Goal: Information Seeking & Learning: Check status

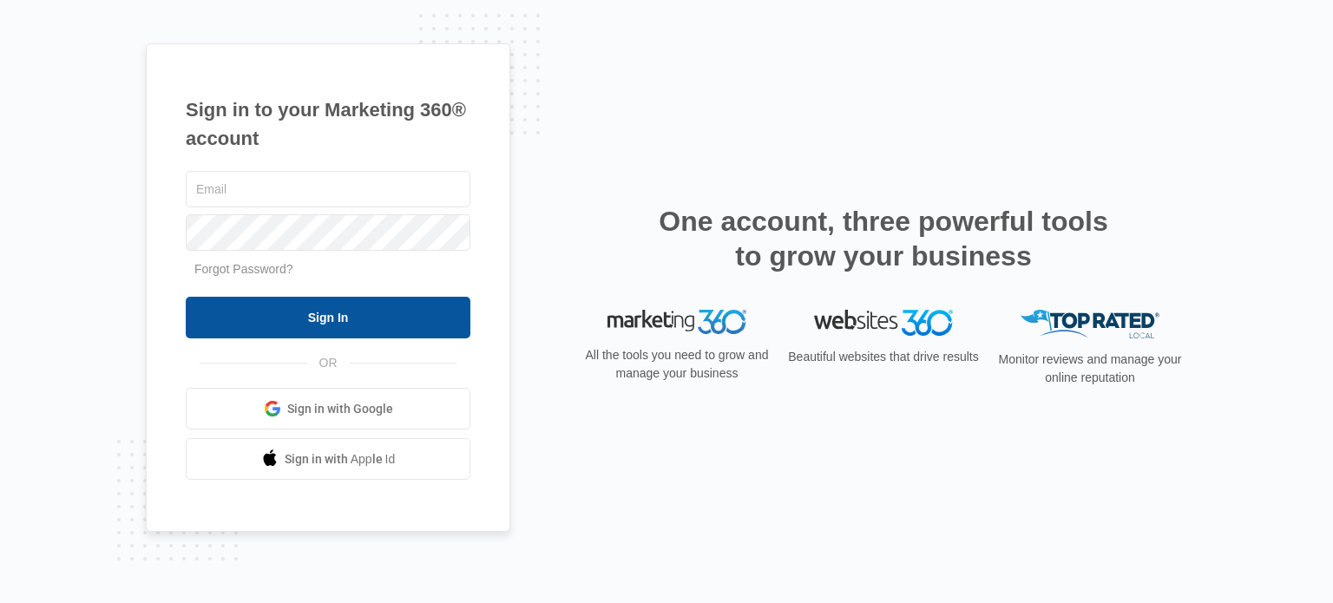
type input "[EMAIL_ADDRESS][PERSON_NAME][DOMAIN_NAME]"
click at [349, 321] on input "Sign In" at bounding box center [328, 318] width 285 height 42
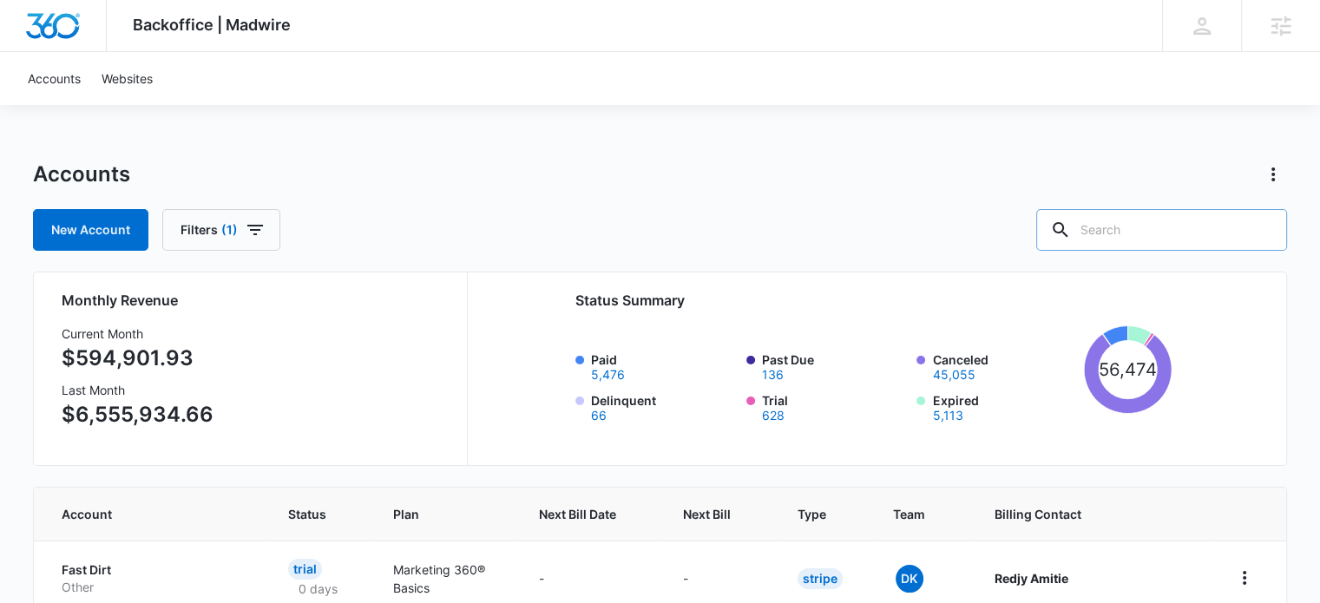
click at [1205, 237] on input "text" at bounding box center [1161, 230] width 251 height 42
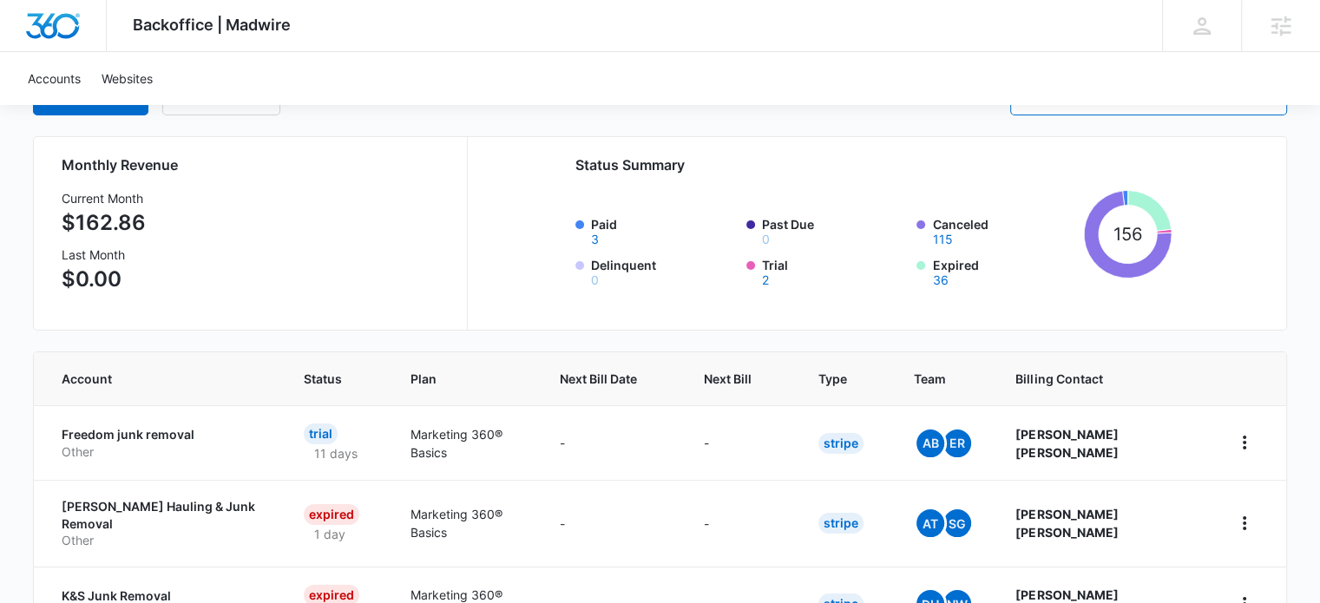
scroll to position [174, 0]
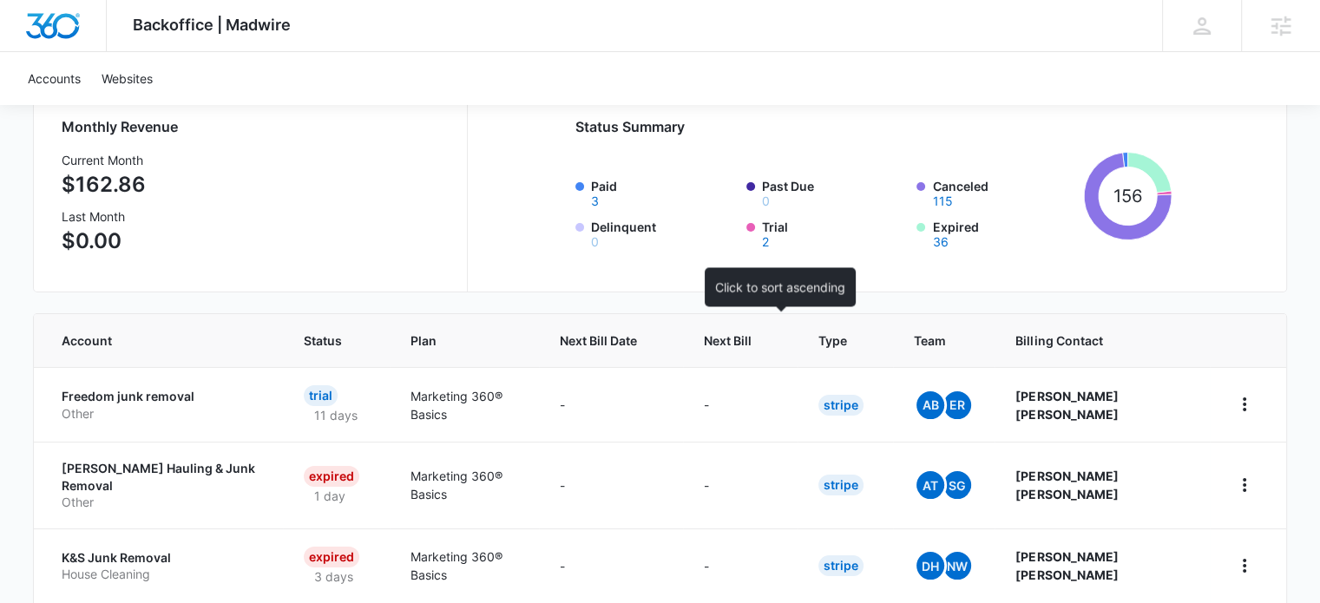
click at [751, 343] on span "Next Bill" at bounding box center [728, 340] width 48 height 18
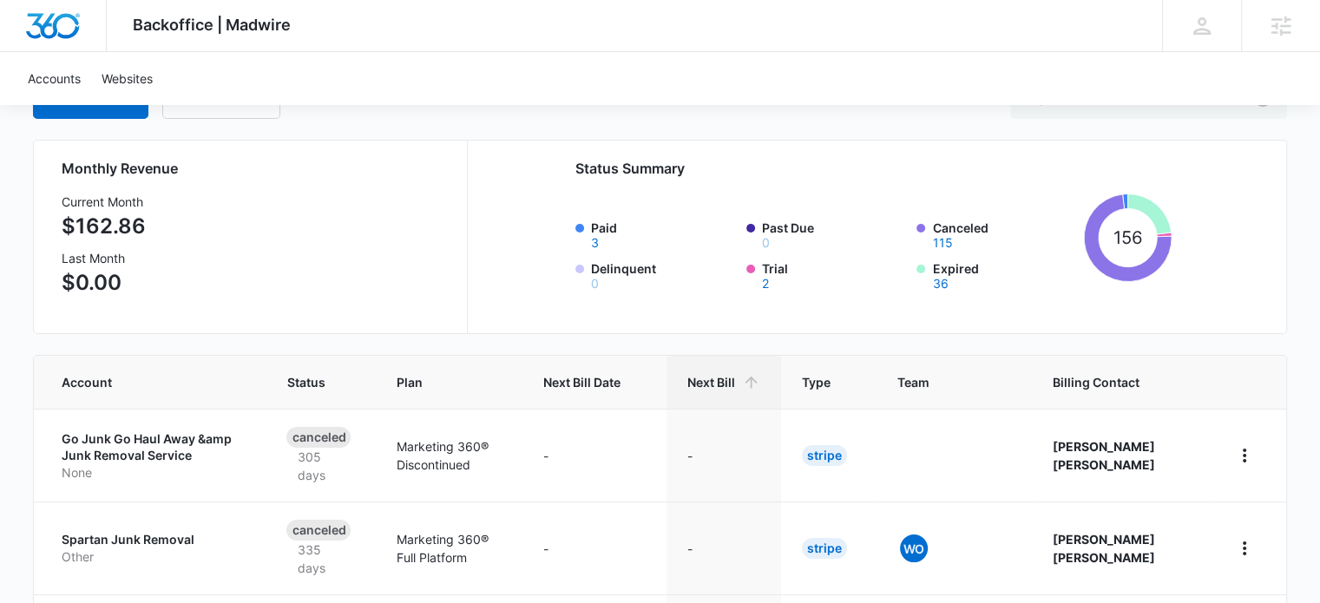
scroll to position [174, 0]
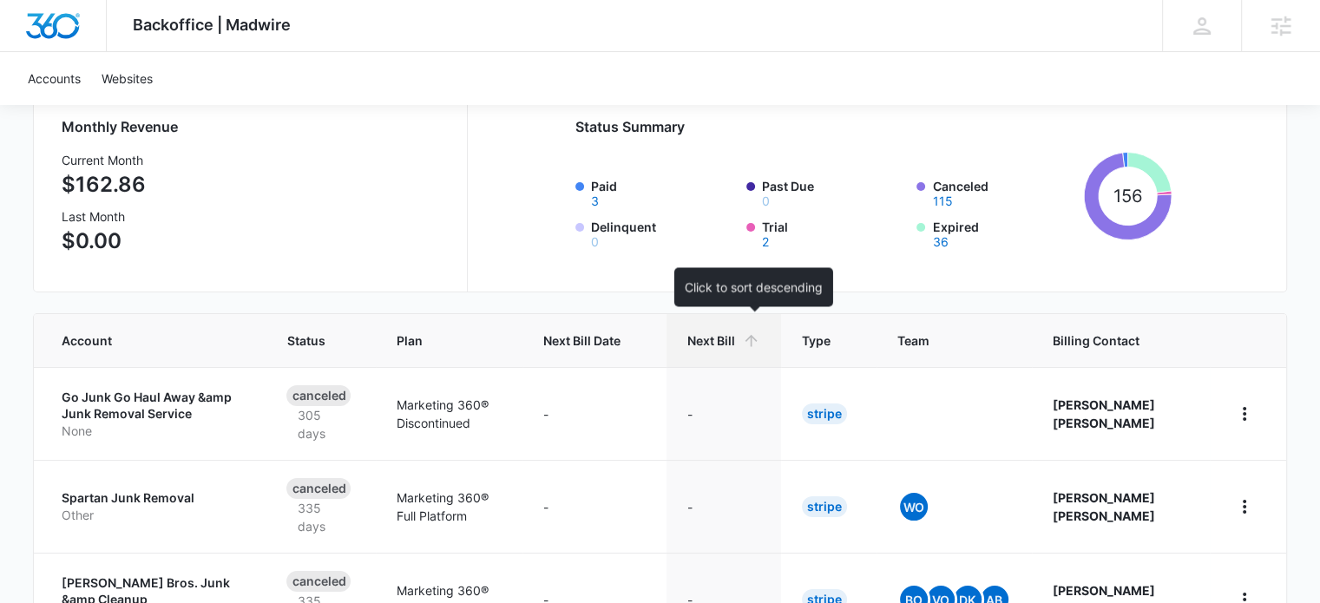
click at [735, 346] on span "Next Bill" at bounding box center [711, 340] width 48 height 18
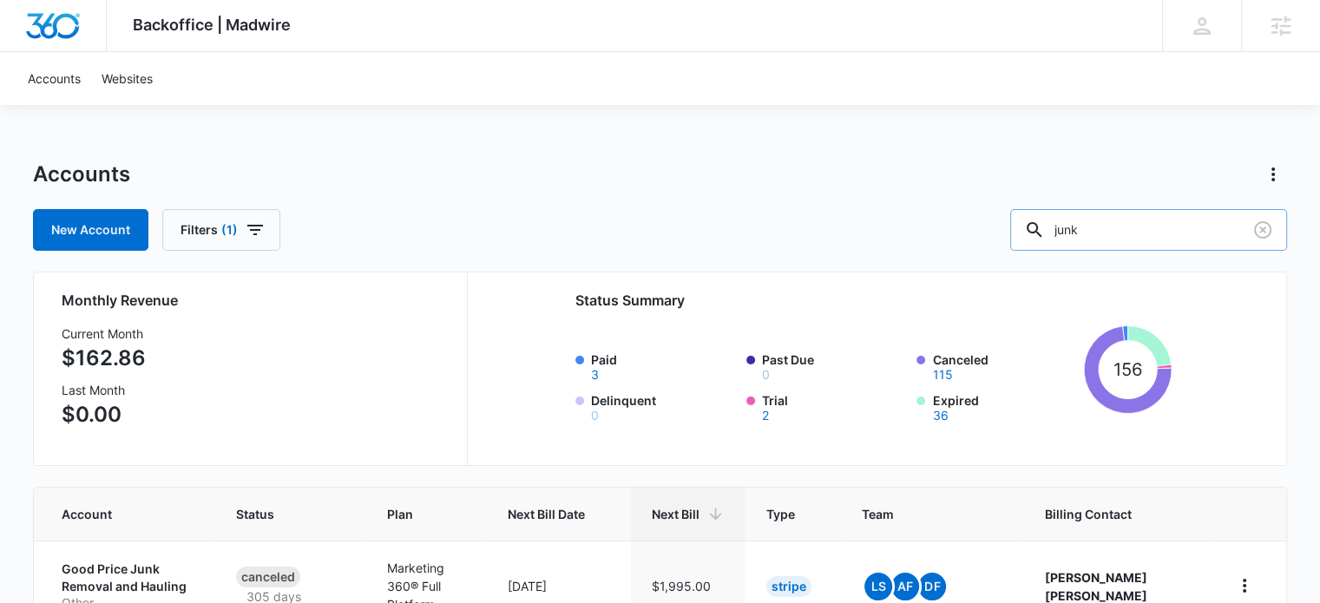
click at [1138, 238] on input "junk" at bounding box center [1148, 230] width 277 height 42
type input "shannon ward"
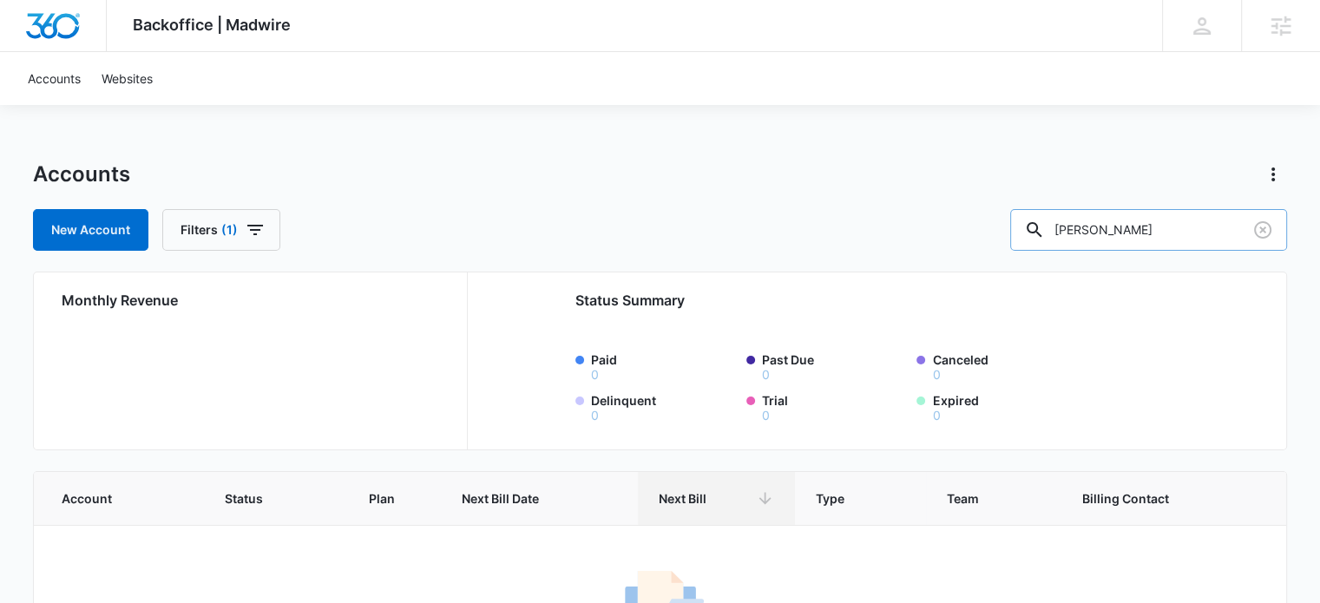
click at [1173, 228] on input "shannon ward" at bounding box center [1148, 230] width 277 height 42
click at [1144, 233] on input "text" at bounding box center [1161, 230] width 251 height 42
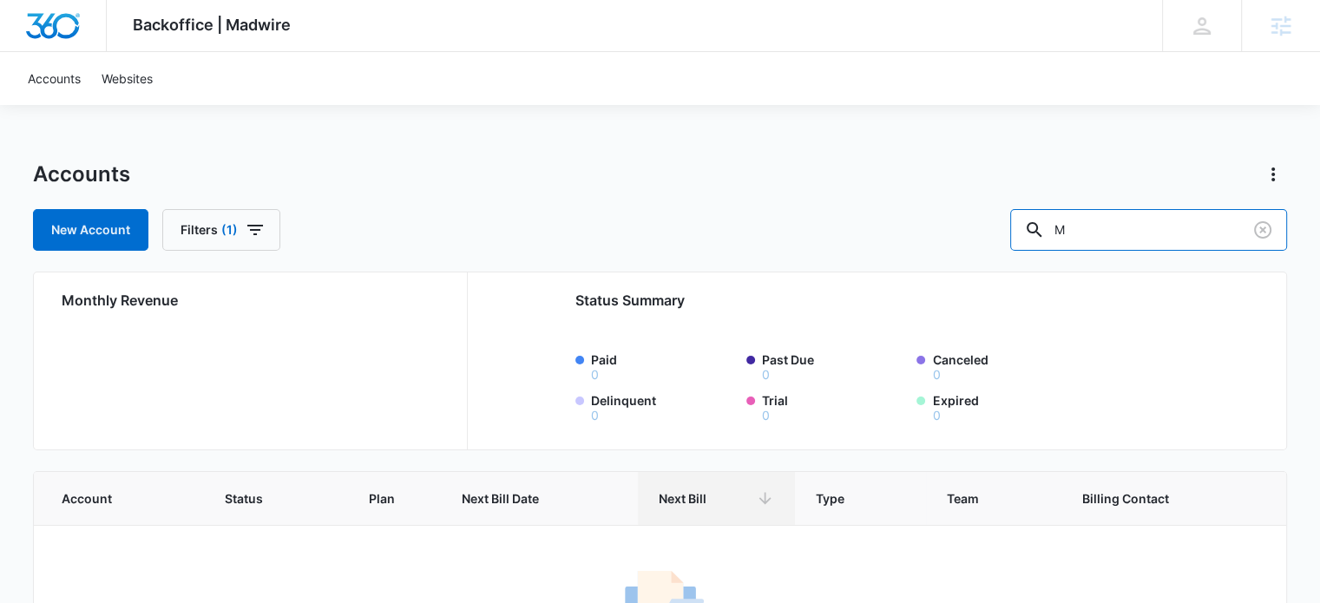
type input "M"
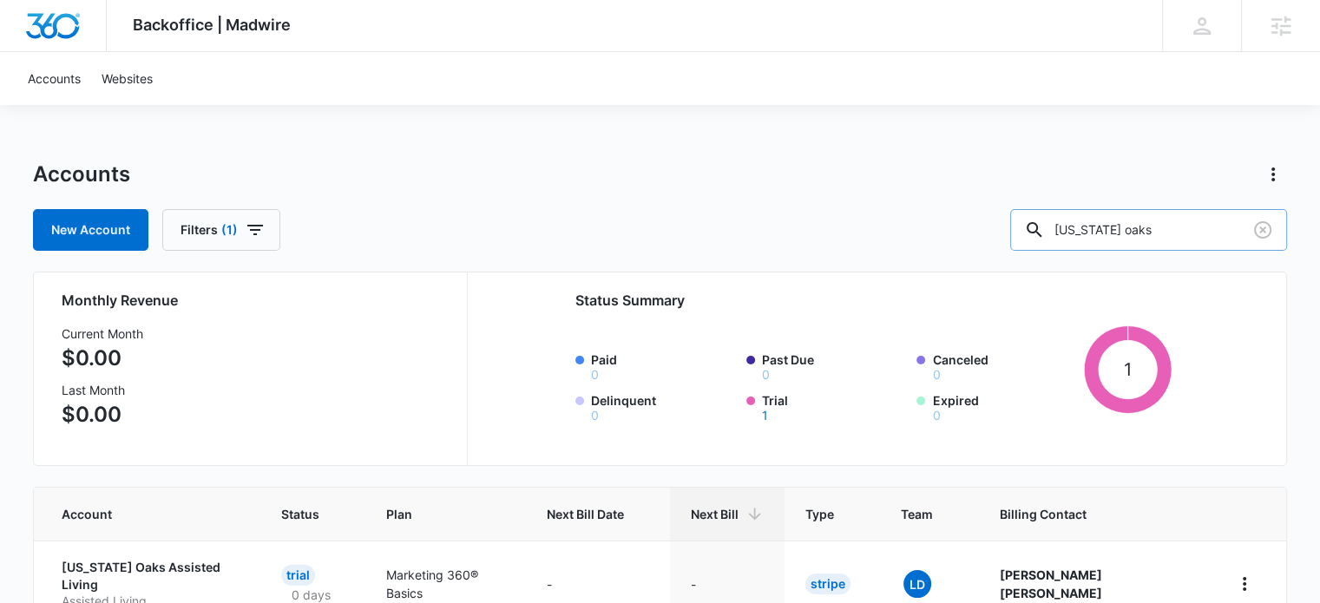
click at [1180, 237] on input "alabama oaks" at bounding box center [1148, 230] width 277 height 42
type input "w"
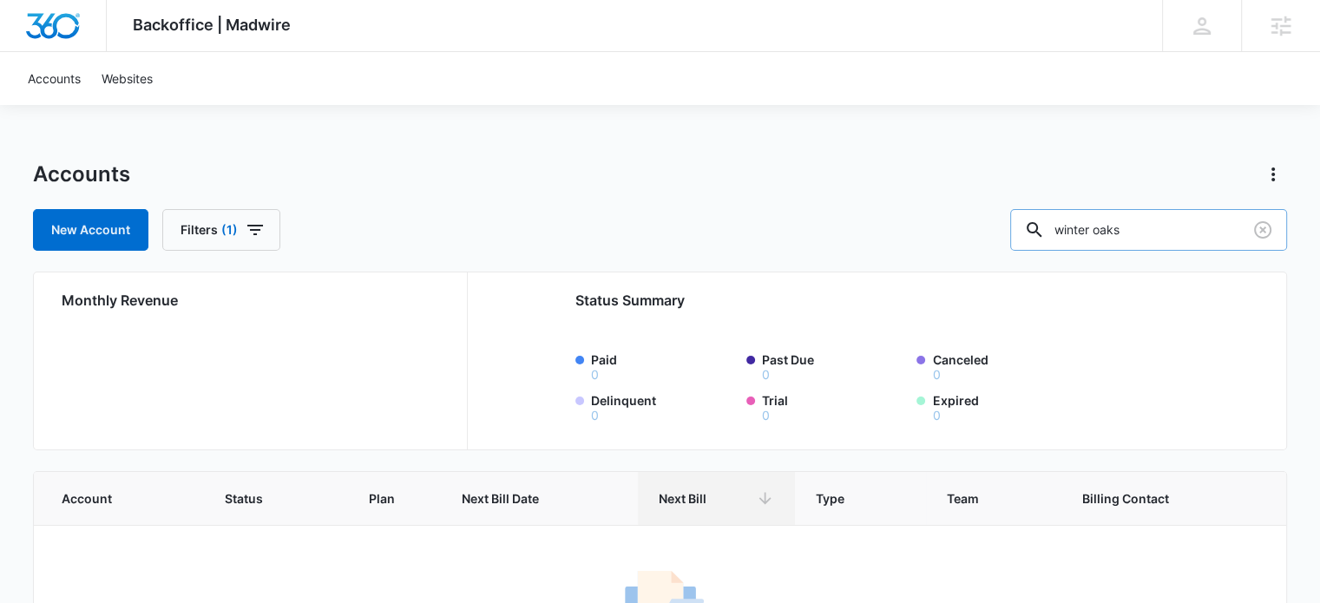
click at [1170, 226] on input "winter oaks" at bounding box center [1148, 230] width 277 height 42
type input "M"
click at [1153, 232] on input "text" at bounding box center [1161, 230] width 251 height 42
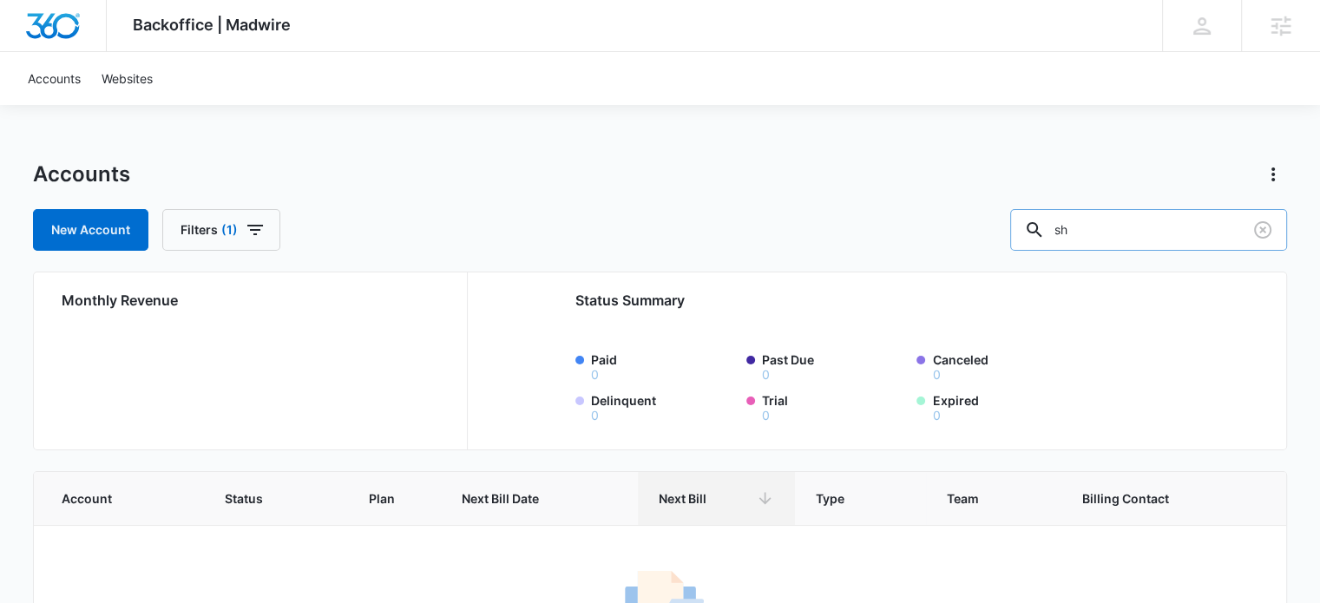
type input "s"
type input "the oaks of winter park"
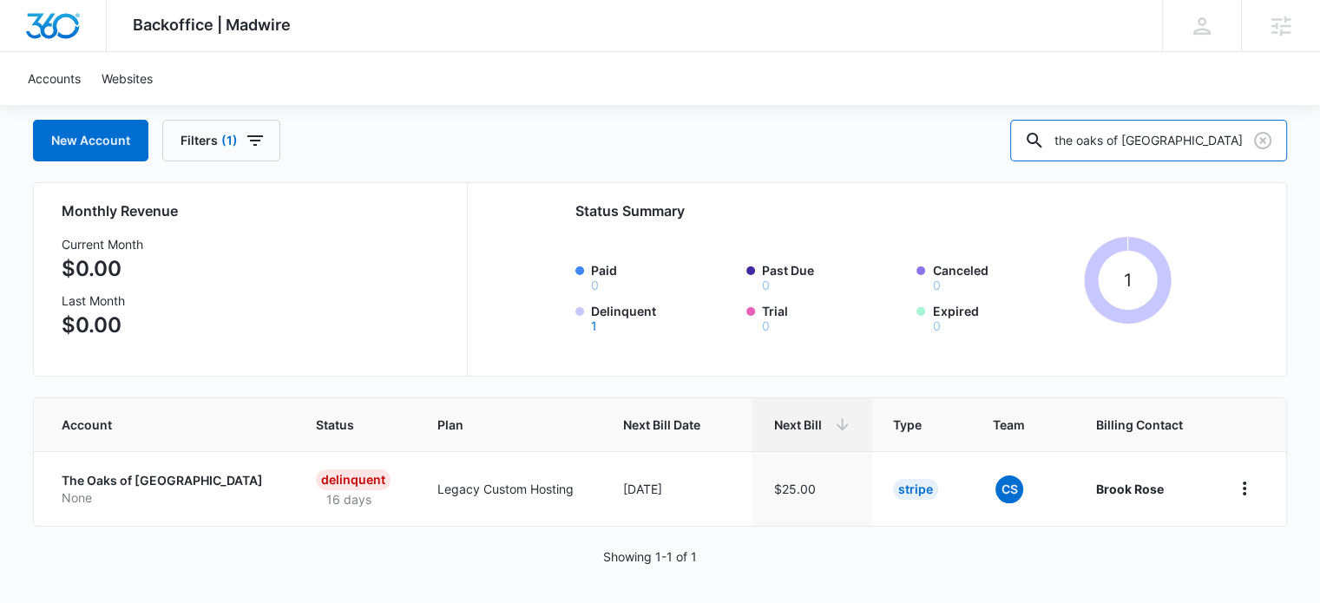
scroll to position [93, 0]
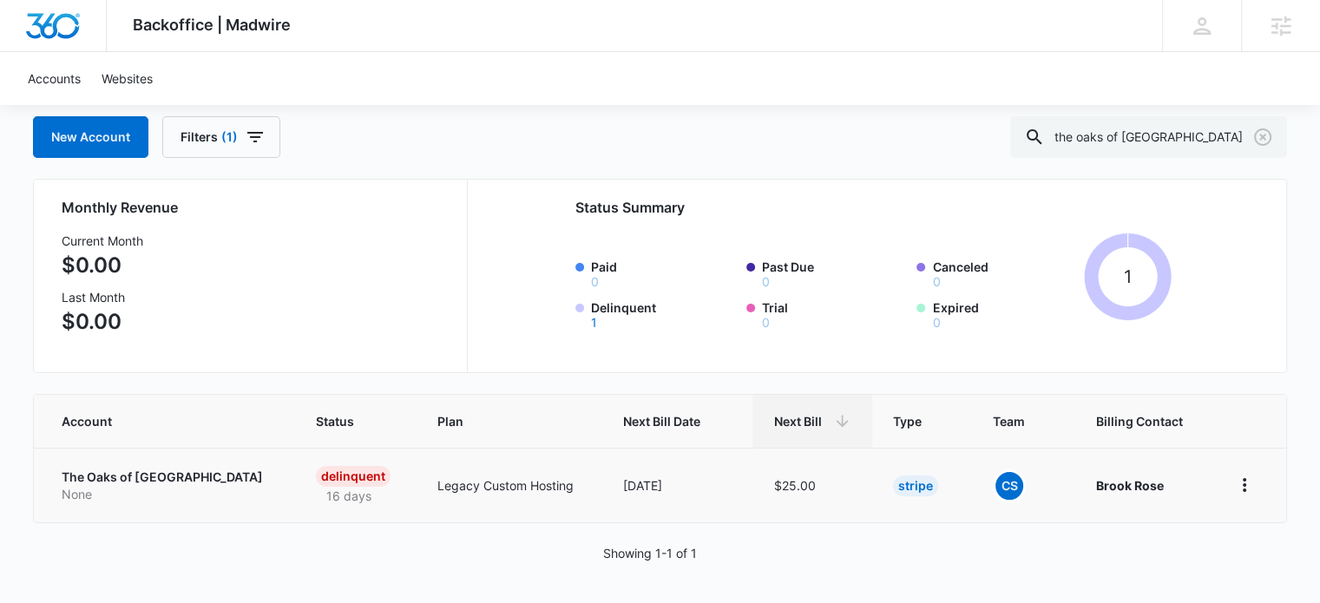
click at [172, 476] on p "The Oaks of Winter Park" at bounding box center [168, 477] width 213 height 17
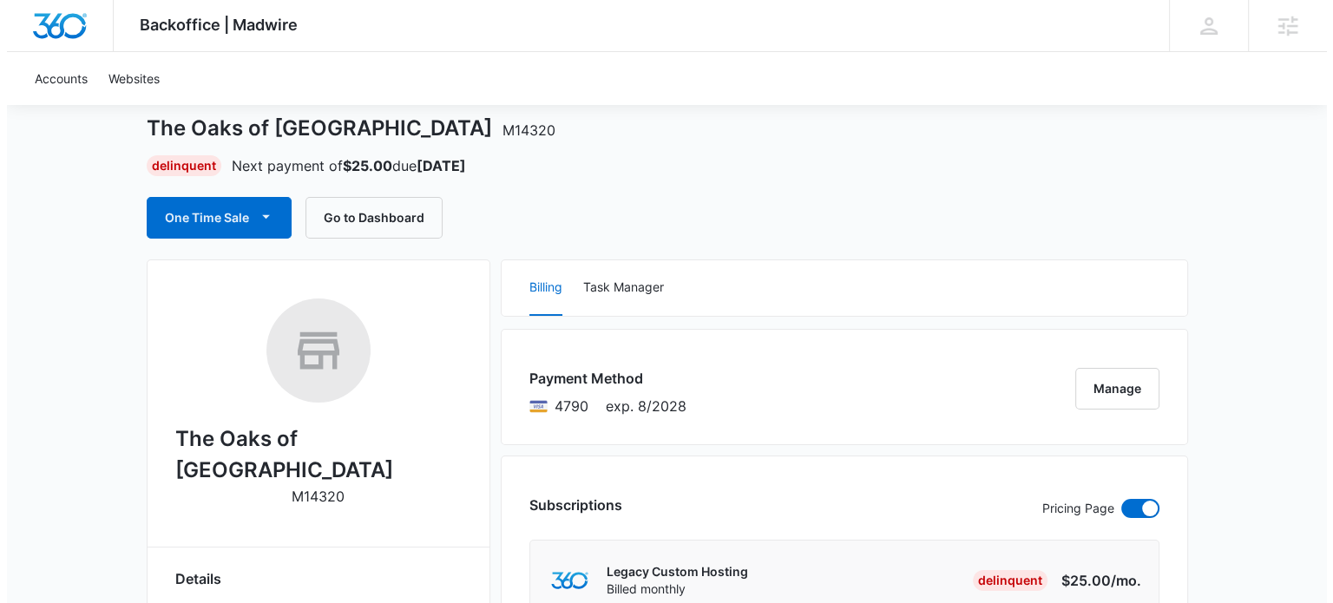
scroll to position [87, 0]
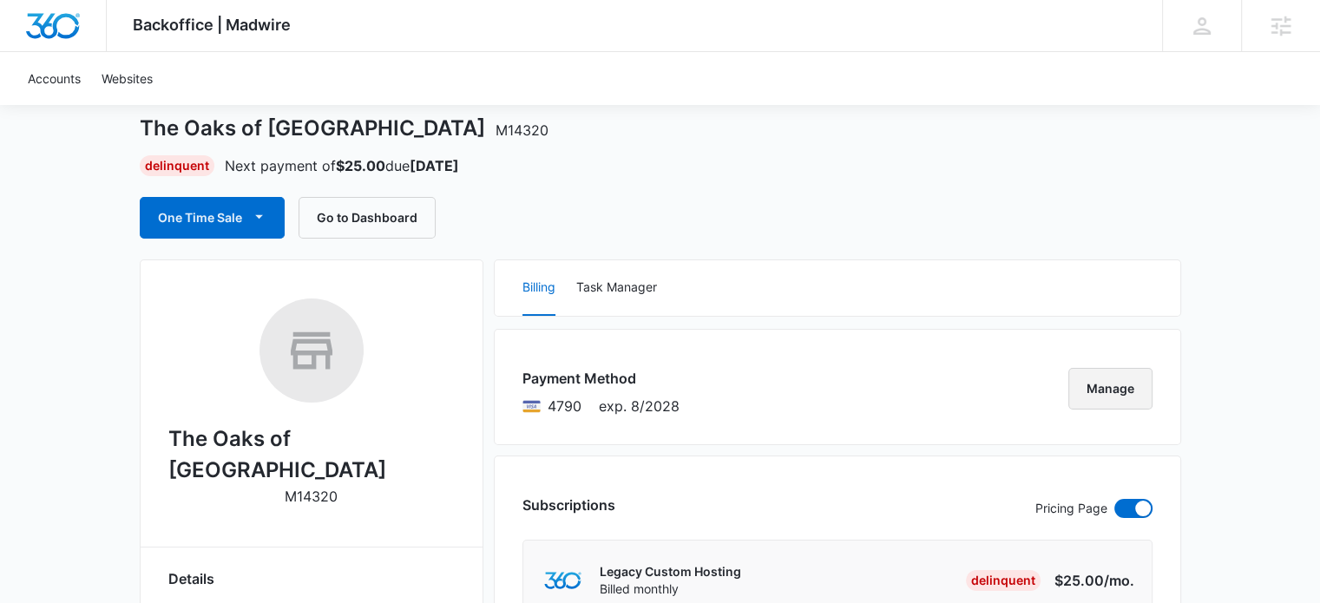
click at [1118, 388] on button "Manage" at bounding box center [1110, 389] width 84 height 42
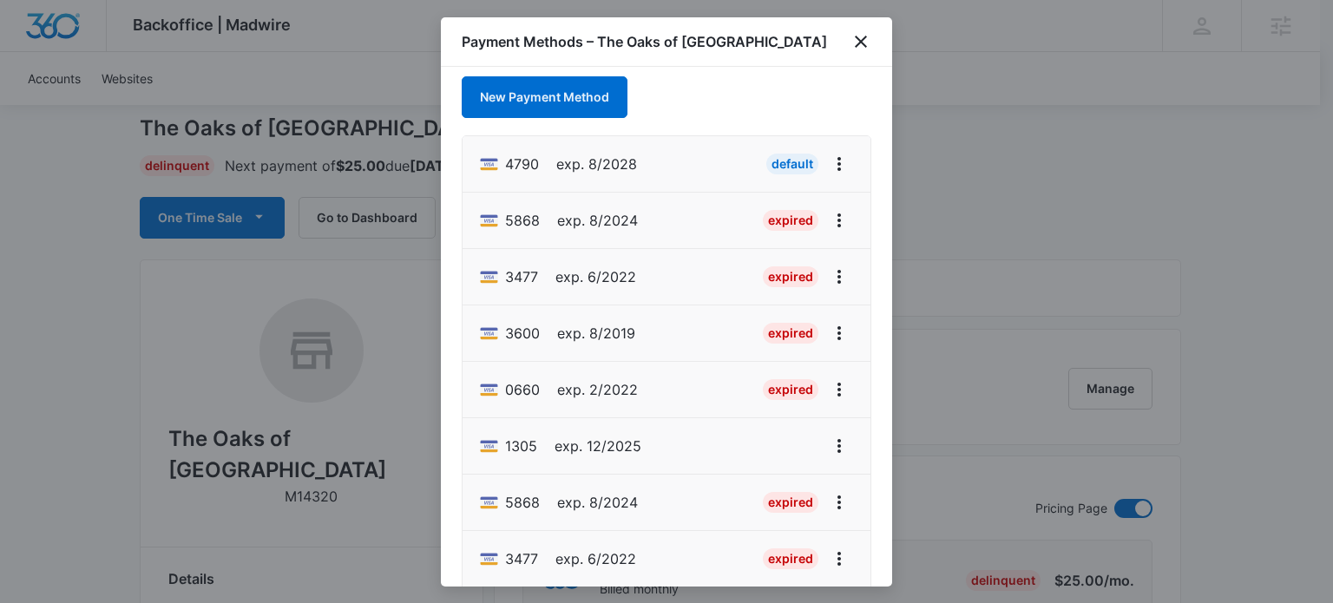
scroll to position [0, 0]
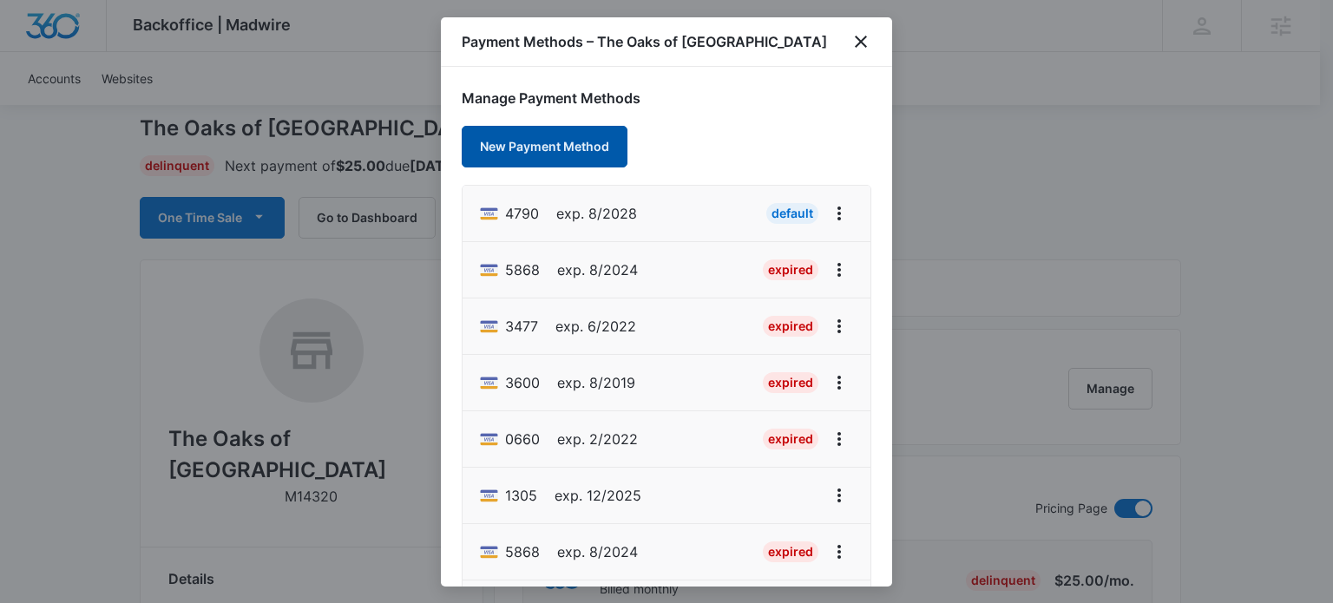
click at [542, 146] on button "New Payment Method" at bounding box center [545, 147] width 166 height 42
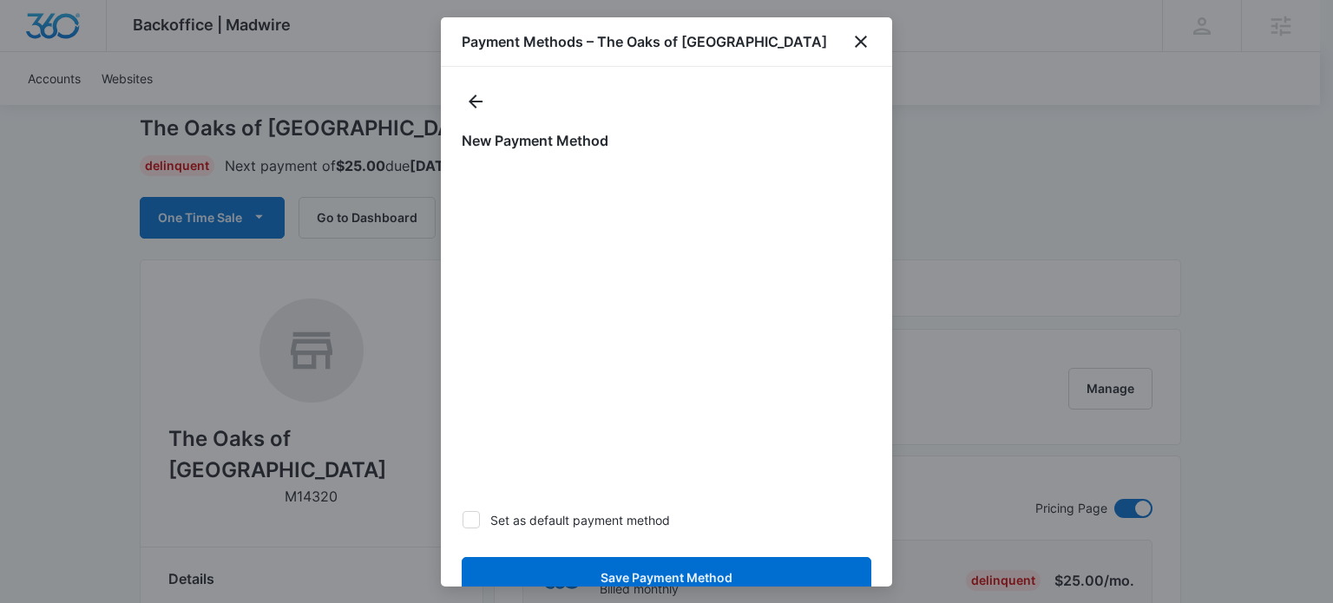
scroll to position [64, 0]
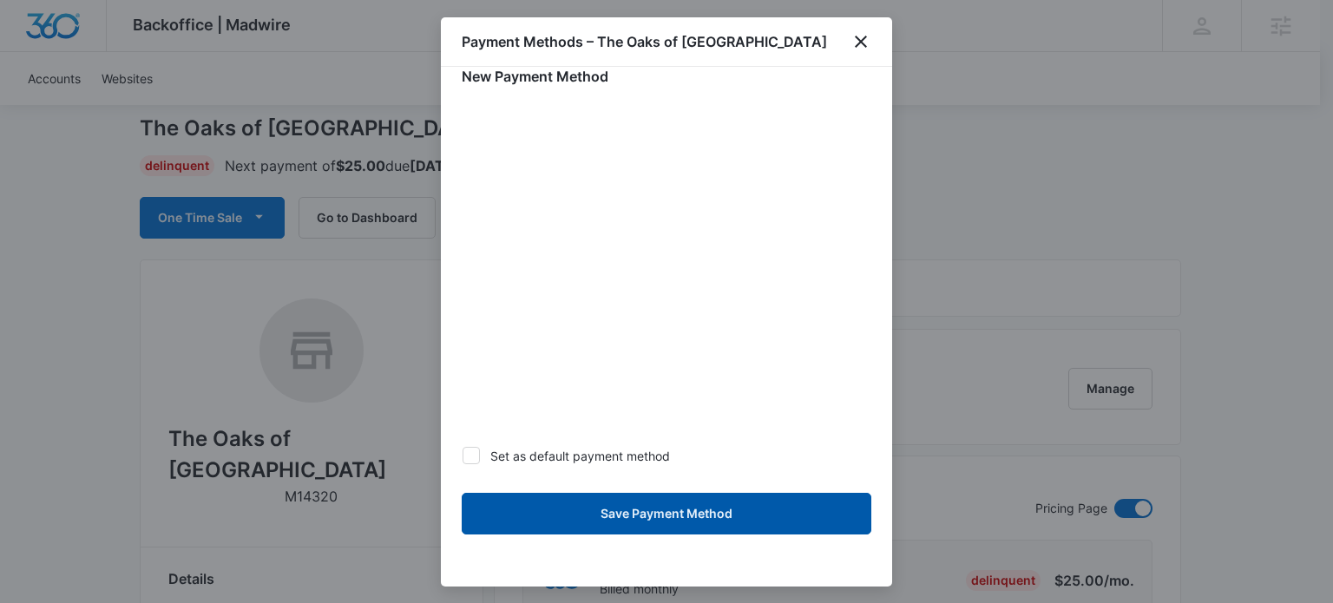
click at [661, 518] on button "Save Payment Method" at bounding box center [667, 514] width 410 height 42
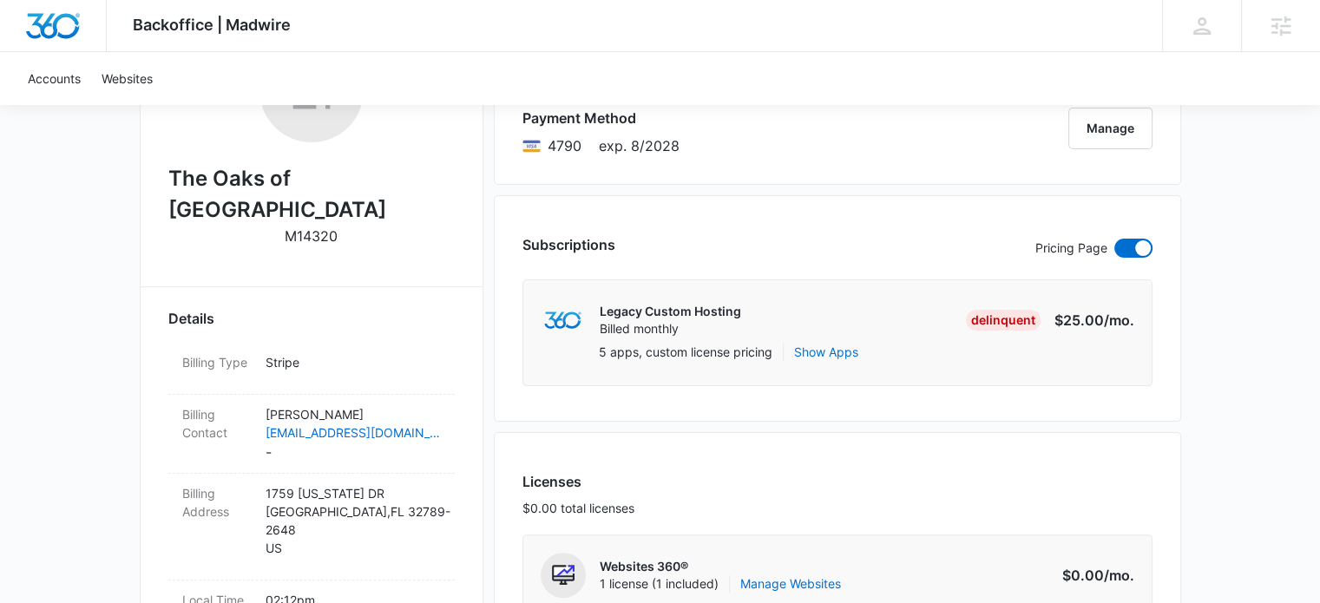
scroll to position [260, 0]
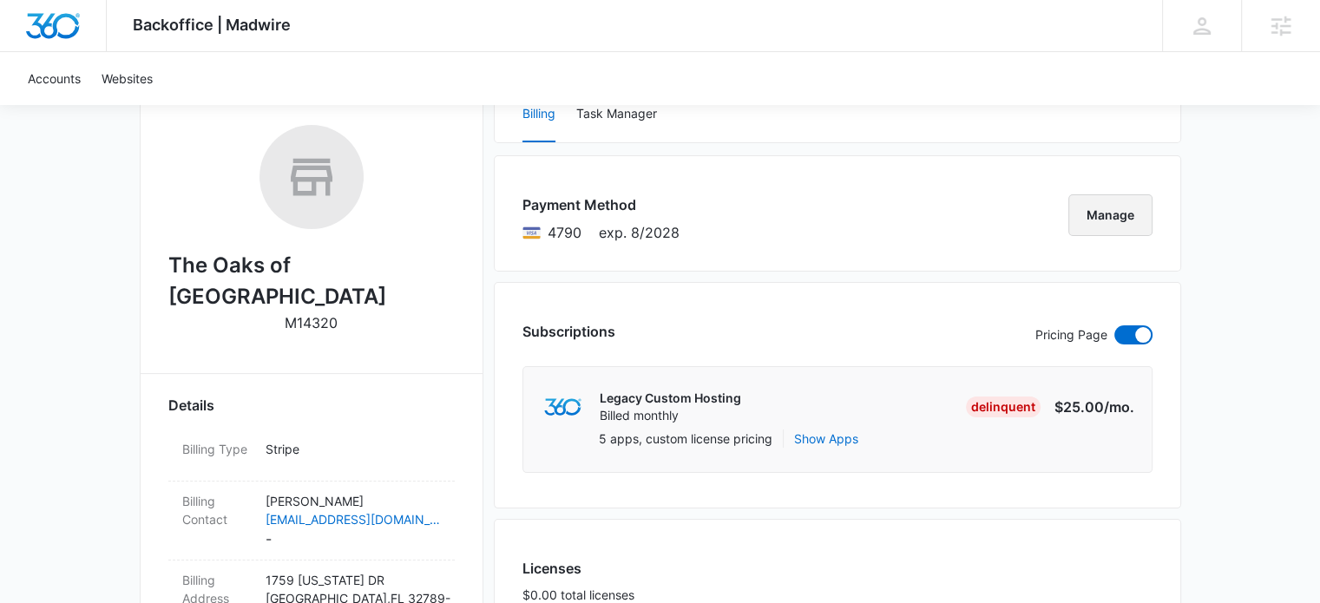
click at [1099, 205] on button "Manage" at bounding box center [1110, 215] width 84 height 42
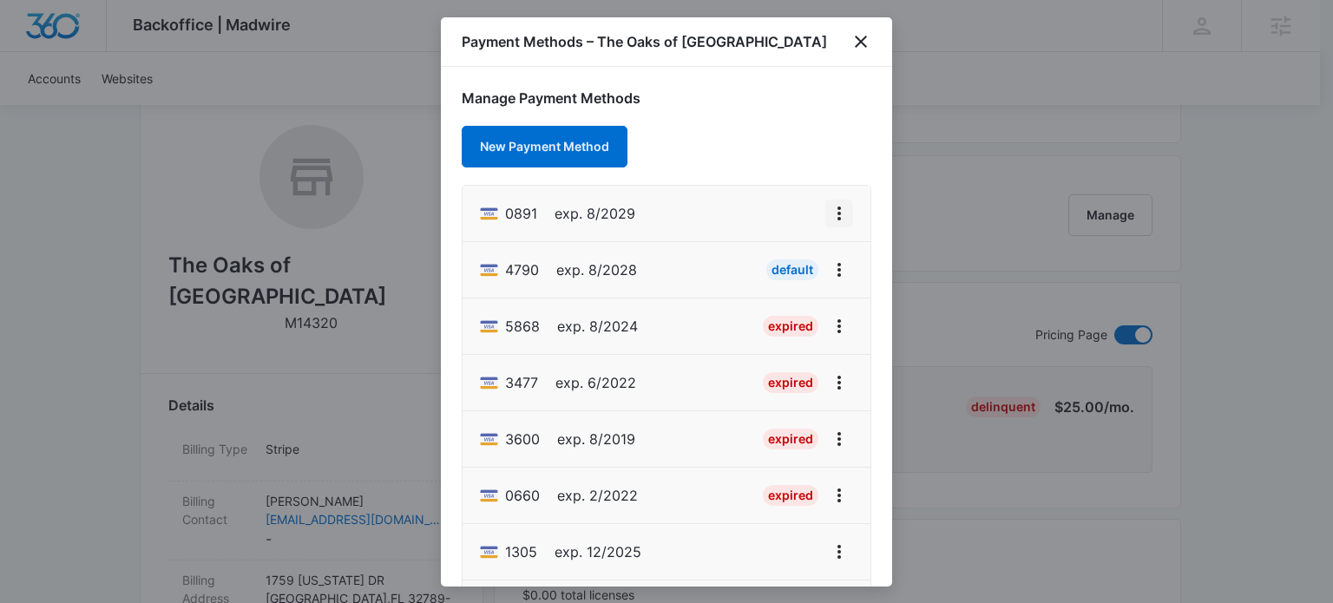
click at [837, 211] on icon "View More" at bounding box center [838, 214] width 3 height 14
click at [774, 291] on div "Set As Default" at bounding box center [757, 288] width 81 height 12
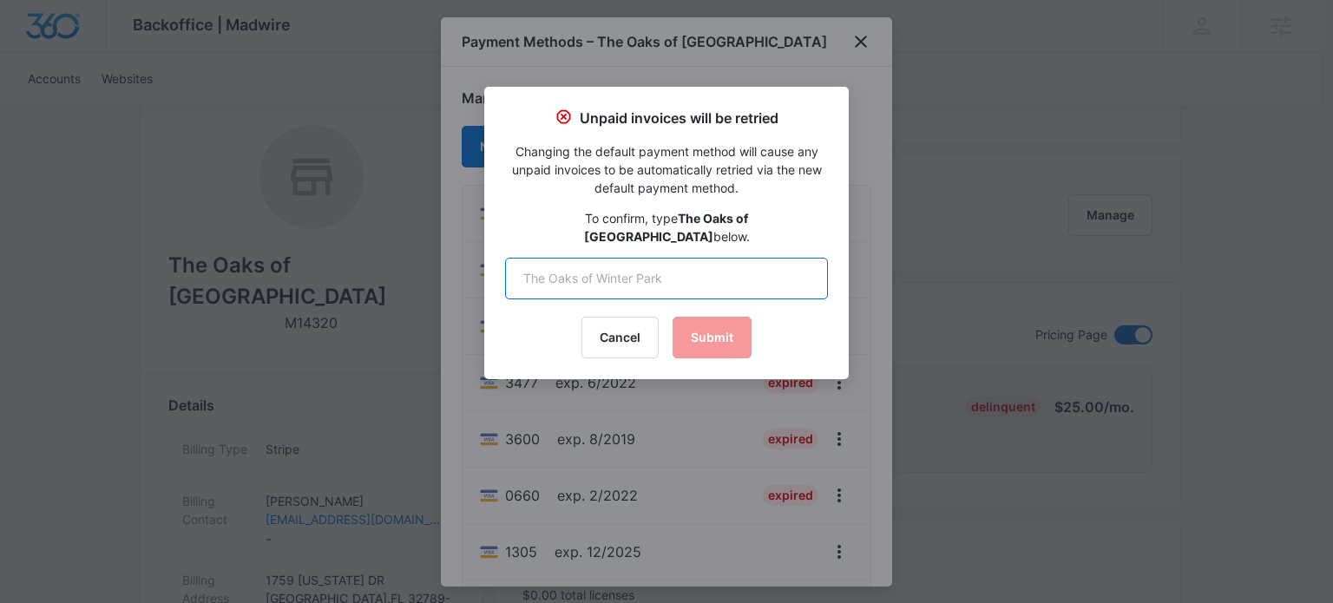
click at [668, 266] on input "text" at bounding box center [666, 279] width 323 height 42
type input "The Oaks of Winter Park"
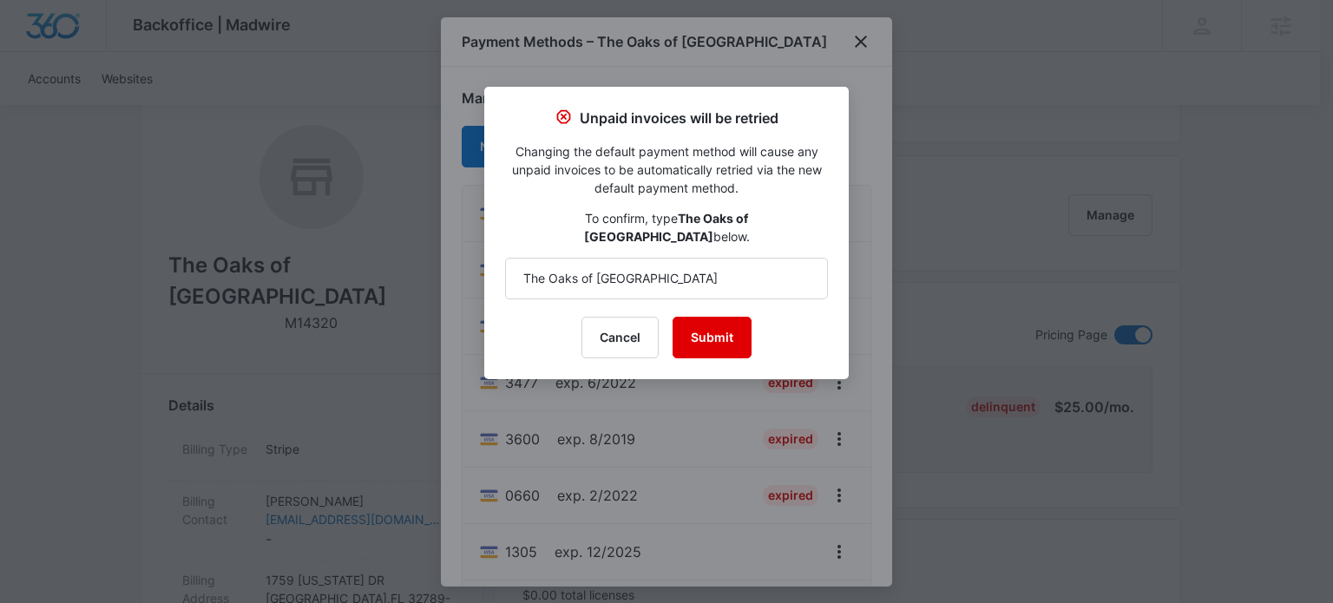
click at [716, 318] on button "Submit" at bounding box center [711, 338] width 79 height 42
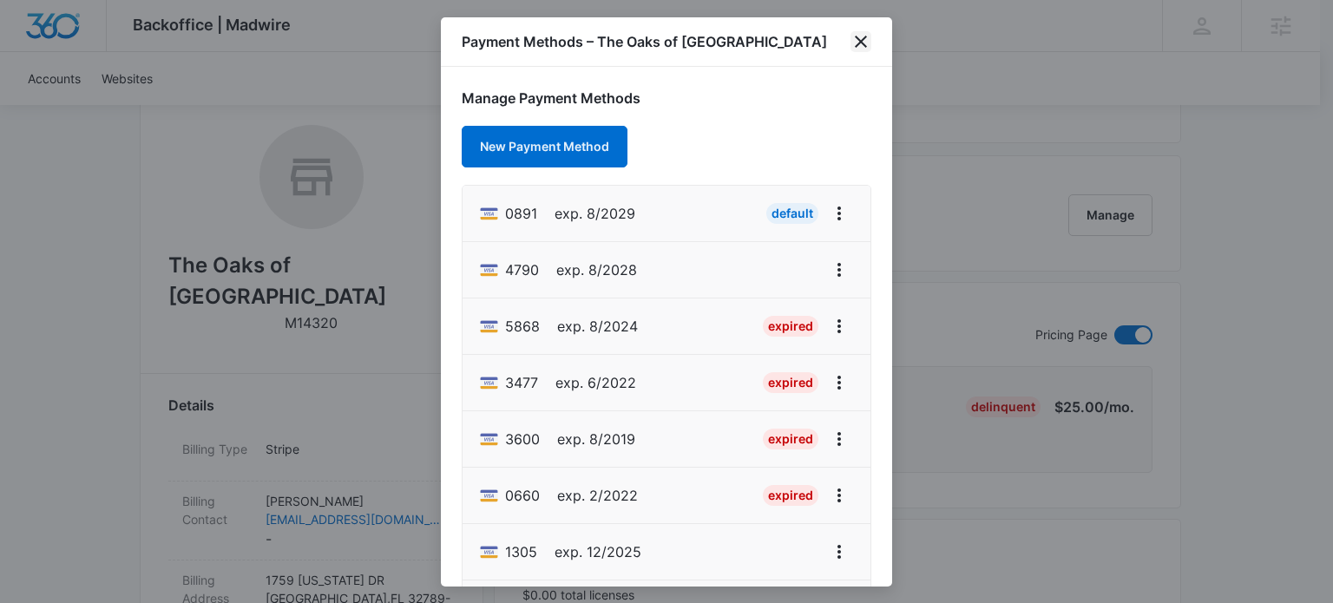
click at [860, 41] on icon "close" at bounding box center [861, 42] width 12 height 12
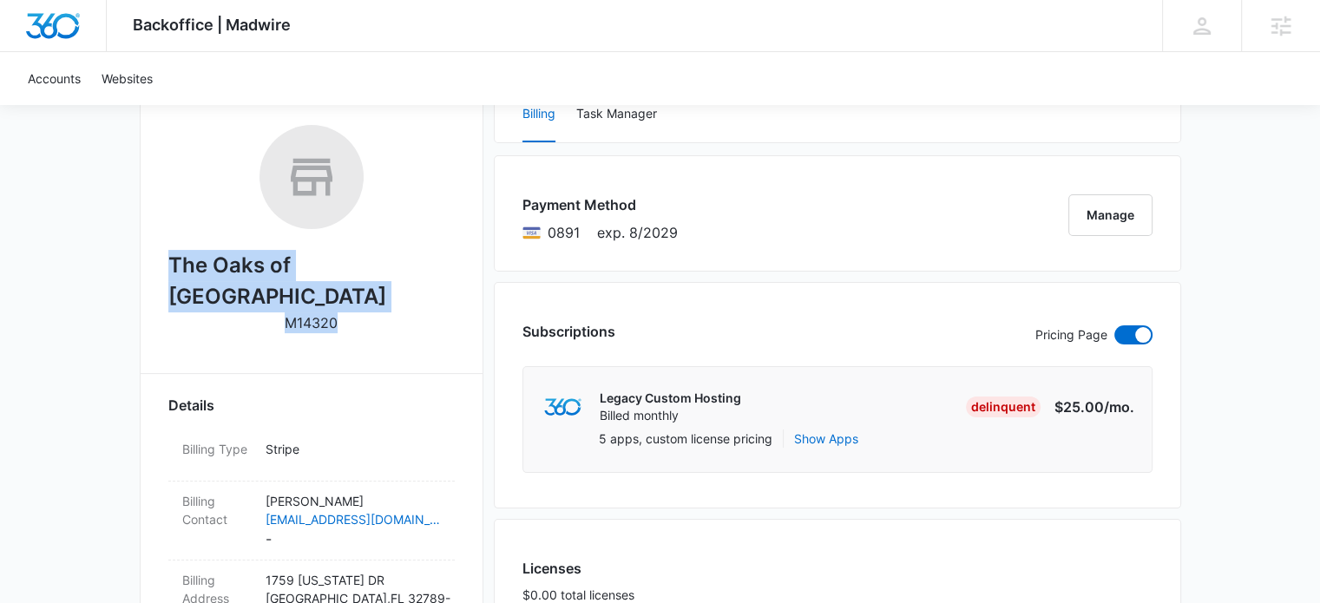
drag, startPoint x: 341, startPoint y: 292, endPoint x: 166, endPoint y: 256, distance: 179.0
copy div "The Oaks of Winter Park M14320"
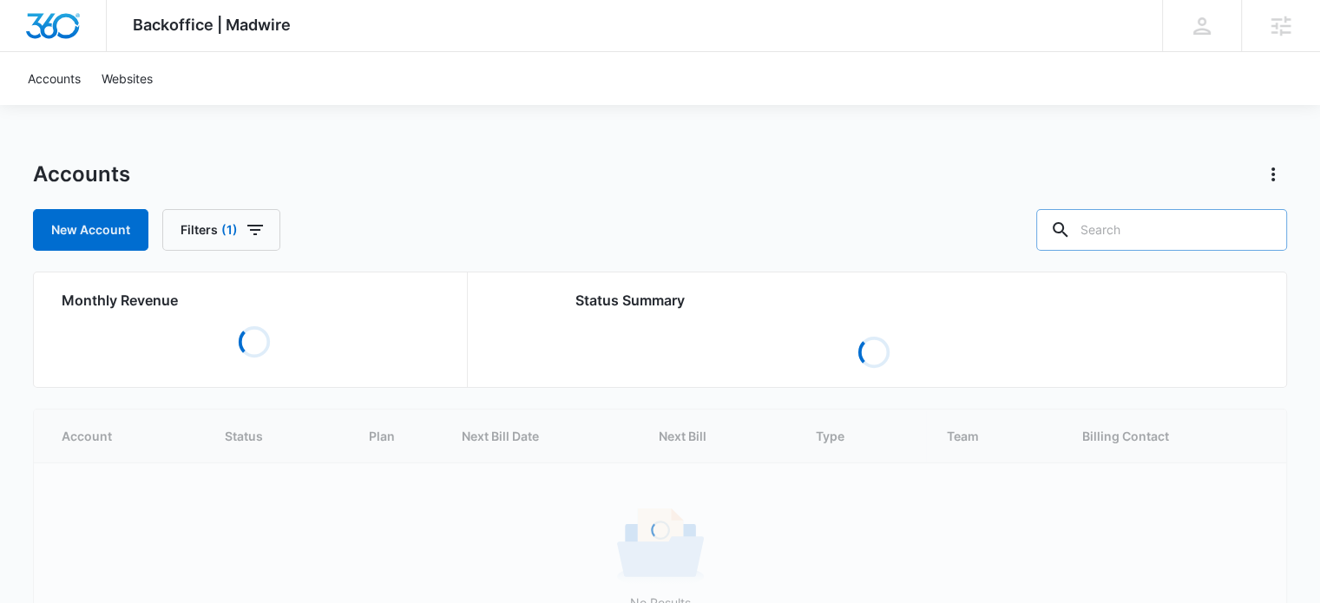
click at [1149, 233] on input "text" at bounding box center [1161, 230] width 251 height 42
paste input "M14320"
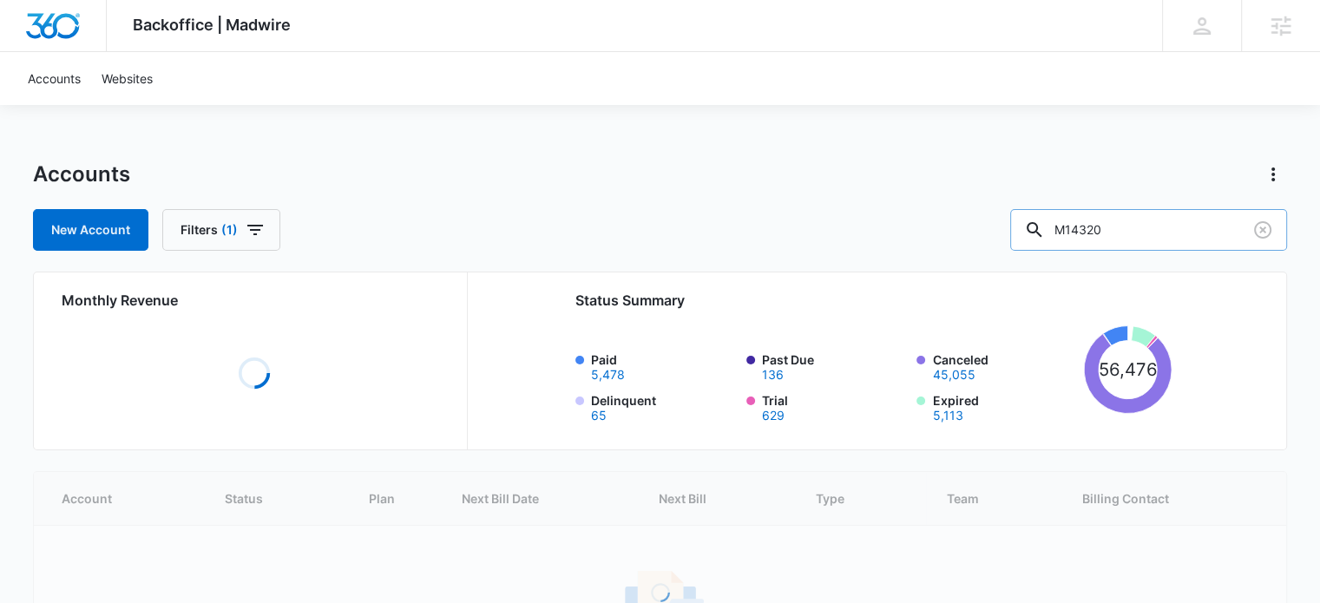
type input "M14320"
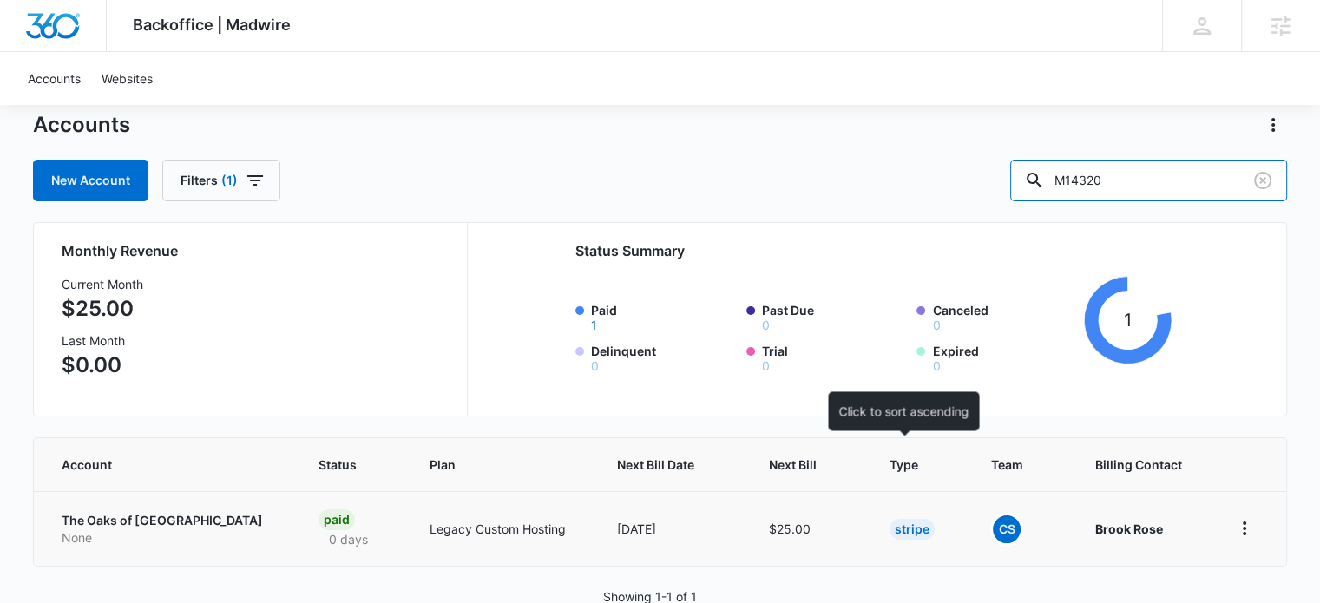
scroll to position [76, 0]
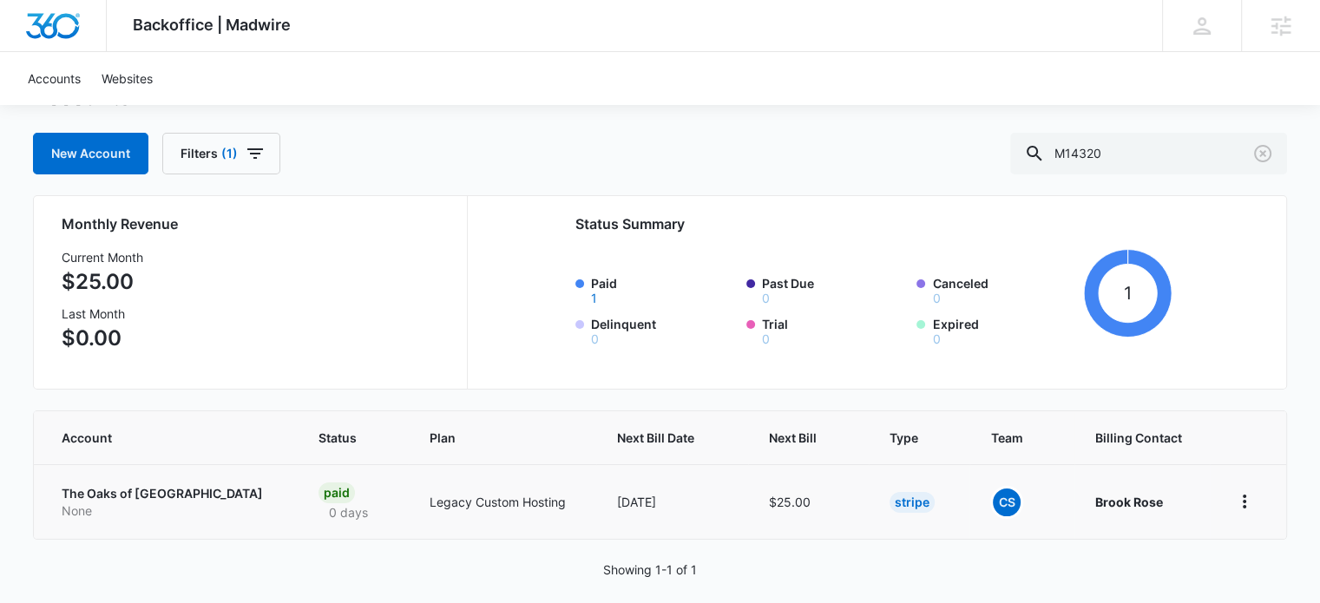
click at [182, 495] on p "The Oaks of Winter Park" at bounding box center [169, 493] width 215 height 17
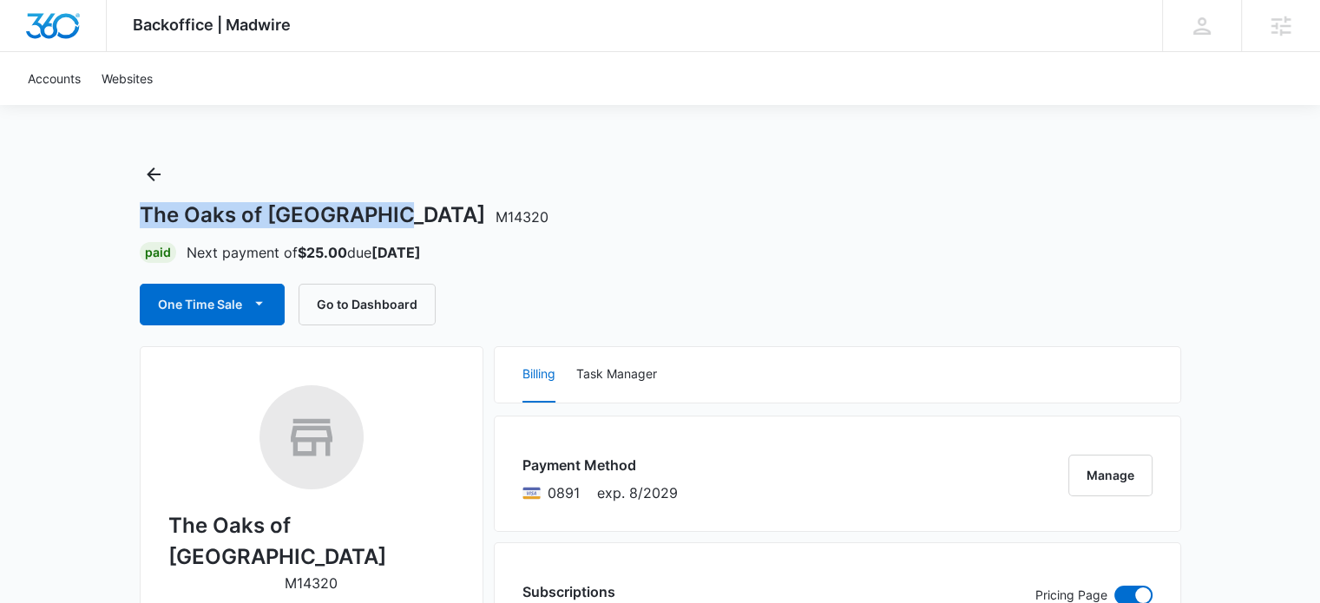
drag, startPoint x: 141, startPoint y: 211, endPoint x: 383, endPoint y: 212, distance: 241.2
click at [383, 212] on h1 "The Oaks of Winter Park M14320" at bounding box center [344, 215] width 409 height 26
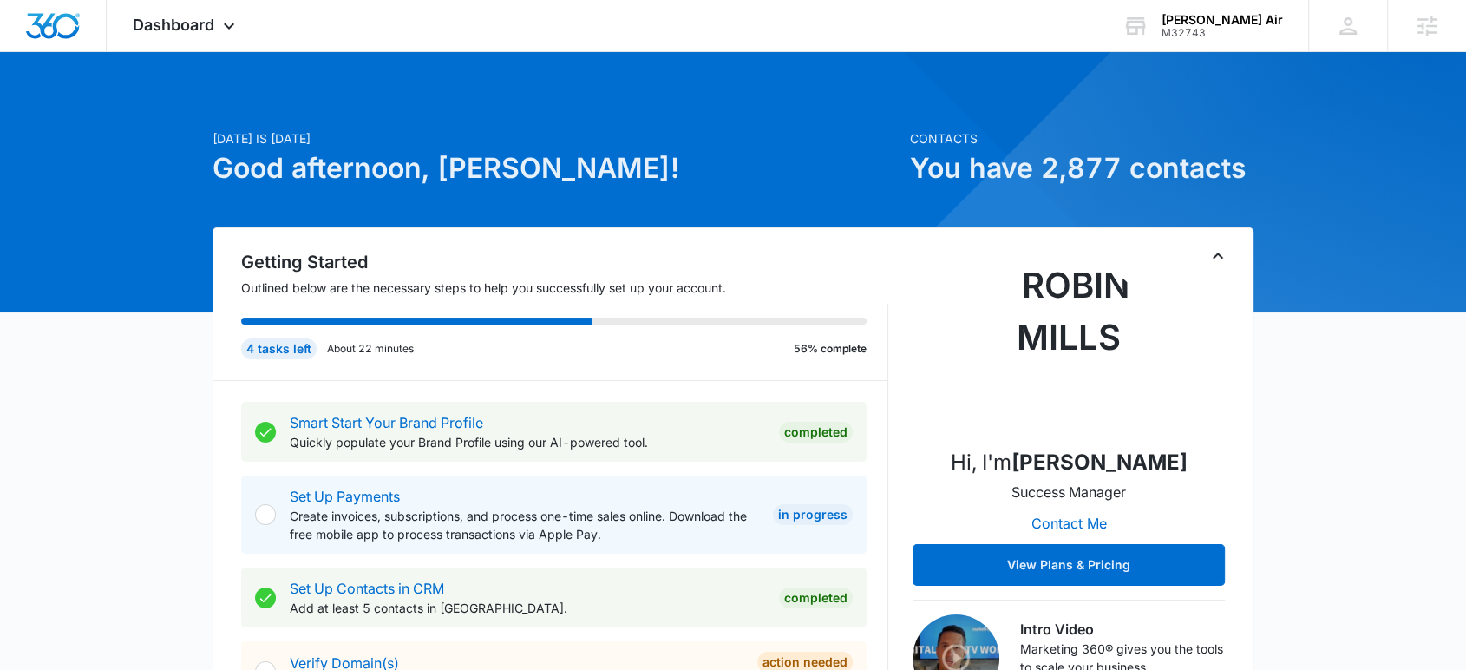
drag, startPoint x: 0, startPoint y: 375, endPoint x: 479, endPoint y: 172, distance: 520.2
click at [1270, 27] on div "M32743" at bounding box center [1222, 33] width 121 height 12
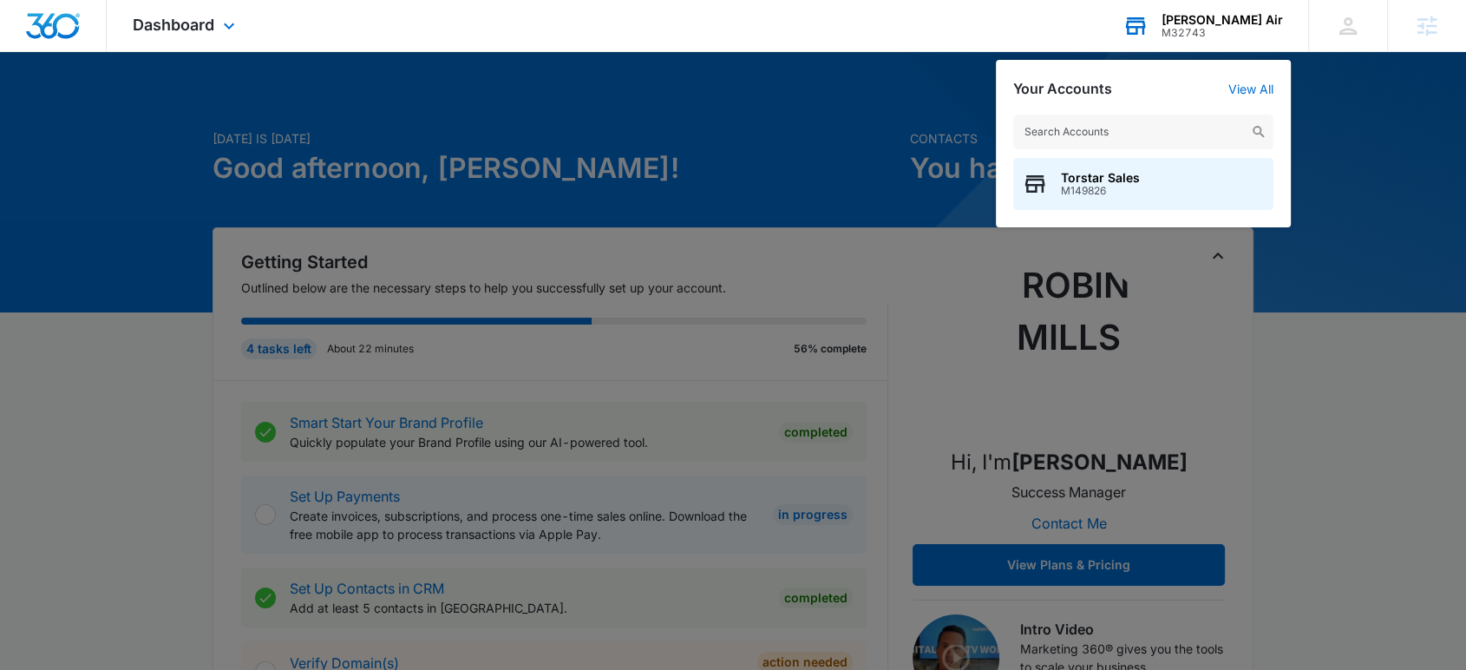
click at [1106, 134] on input "text" at bounding box center [1143, 132] width 260 height 35
type input "priority home"
click at [1131, 180] on span "Priority Home Services" at bounding box center [1129, 178] width 137 height 14
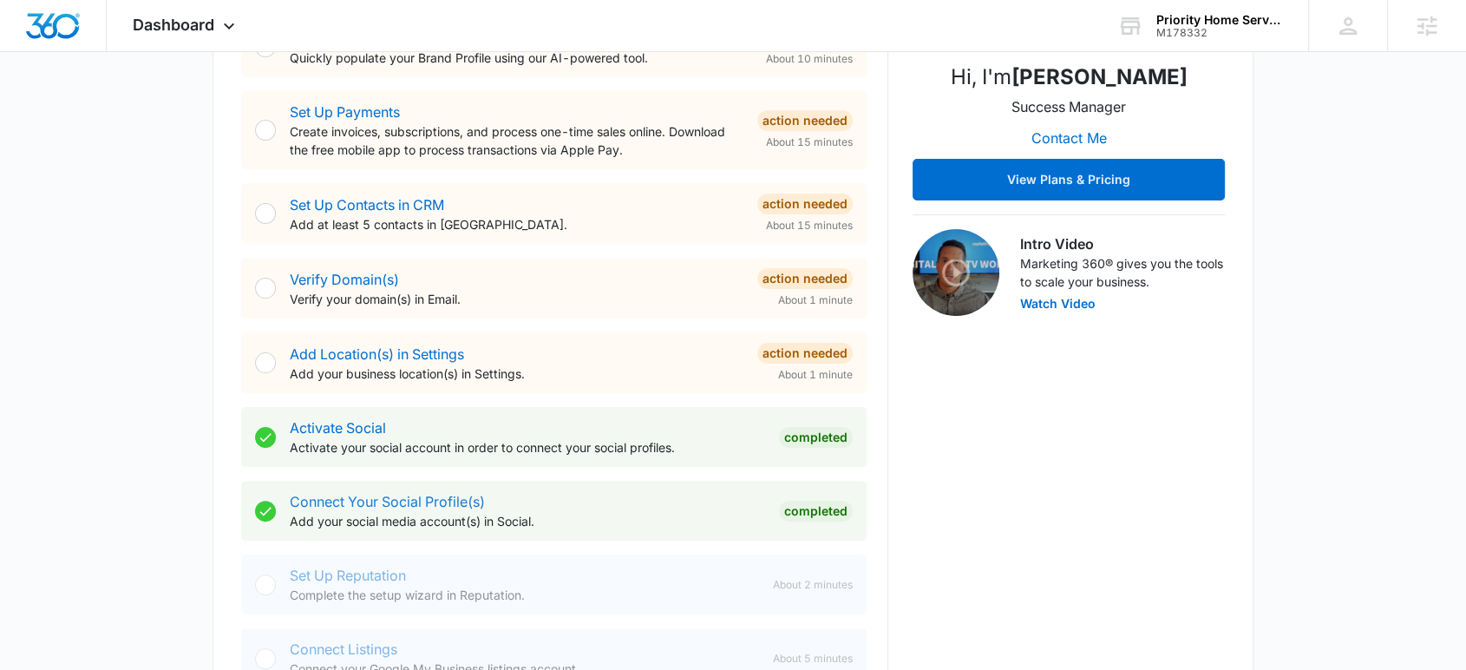
scroll to position [771, 0]
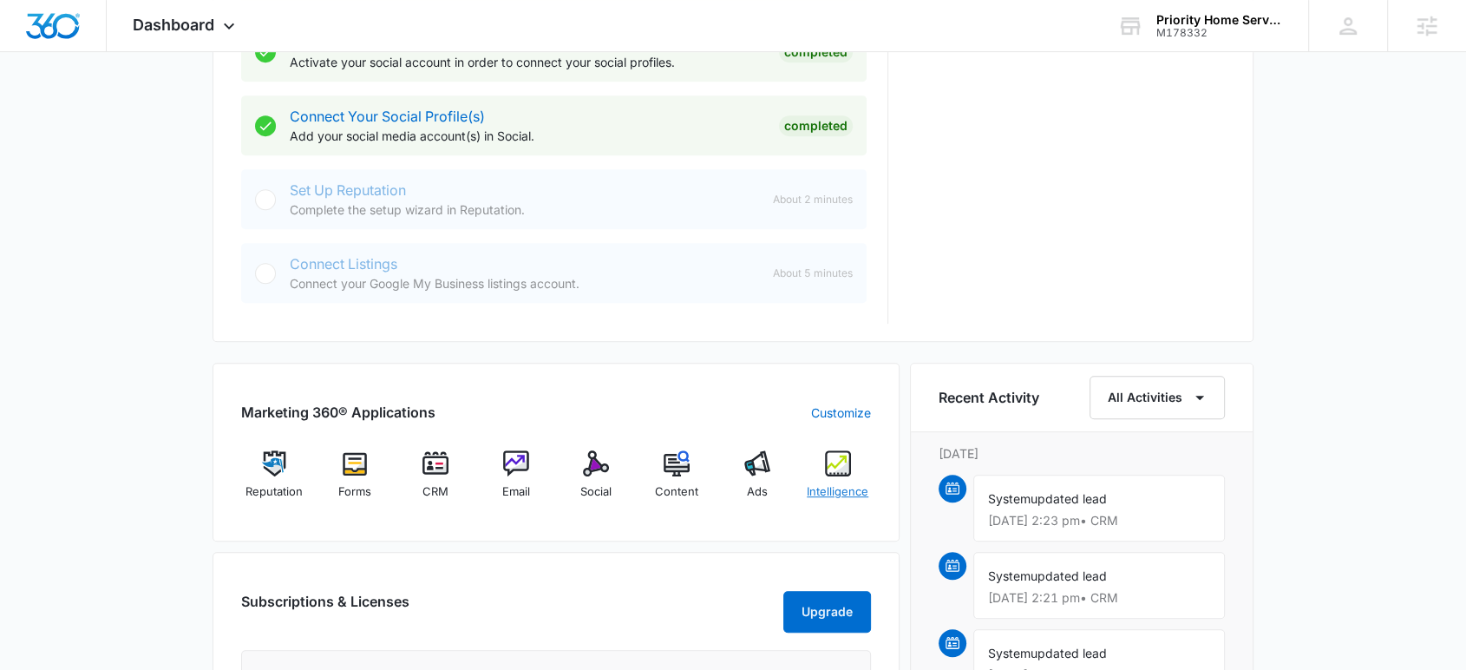
click at [843, 462] on img at bounding box center [838, 463] width 26 height 26
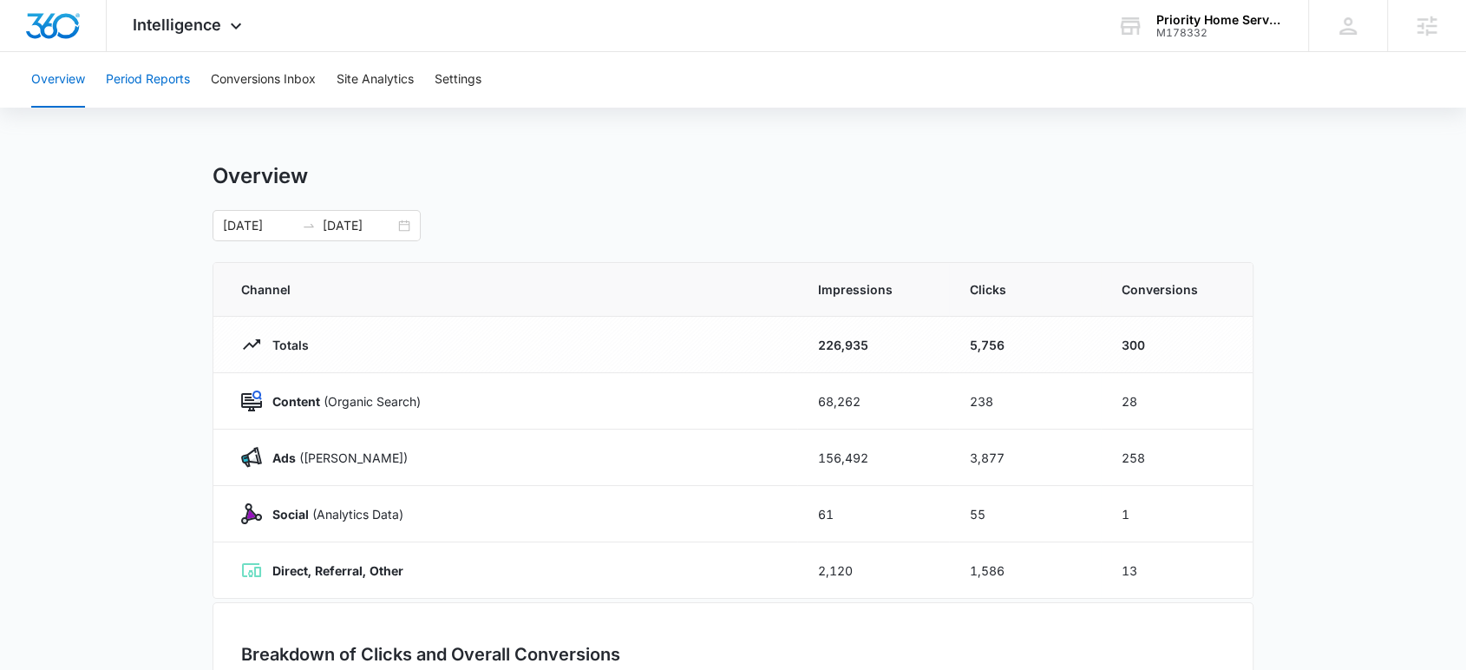
click at [152, 80] on button "Period Reports" at bounding box center [148, 80] width 84 height 56
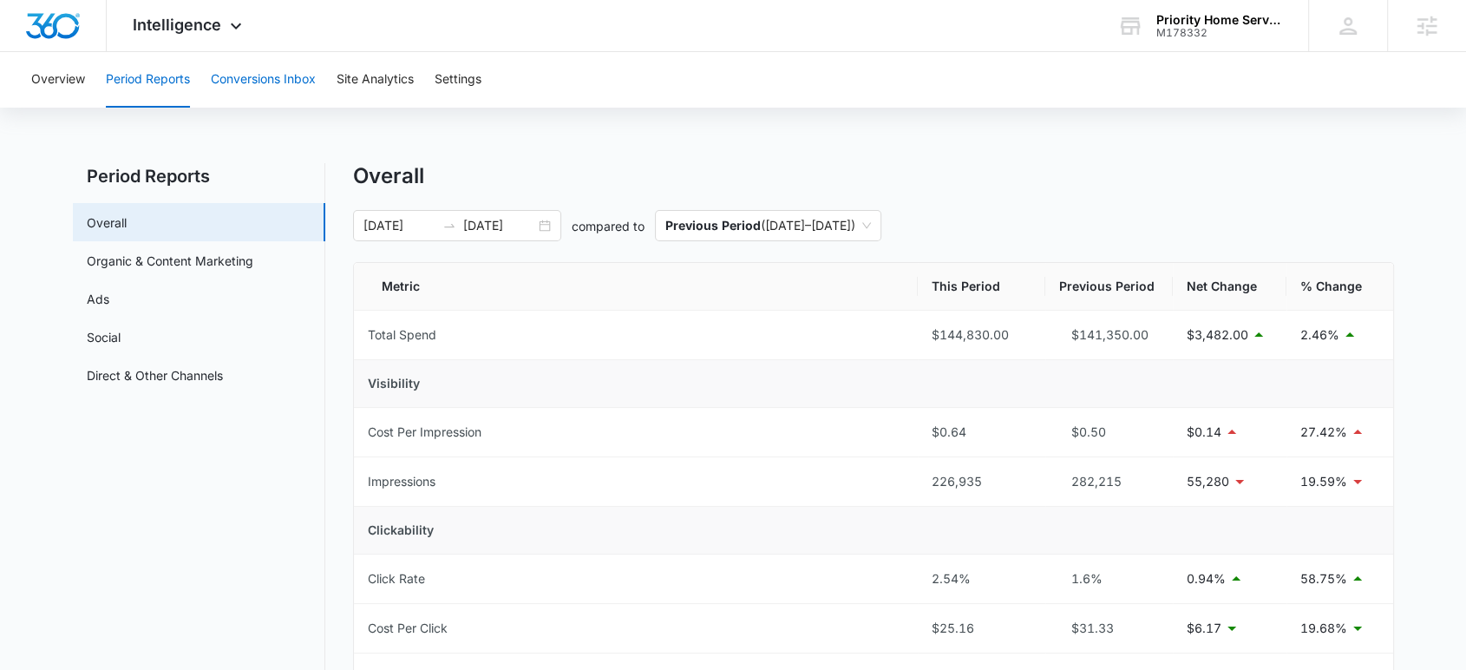
click at [279, 84] on button "Conversions Inbox" at bounding box center [263, 80] width 105 height 56
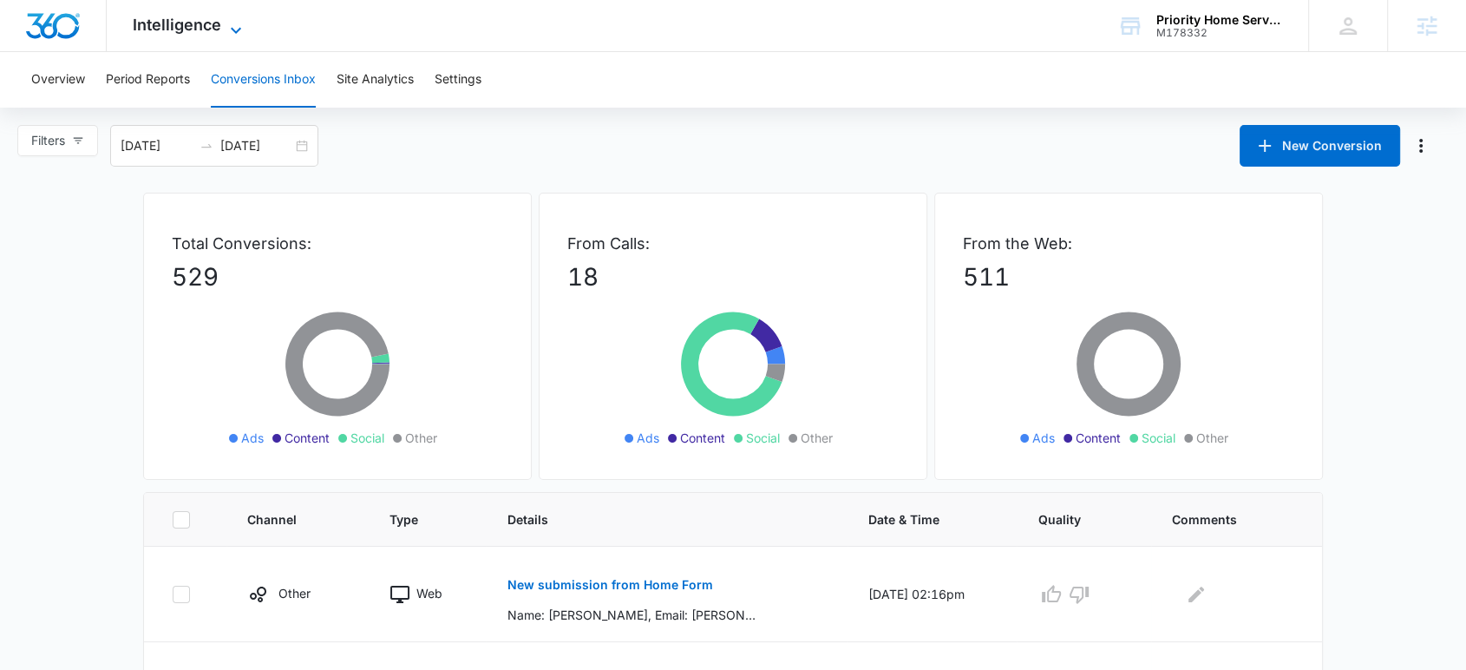
click at [192, 27] on span "Intelligence" at bounding box center [177, 25] width 89 height 18
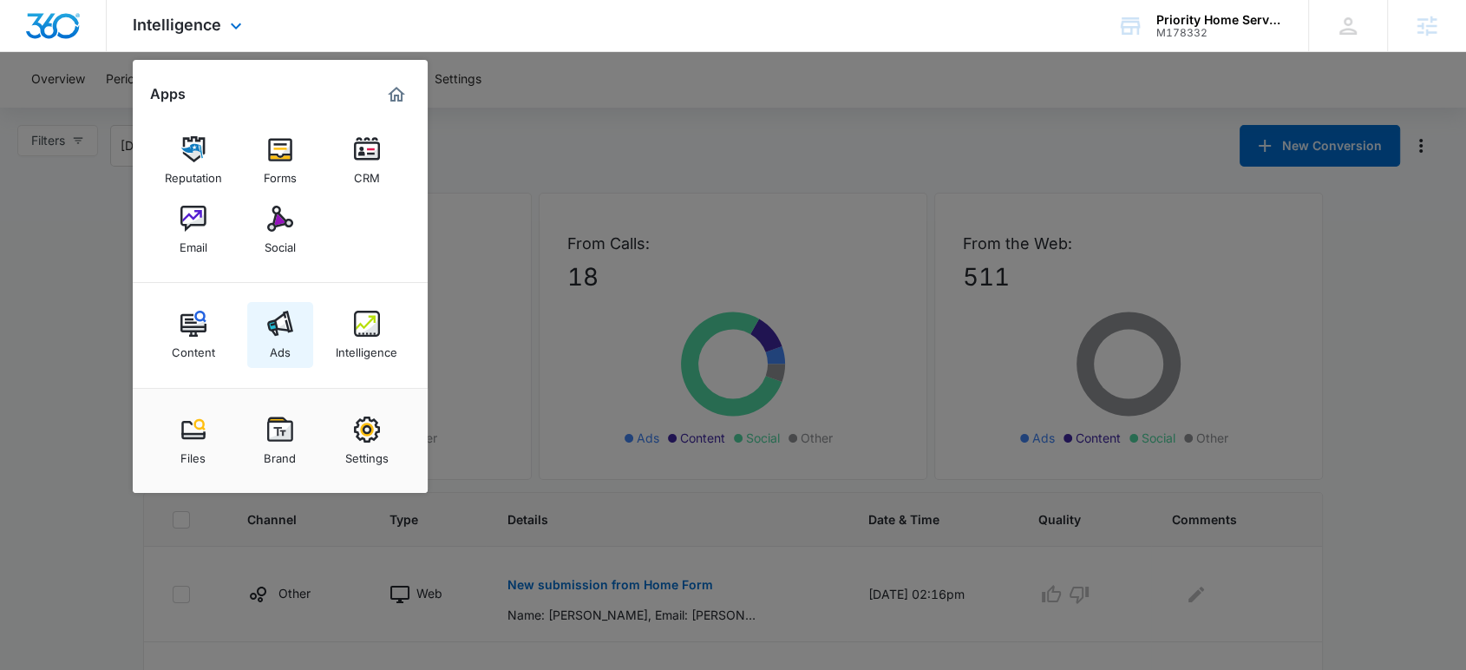
click at [278, 307] on link "Ads" at bounding box center [280, 335] width 66 height 66
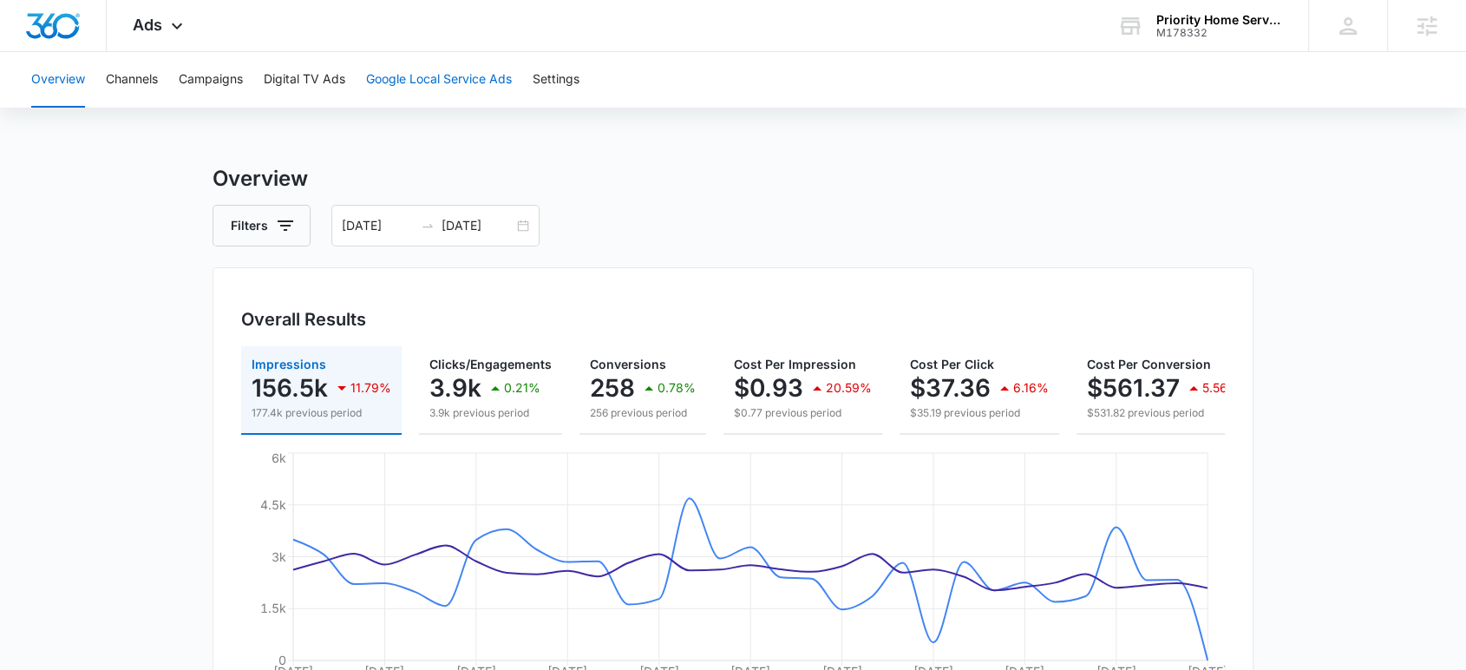
click at [392, 75] on button "Google Local Service Ads" at bounding box center [439, 80] width 146 height 56
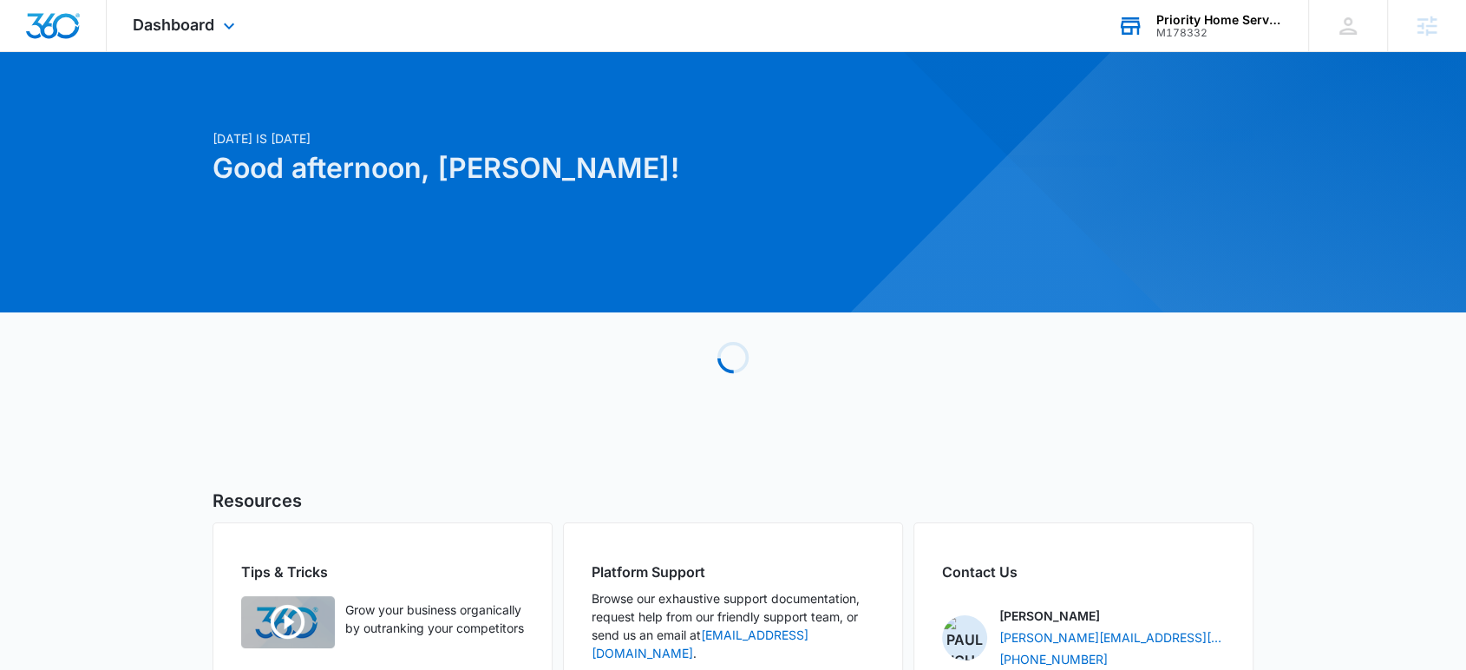
click at [1173, 25] on div "Priority Home Services" at bounding box center [1220, 20] width 127 height 14
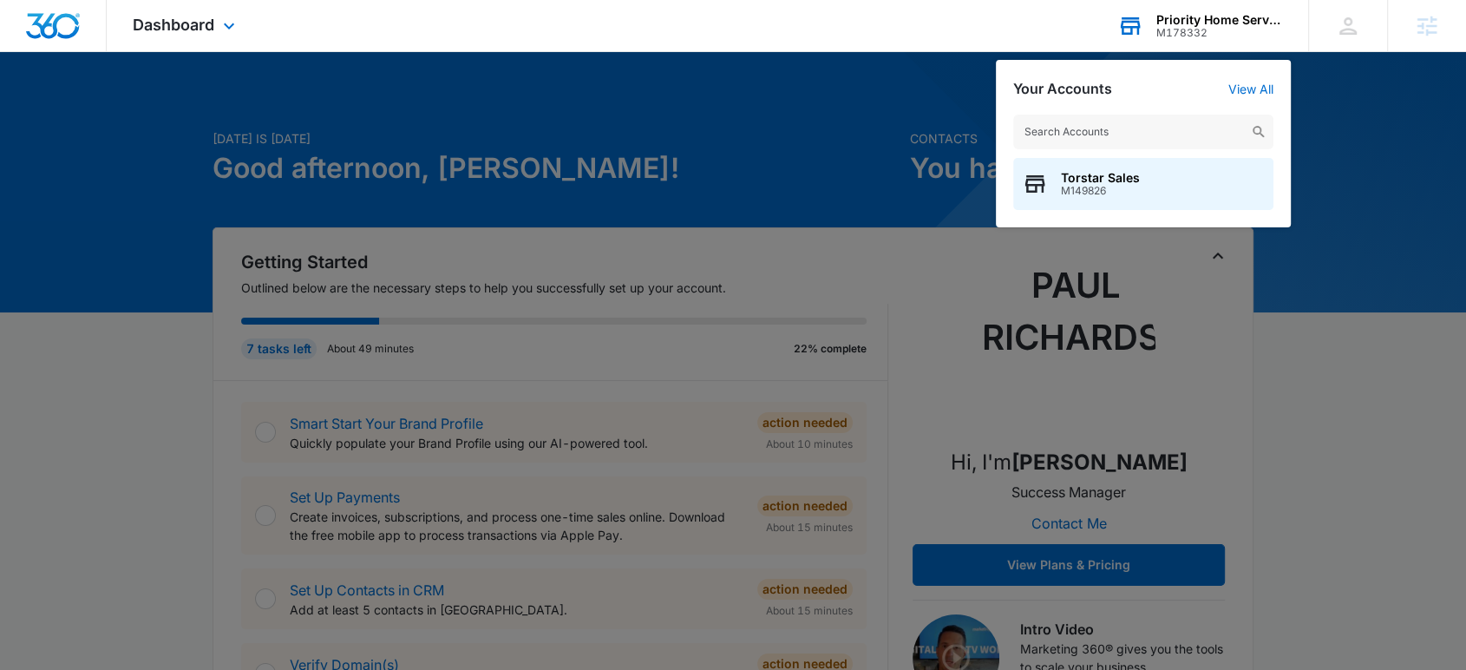
click at [1100, 128] on input "text" at bounding box center [1143, 132] width 260 height 35
type input "stout air"
click at [1083, 167] on div "Stout Air M32743" at bounding box center [1143, 184] width 260 height 52
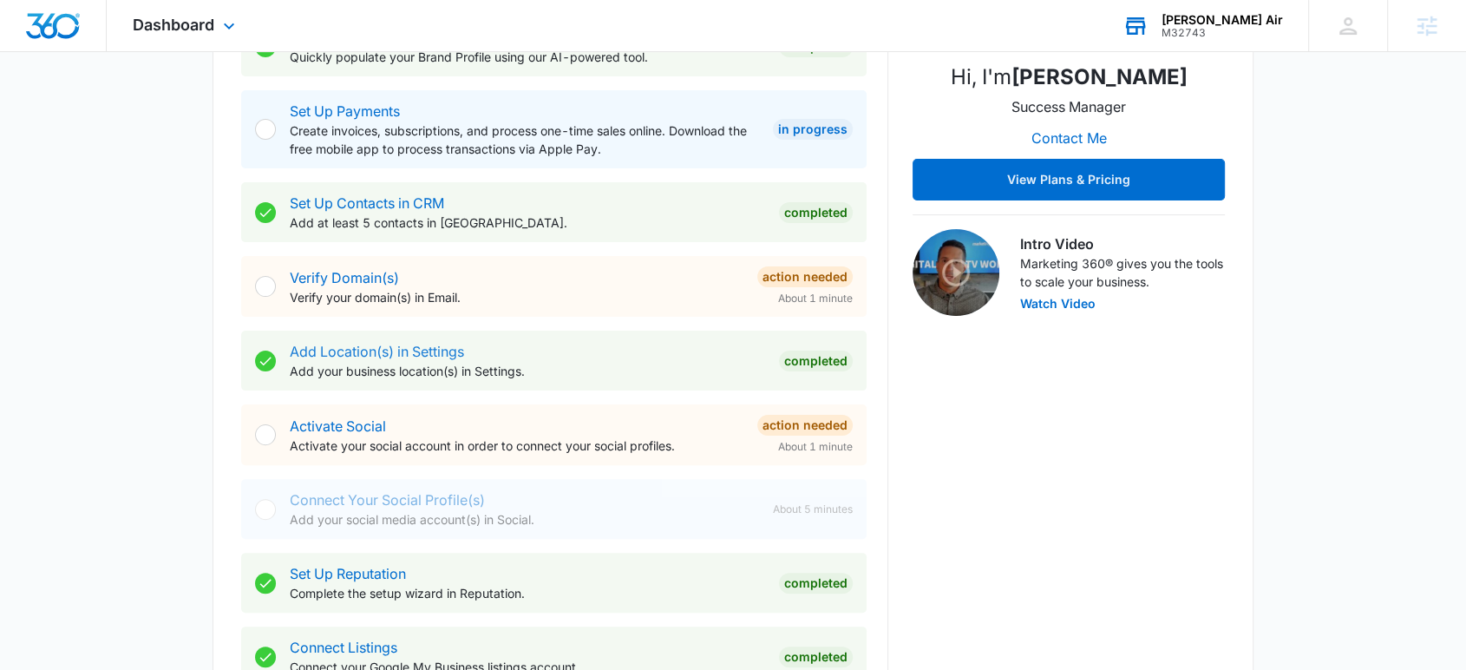
scroll to position [771, 0]
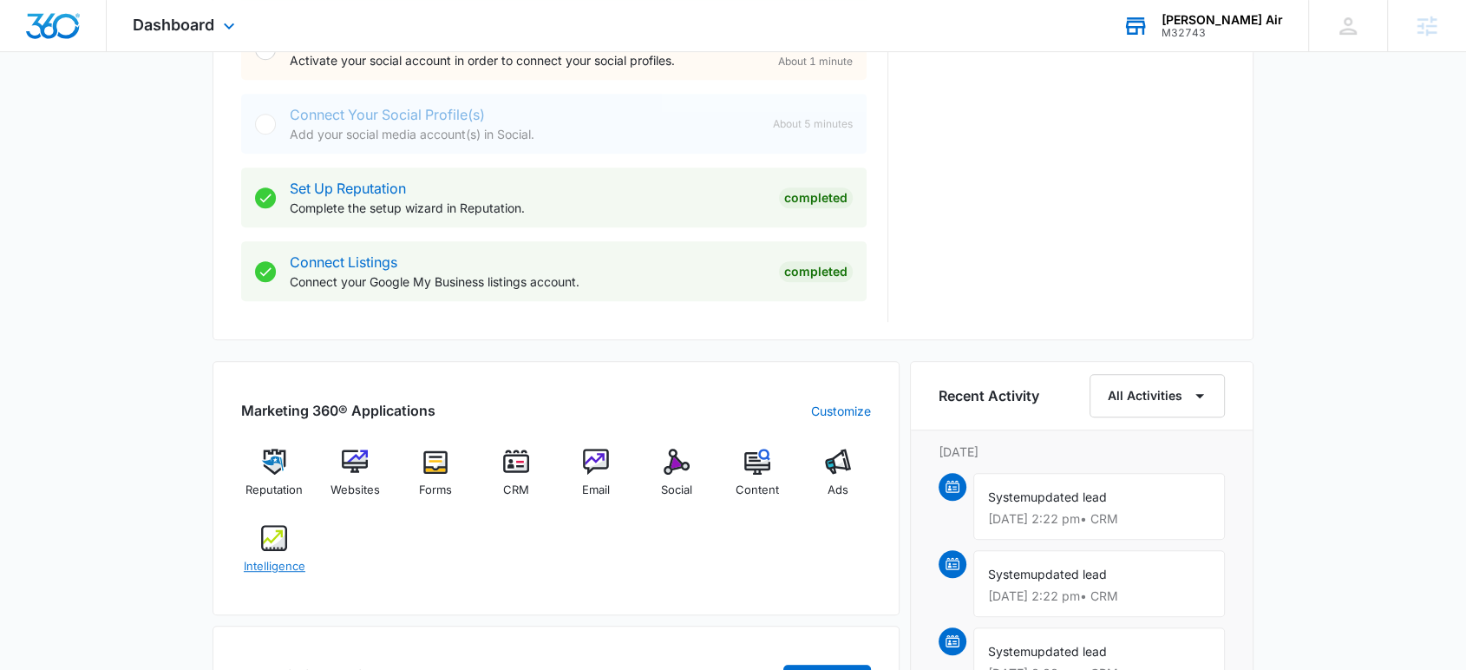
click at [286, 536] on img at bounding box center [274, 538] width 26 height 26
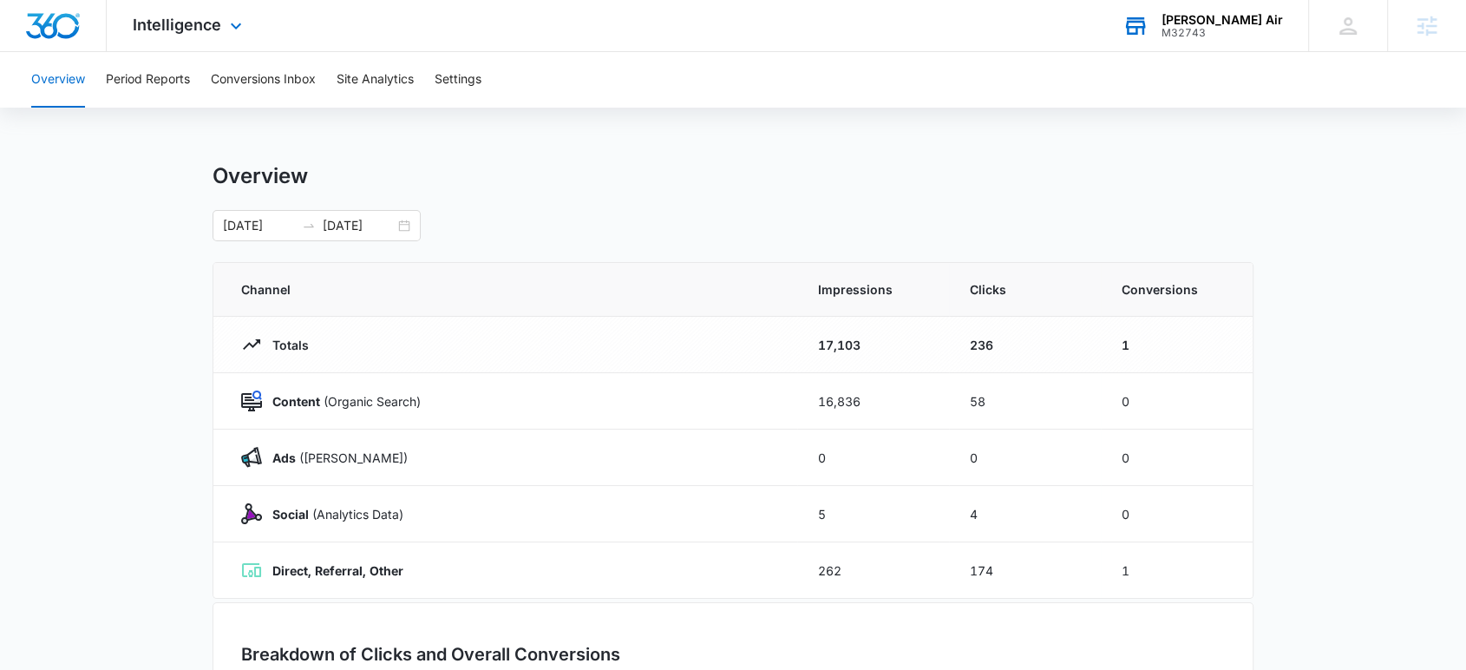
click at [212, 36] on div "Intelligence Apps Reputation Websites Forms CRM Email Social Content Ads Intell…" at bounding box center [190, 25] width 166 height 51
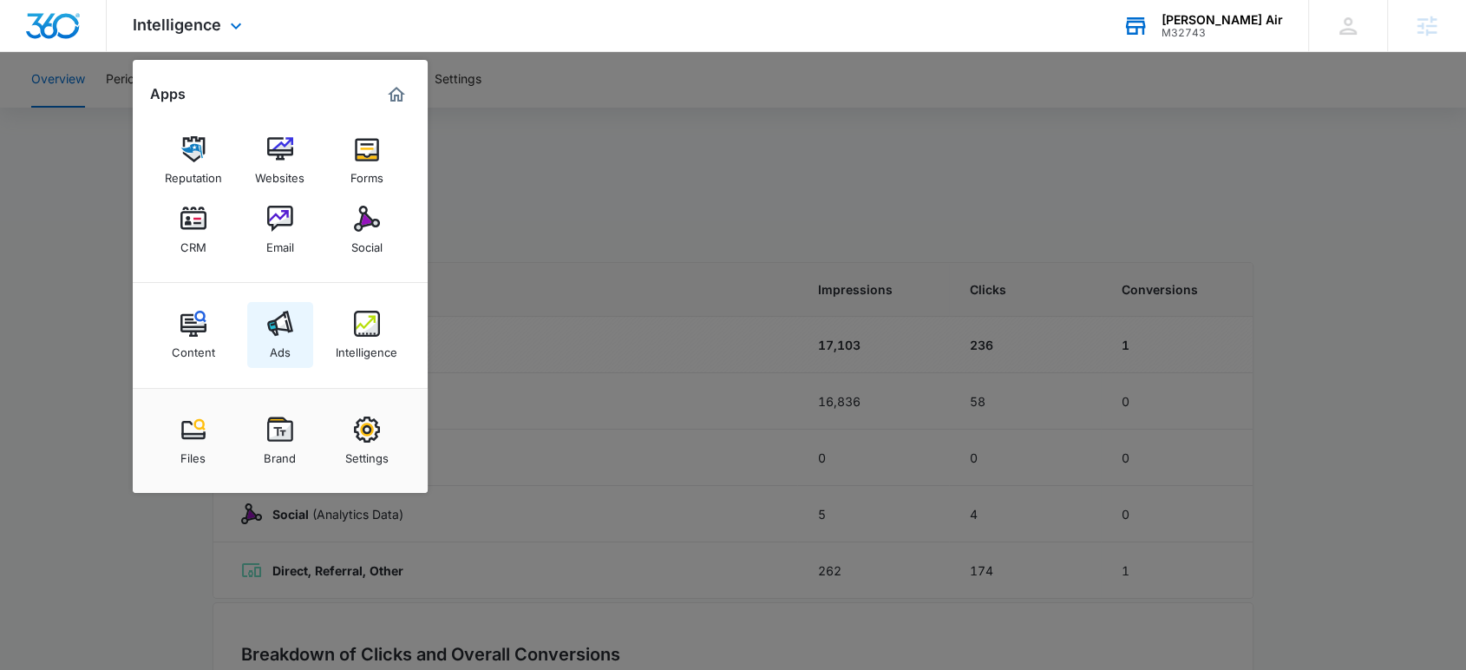
click at [291, 331] on img at bounding box center [280, 324] width 26 height 26
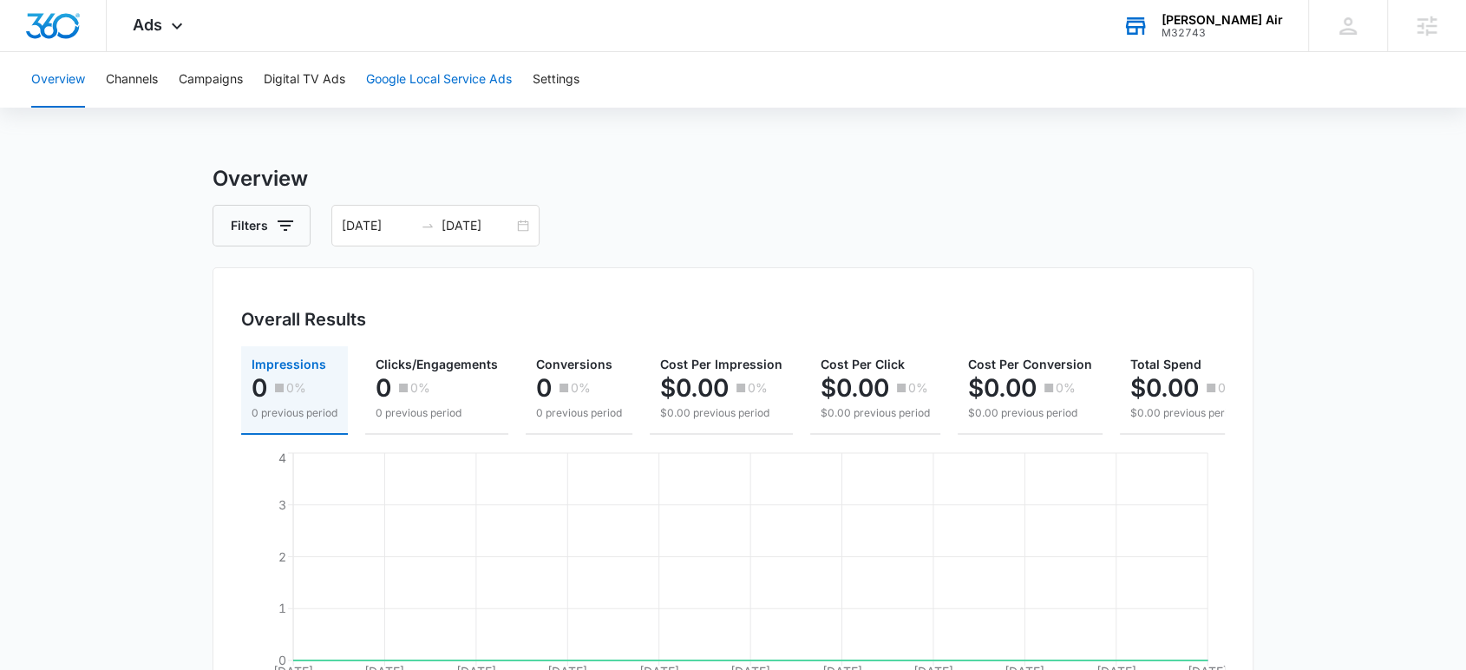
click at [405, 82] on button "Google Local Service Ads" at bounding box center [439, 80] width 146 height 56
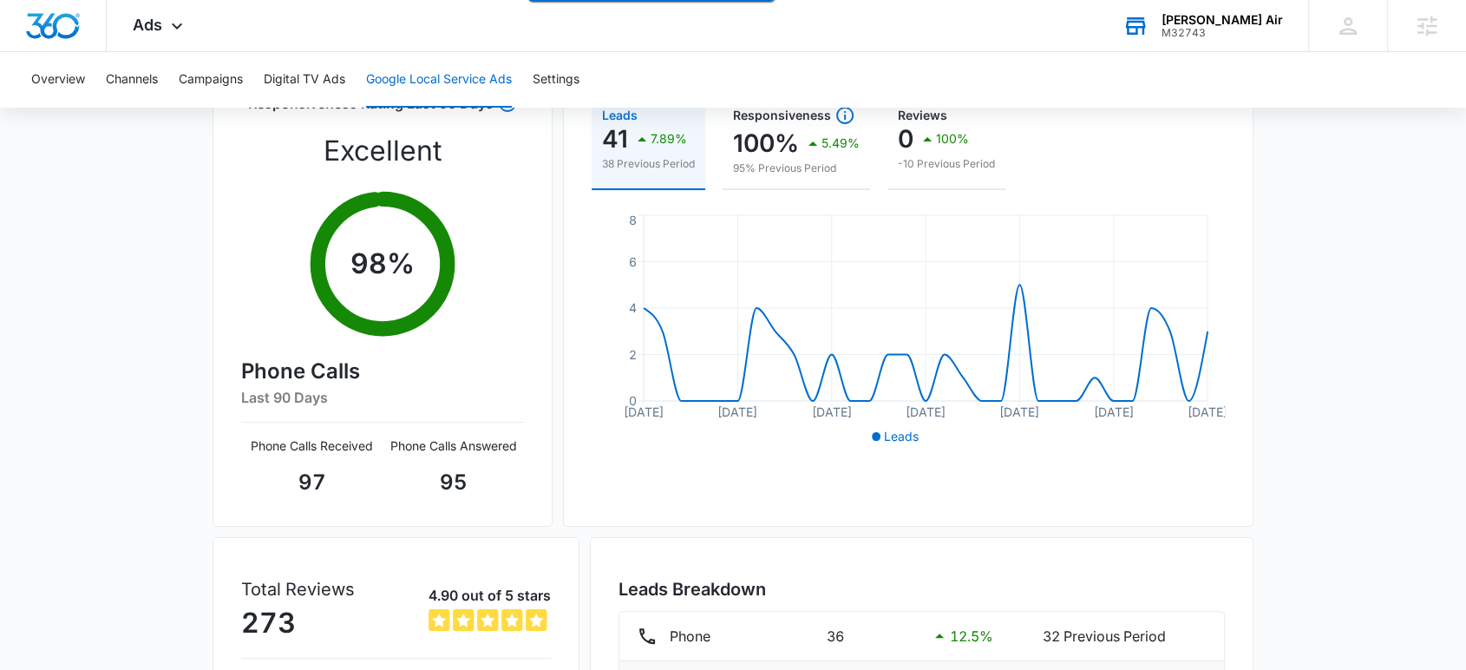
scroll to position [299, 0]
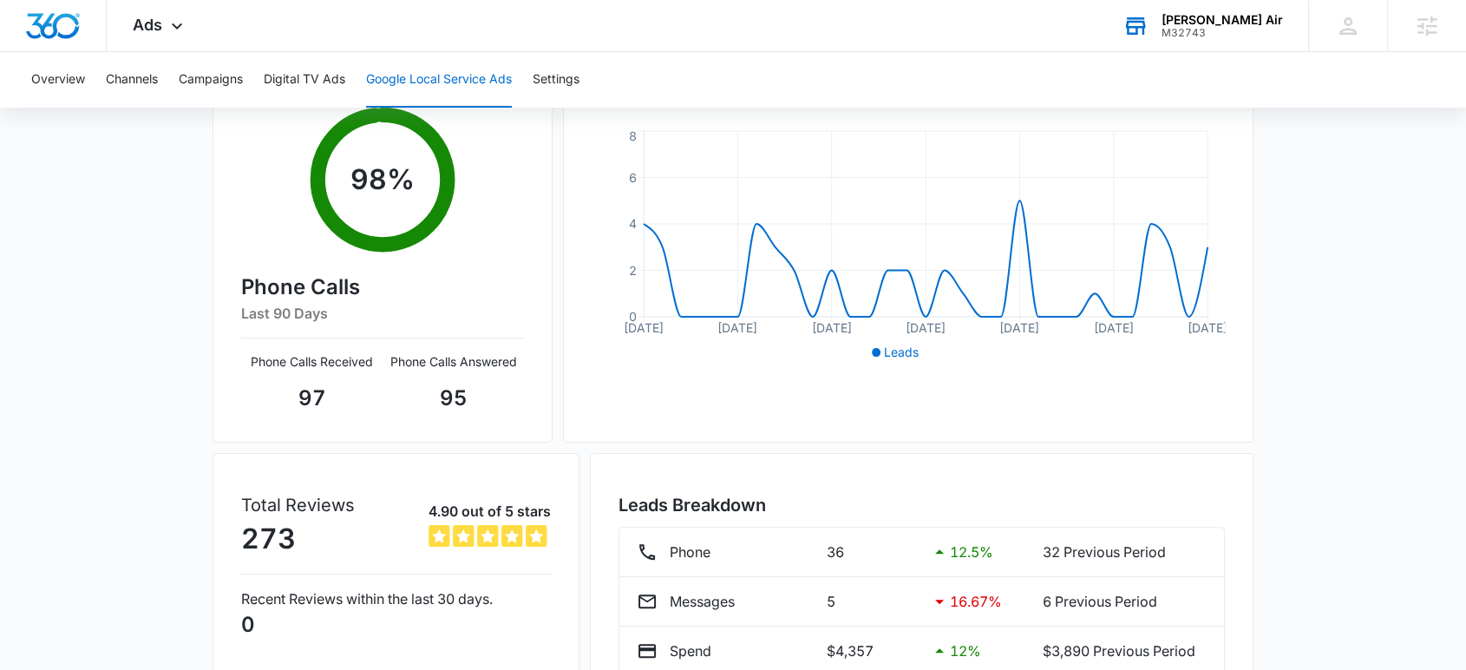
click at [1263, 28] on div "M32743" at bounding box center [1222, 33] width 121 height 12
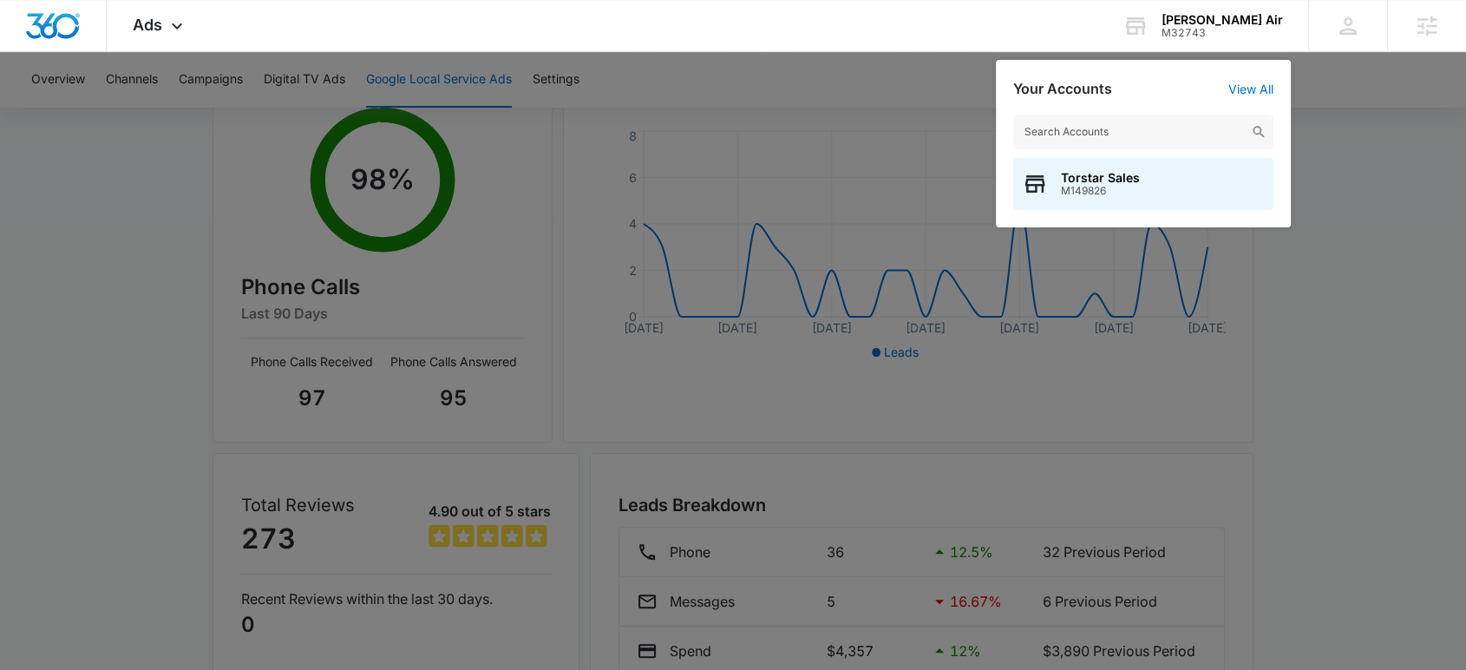
click at [1109, 131] on input "text" at bounding box center [1143, 132] width 260 height 35
type input "quality air experts"
click at [1110, 182] on span "Quality Air Experts LLC" at bounding box center [1130, 178] width 138 height 14
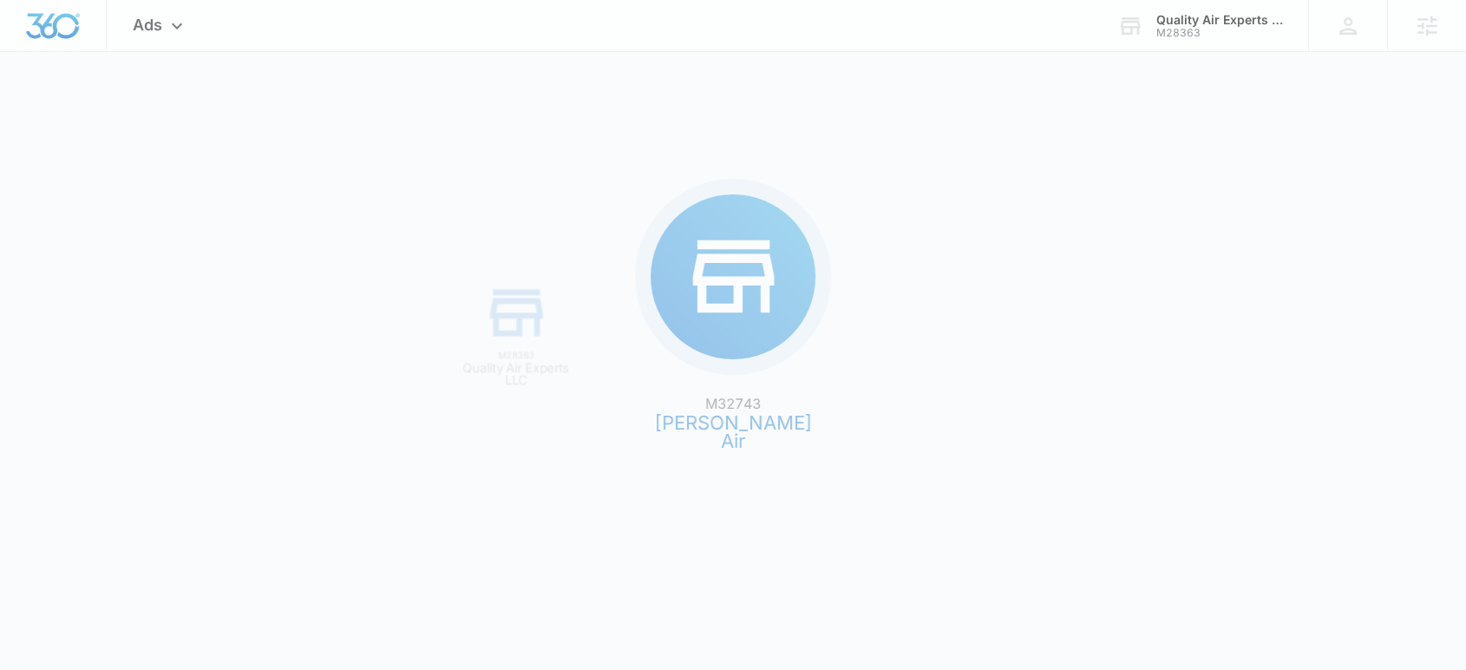
scroll to position [0, 0]
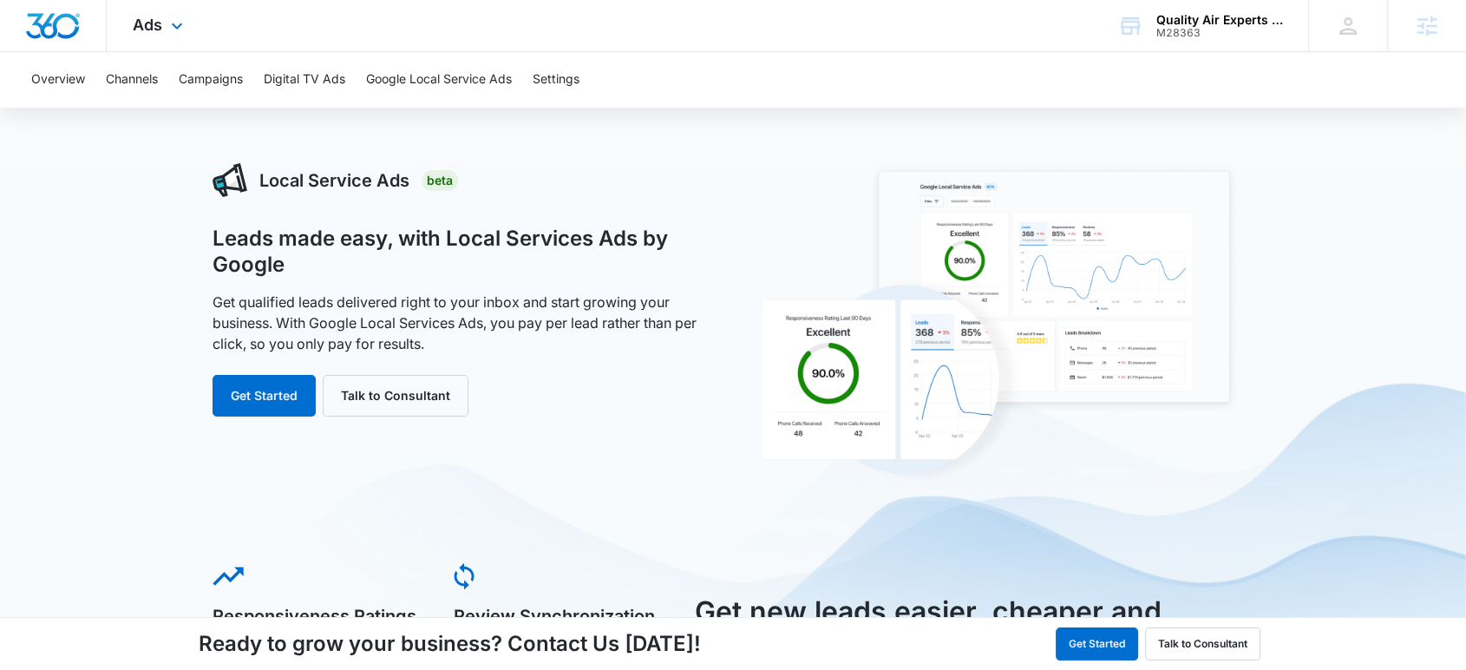
click at [52, 23] on img "Dashboard" at bounding box center [53, 26] width 56 height 26
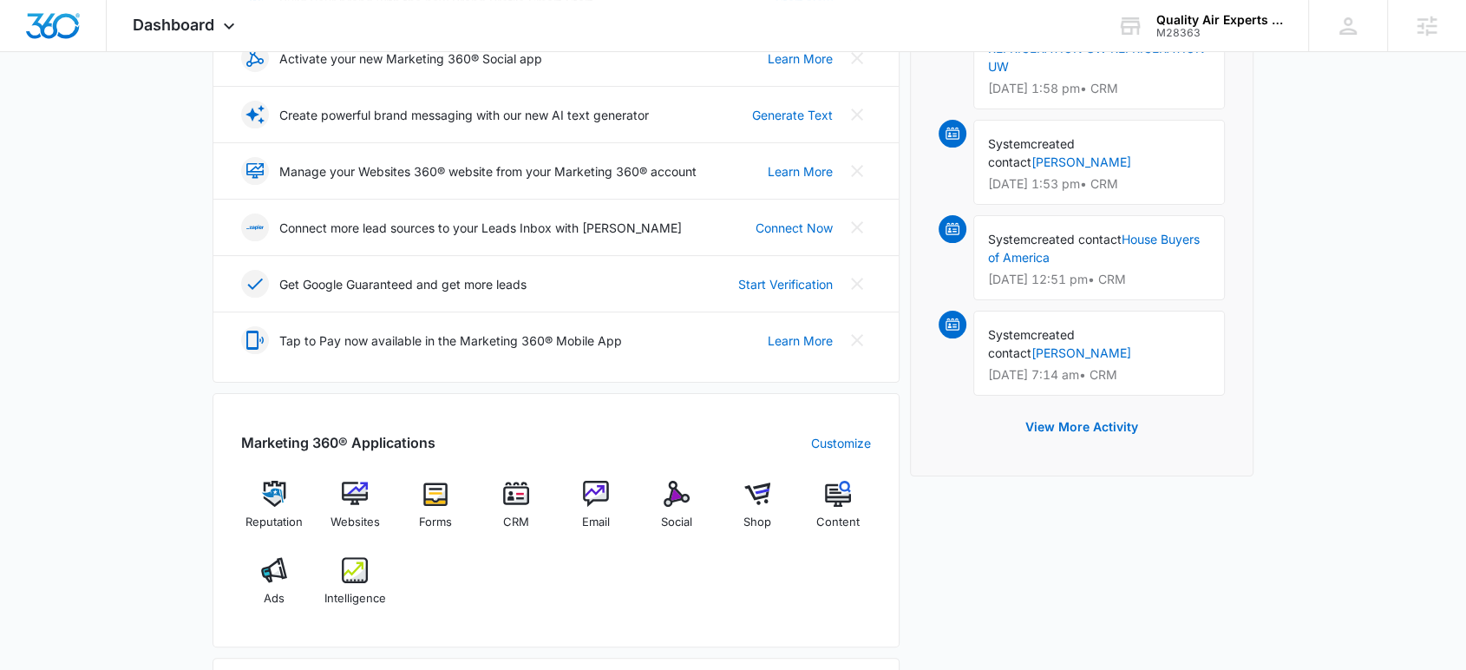
scroll to position [385, 0]
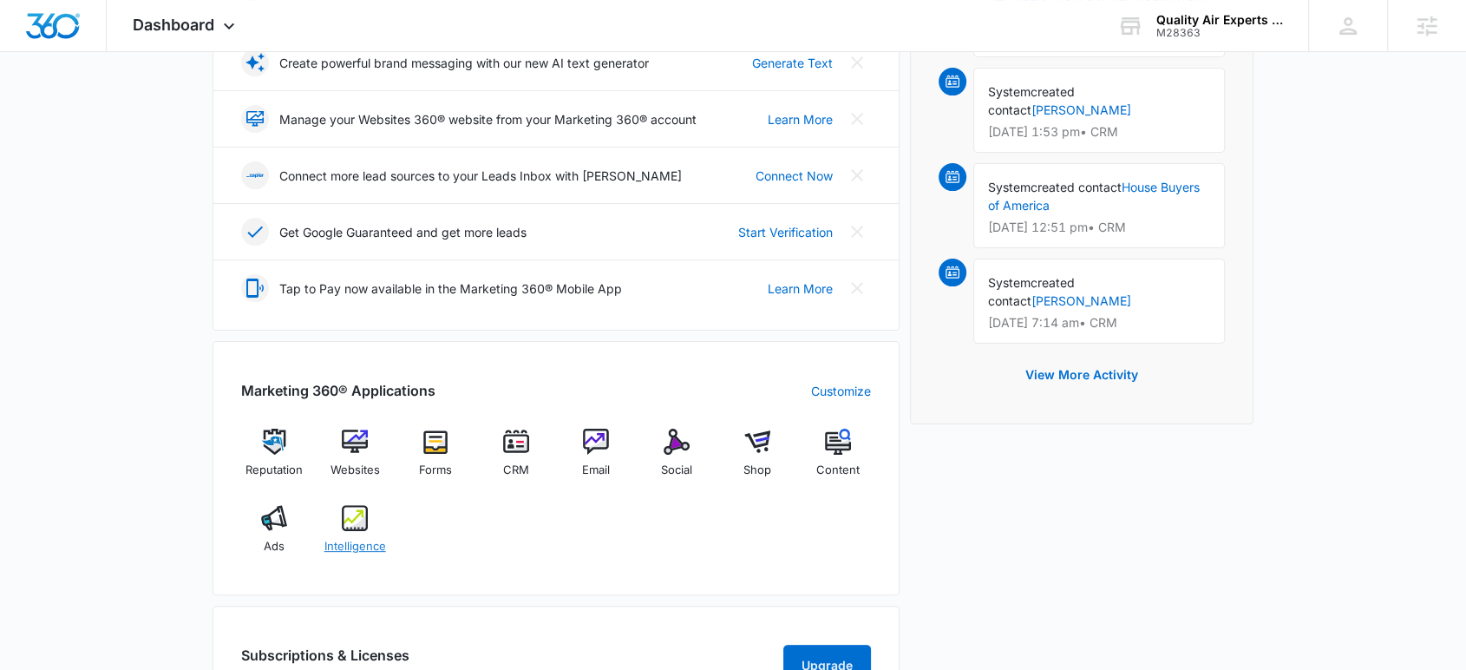
click at [338, 517] on div "Intelligence" at bounding box center [355, 536] width 67 height 62
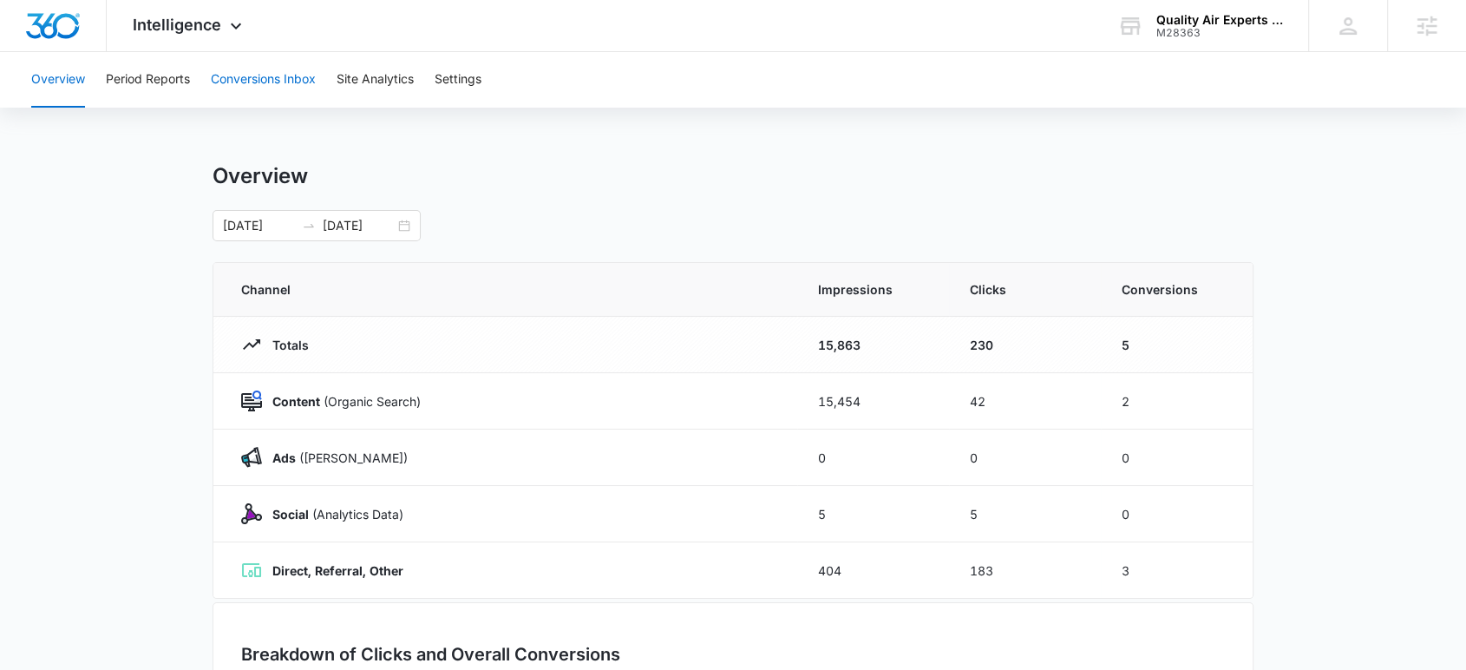
click at [255, 79] on button "Conversions Inbox" at bounding box center [263, 80] width 105 height 56
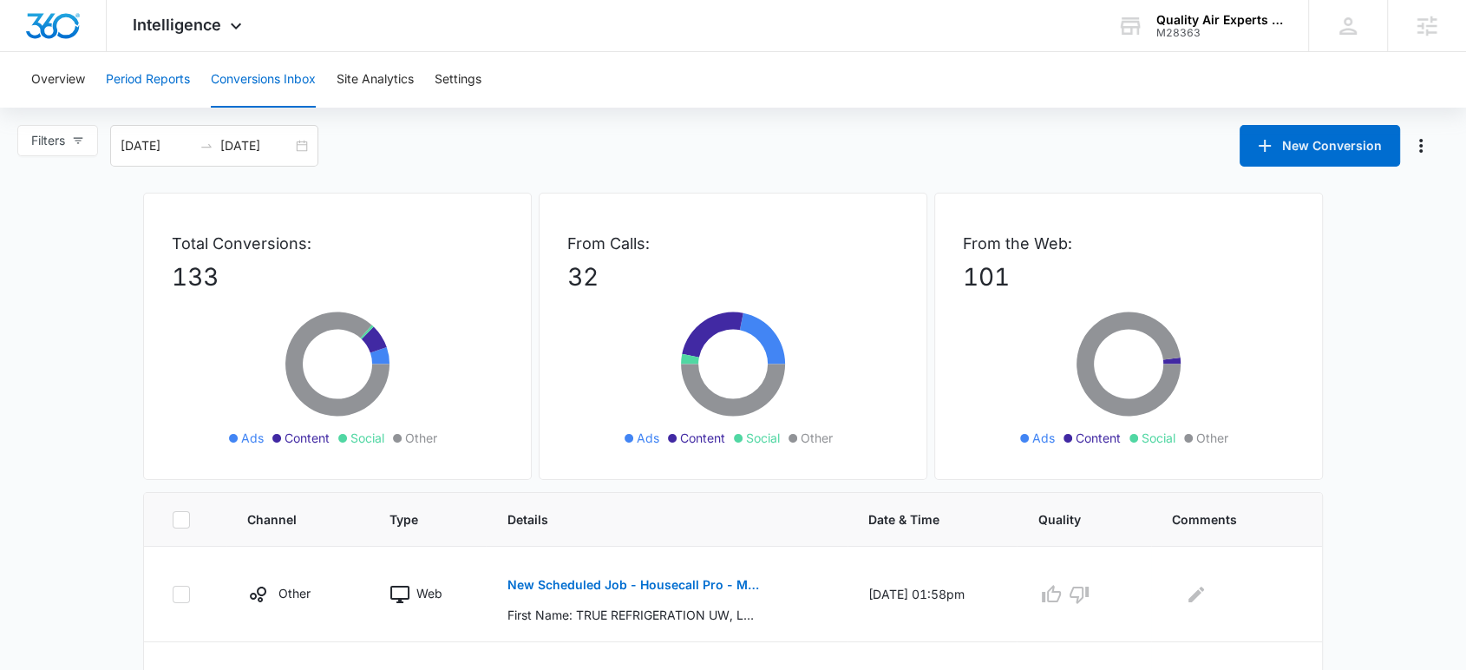
click at [142, 83] on button "Period Reports" at bounding box center [148, 80] width 84 height 56
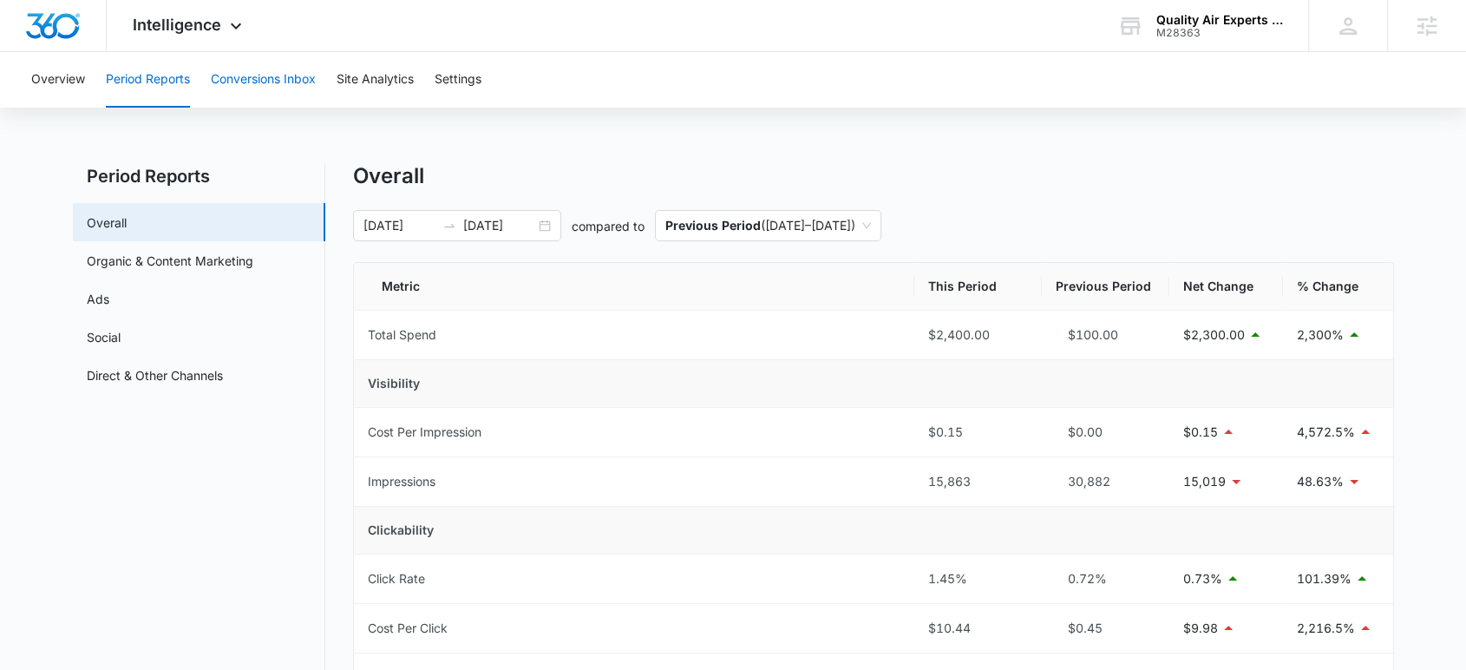
click at [280, 82] on button "Conversions Inbox" at bounding box center [263, 80] width 105 height 56
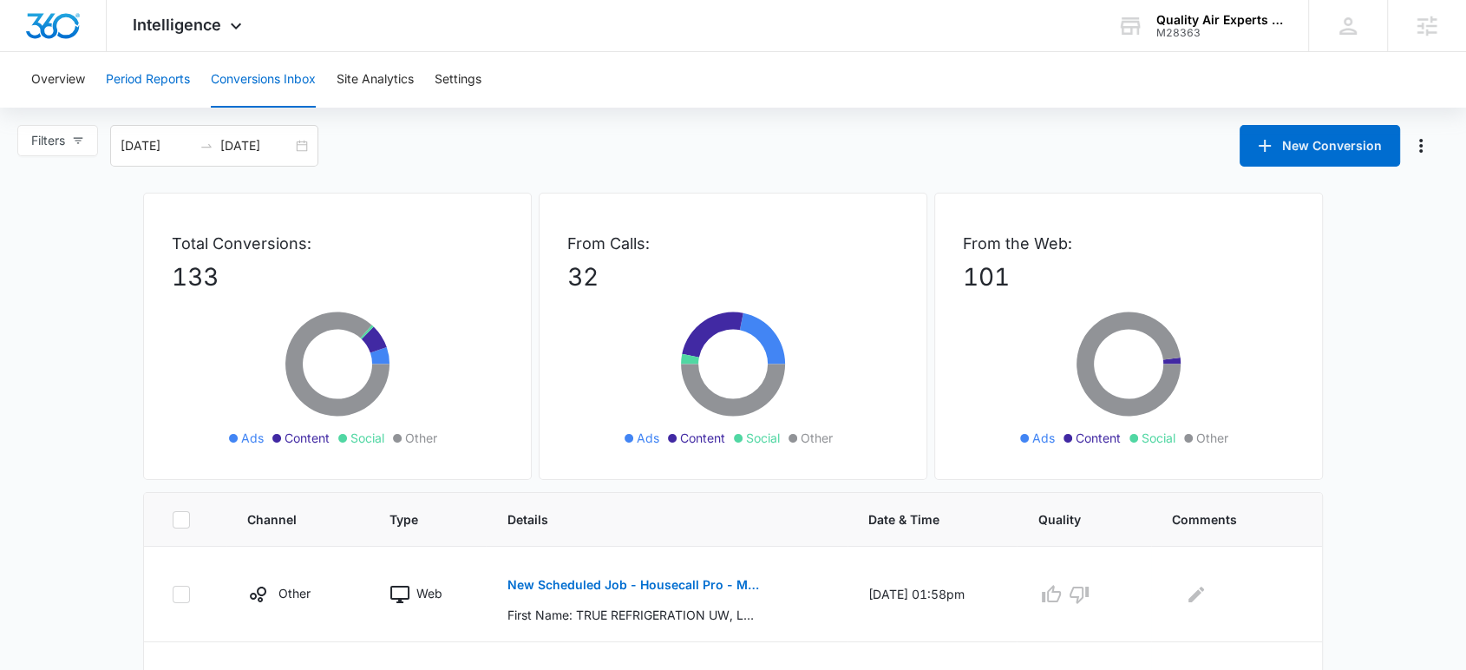
click at [153, 69] on button "Period Reports" at bounding box center [148, 80] width 84 height 56
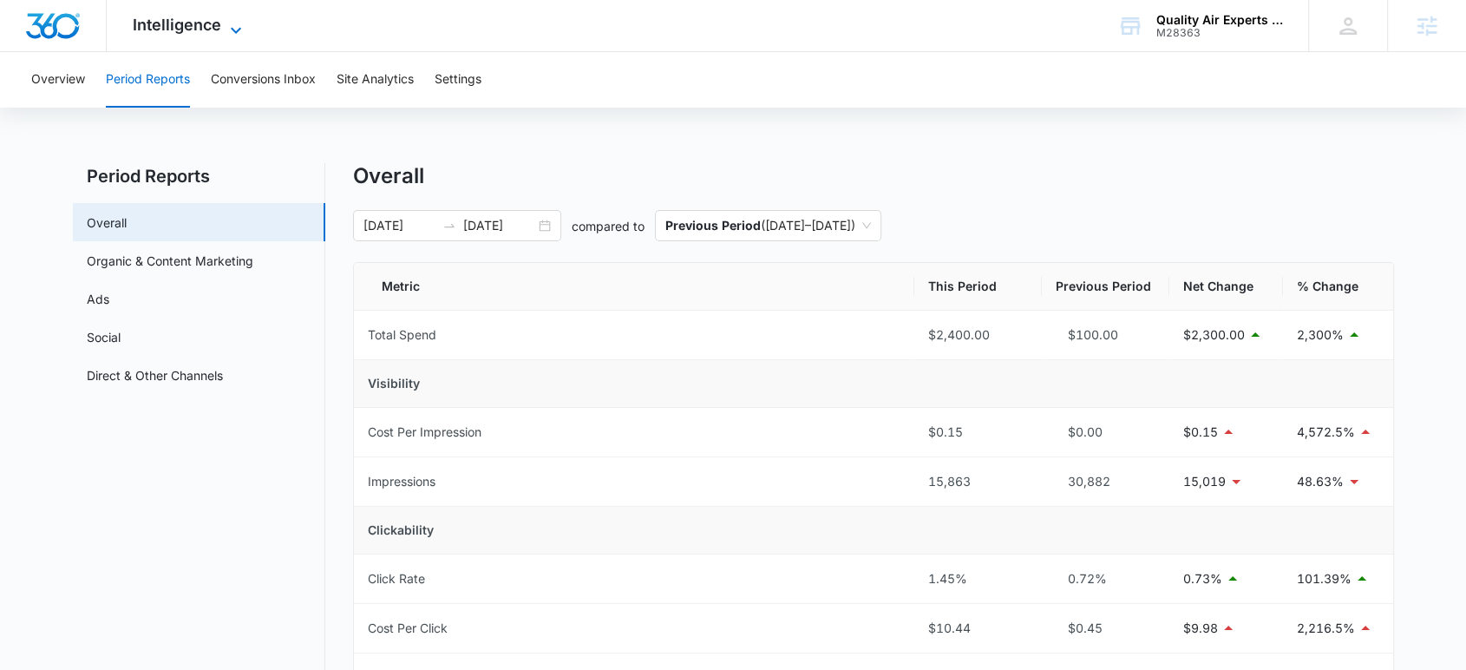
click at [215, 28] on span "Intelligence" at bounding box center [177, 25] width 89 height 18
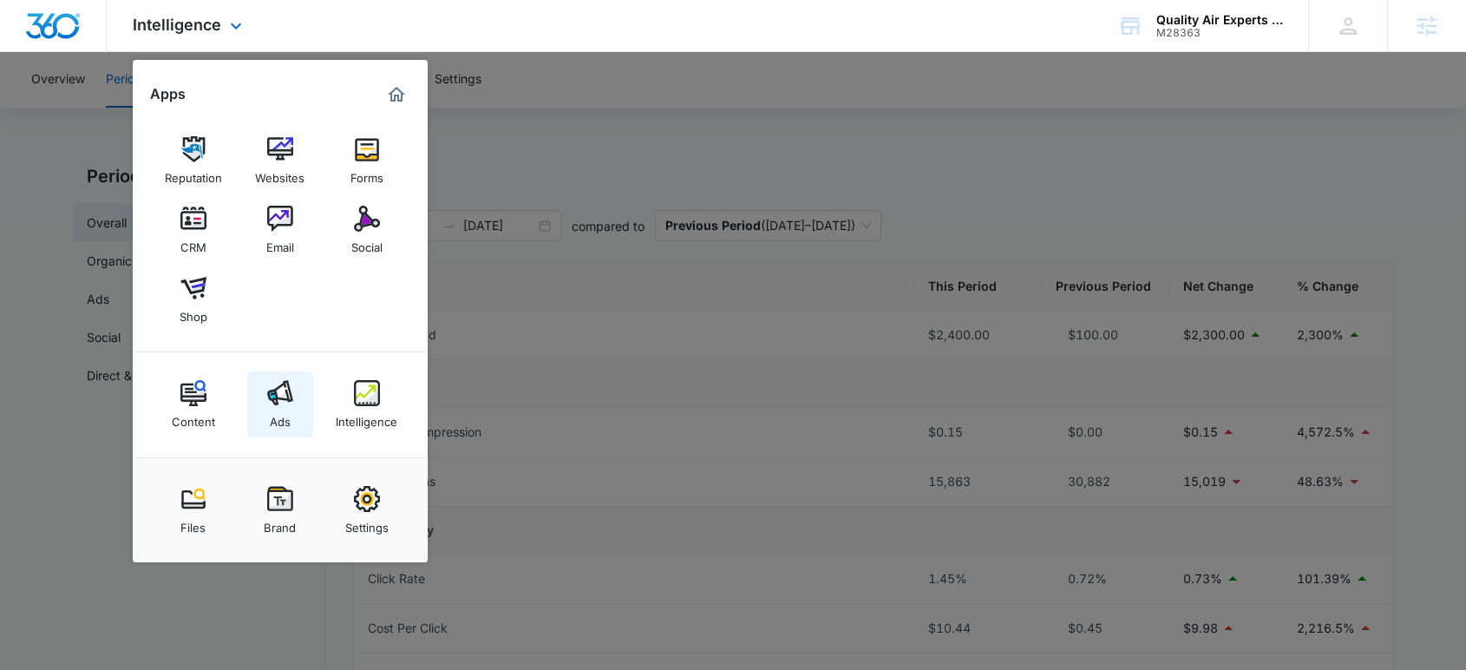
click at [275, 393] on img at bounding box center [280, 393] width 26 height 26
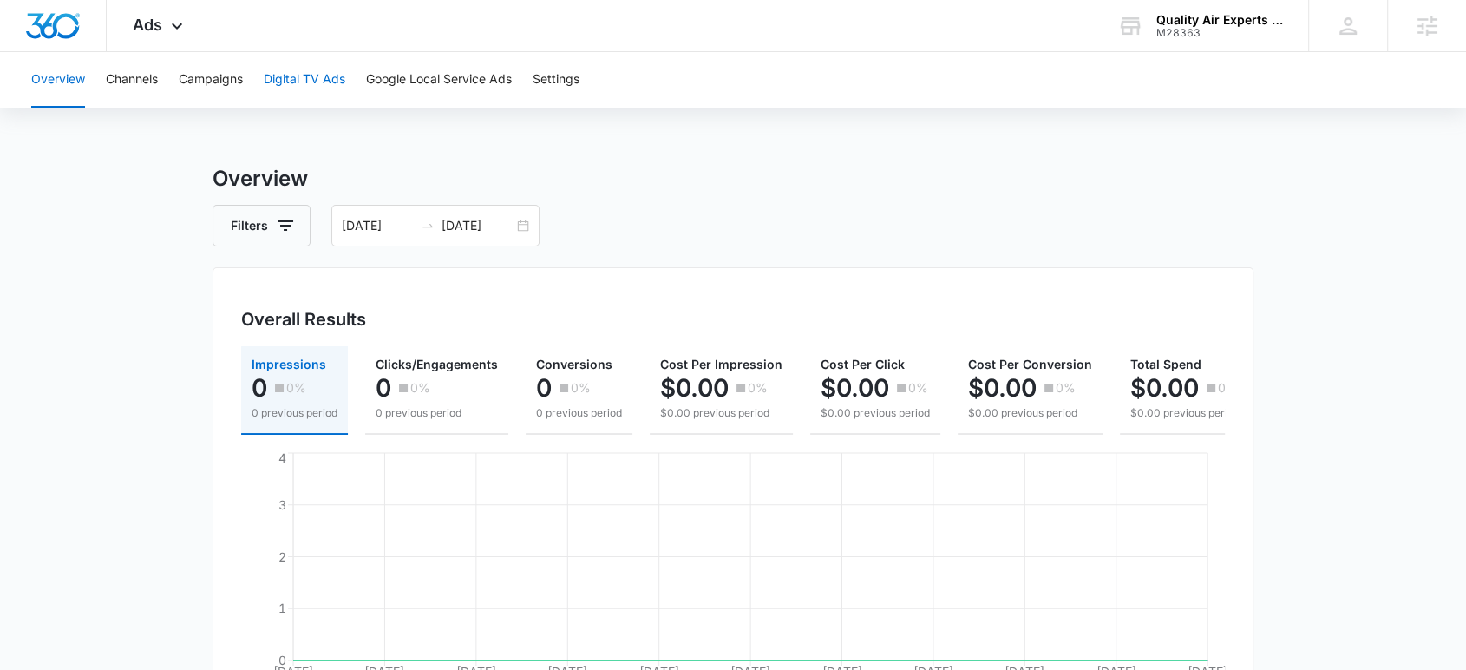
click at [312, 84] on button "Digital TV Ads" at bounding box center [305, 80] width 82 height 56
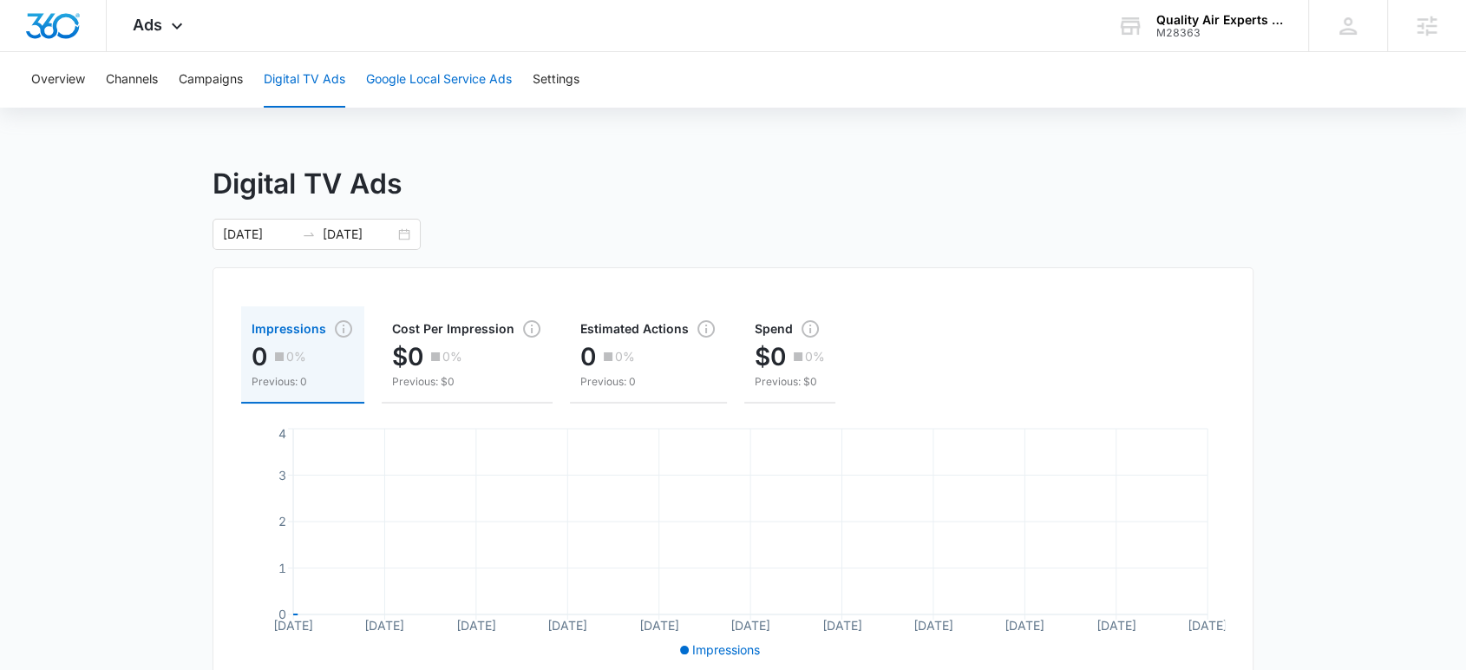
click at [445, 75] on button "Google Local Service Ads" at bounding box center [439, 80] width 146 height 56
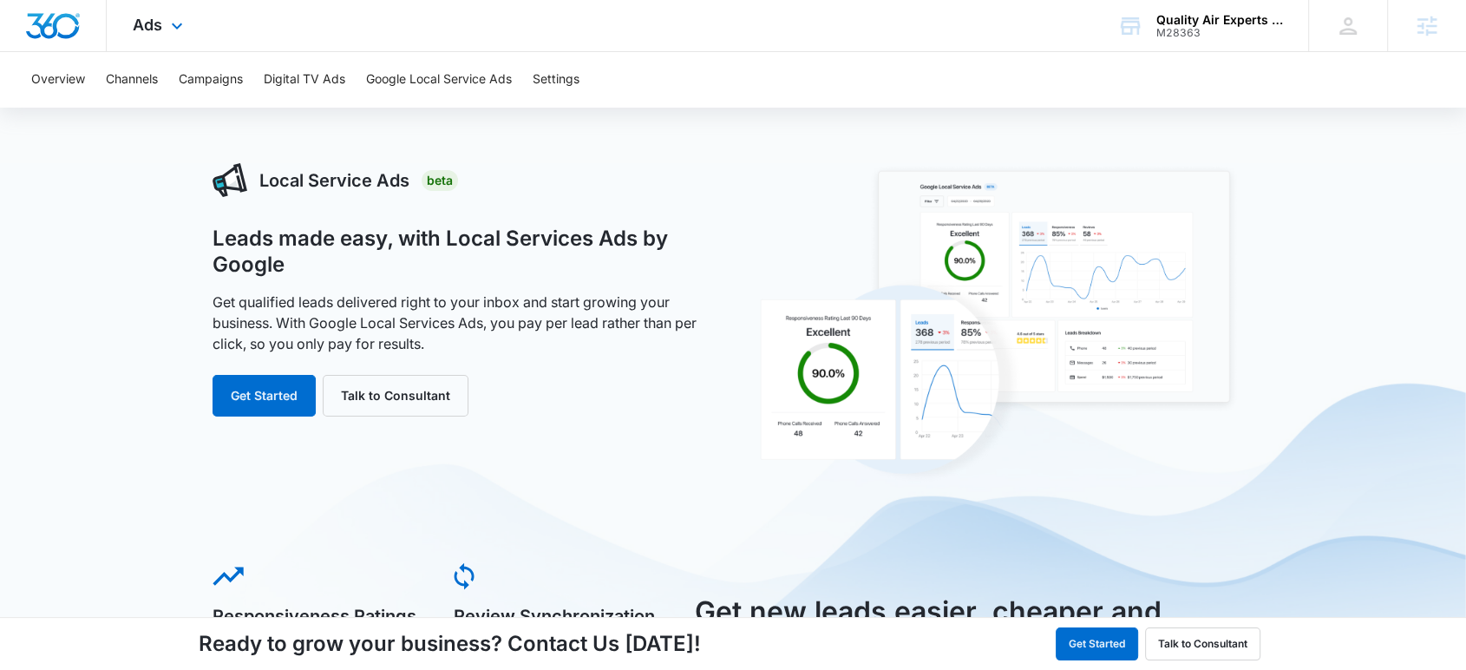
click at [60, 45] on div at bounding box center [53, 25] width 107 height 51
click at [145, 37] on div "Ads Apps Reputation Websites Forms CRM Email Social Shop Content Ads Intelligen…" at bounding box center [160, 25] width 107 height 51
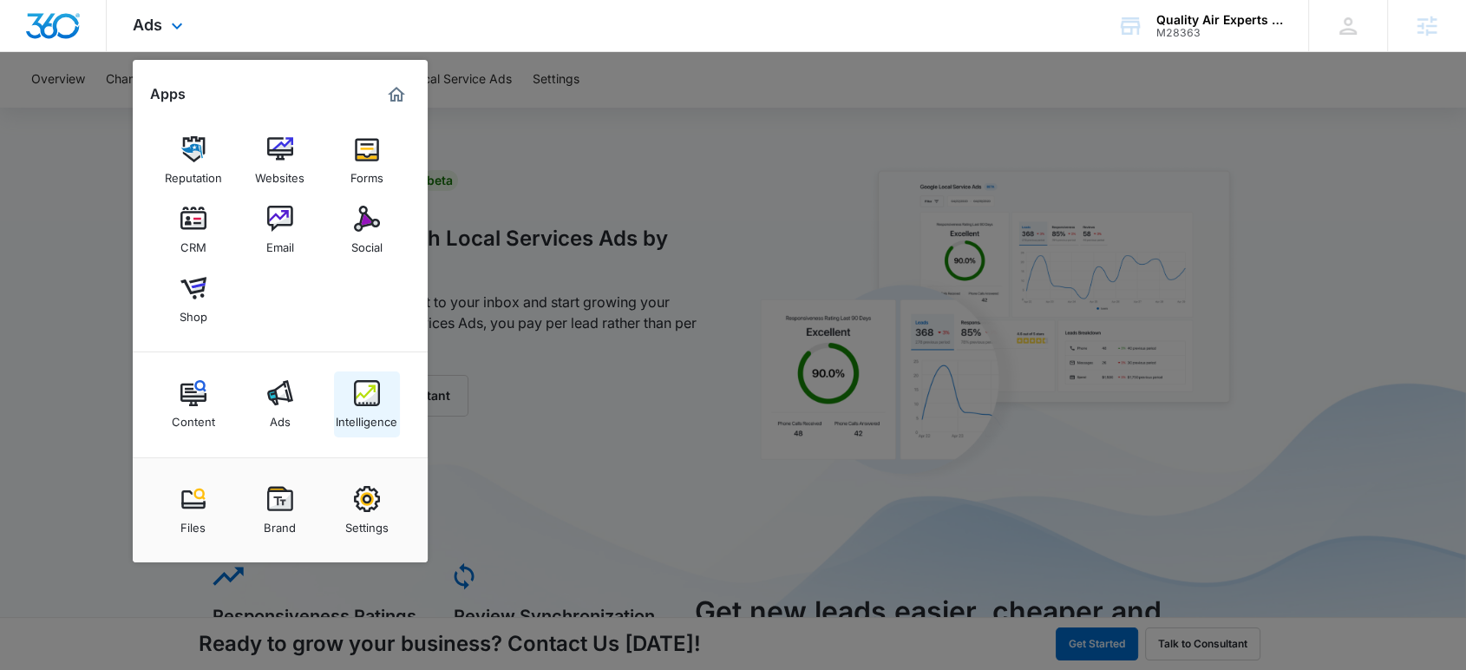
click at [363, 394] on img at bounding box center [367, 393] width 26 height 26
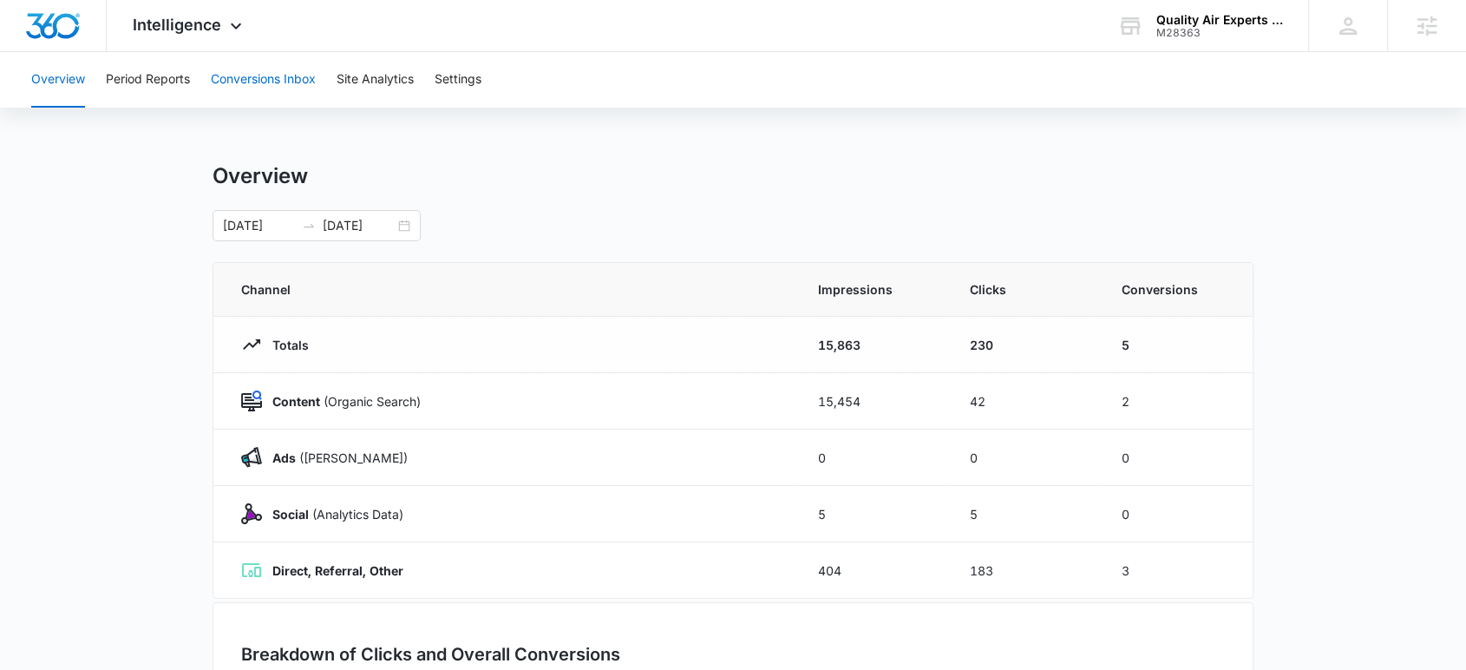
click at [268, 61] on button "Conversions Inbox" at bounding box center [263, 80] width 105 height 56
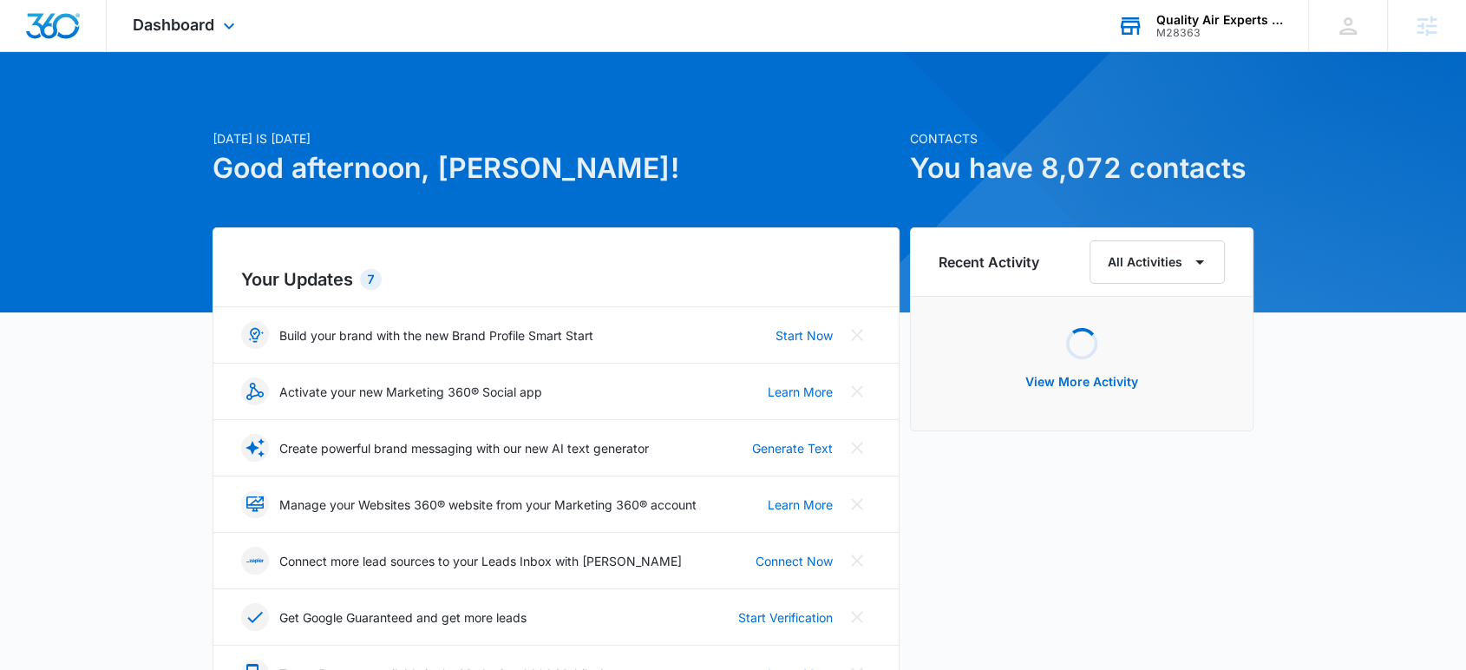
click at [1208, 27] on div "M28363" at bounding box center [1220, 33] width 127 height 12
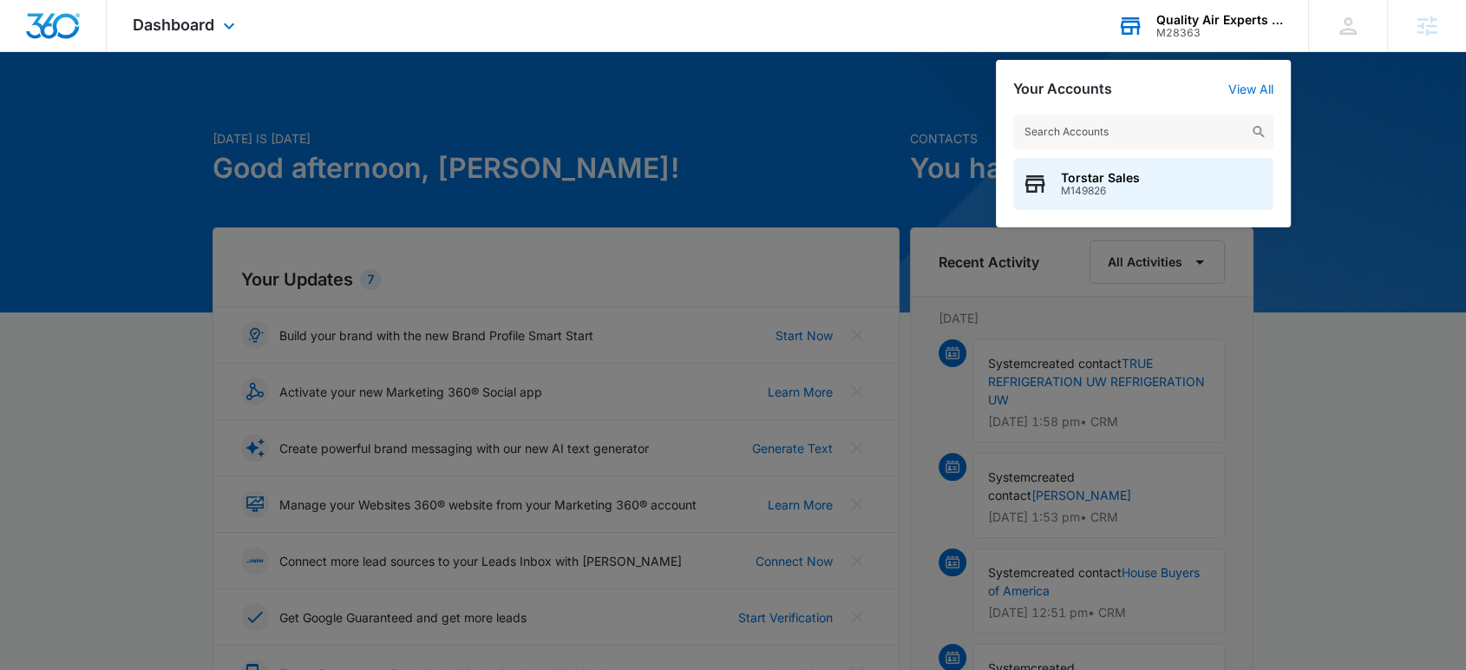
click at [1108, 137] on input "text" at bounding box center [1143, 132] width 260 height 35
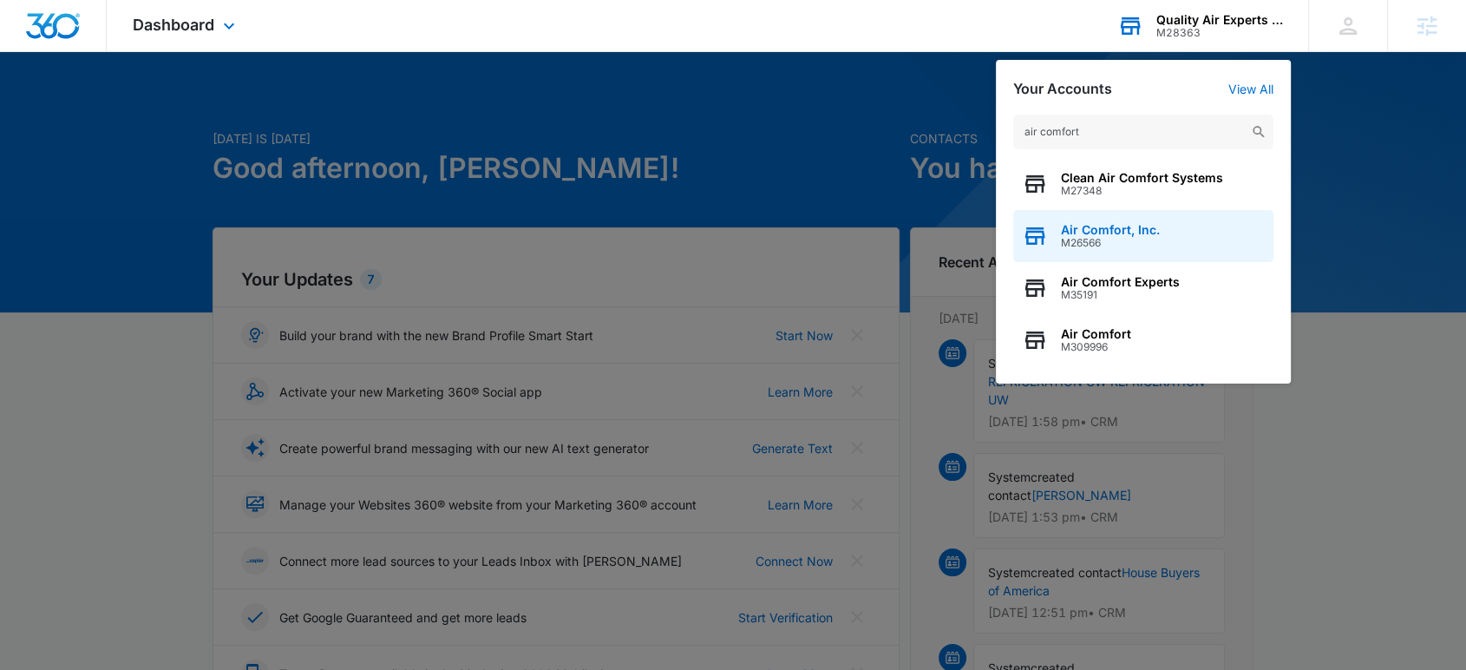
type input "air comfort"
click at [1168, 230] on div "Air Comfort, Inc. M26566" at bounding box center [1143, 236] width 260 height 52
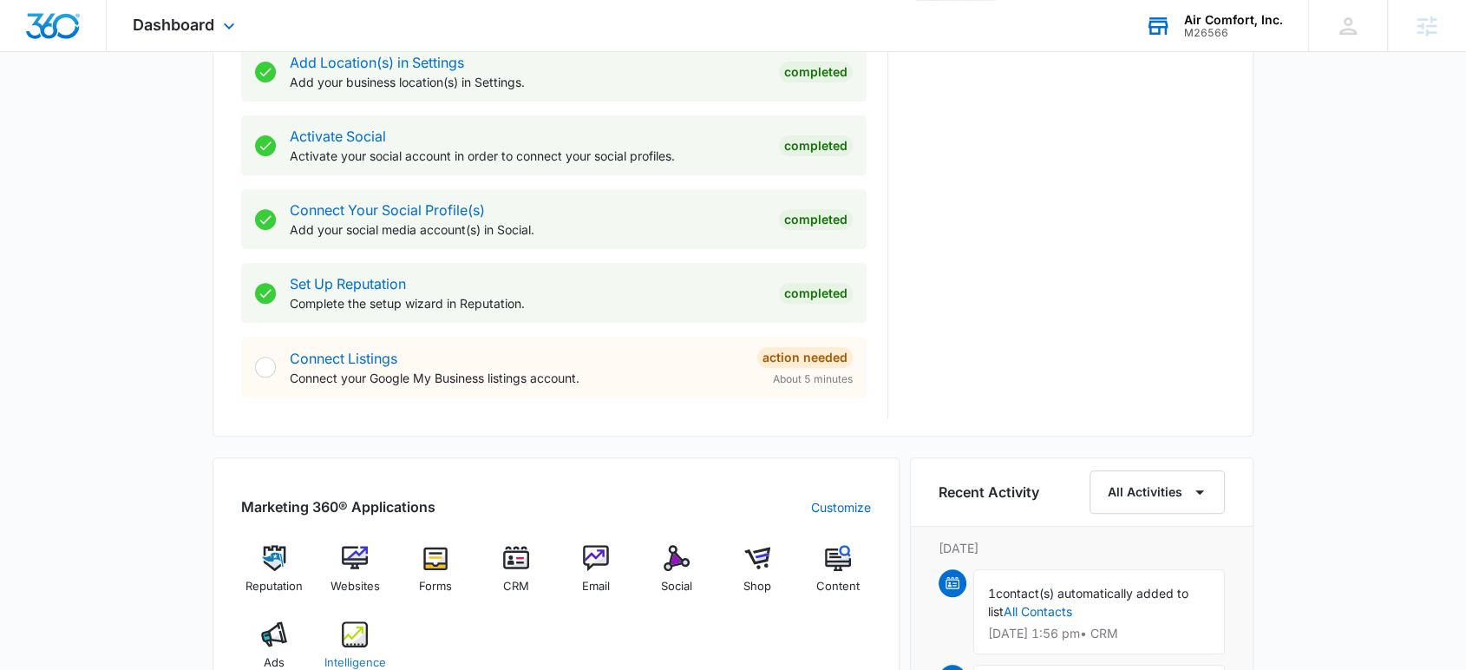
scroll to position [964, 0]
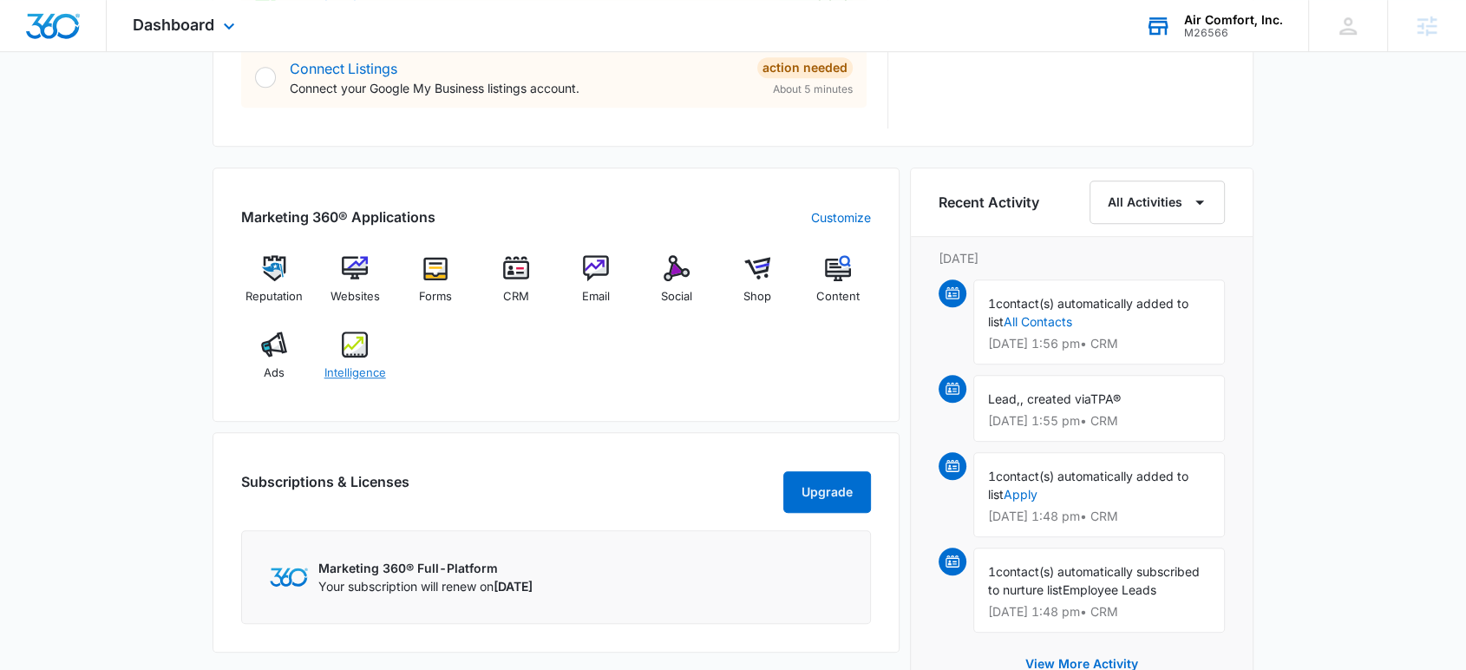
click at [364, 338] on img at bounding box center [355, 344] width 26 height 26
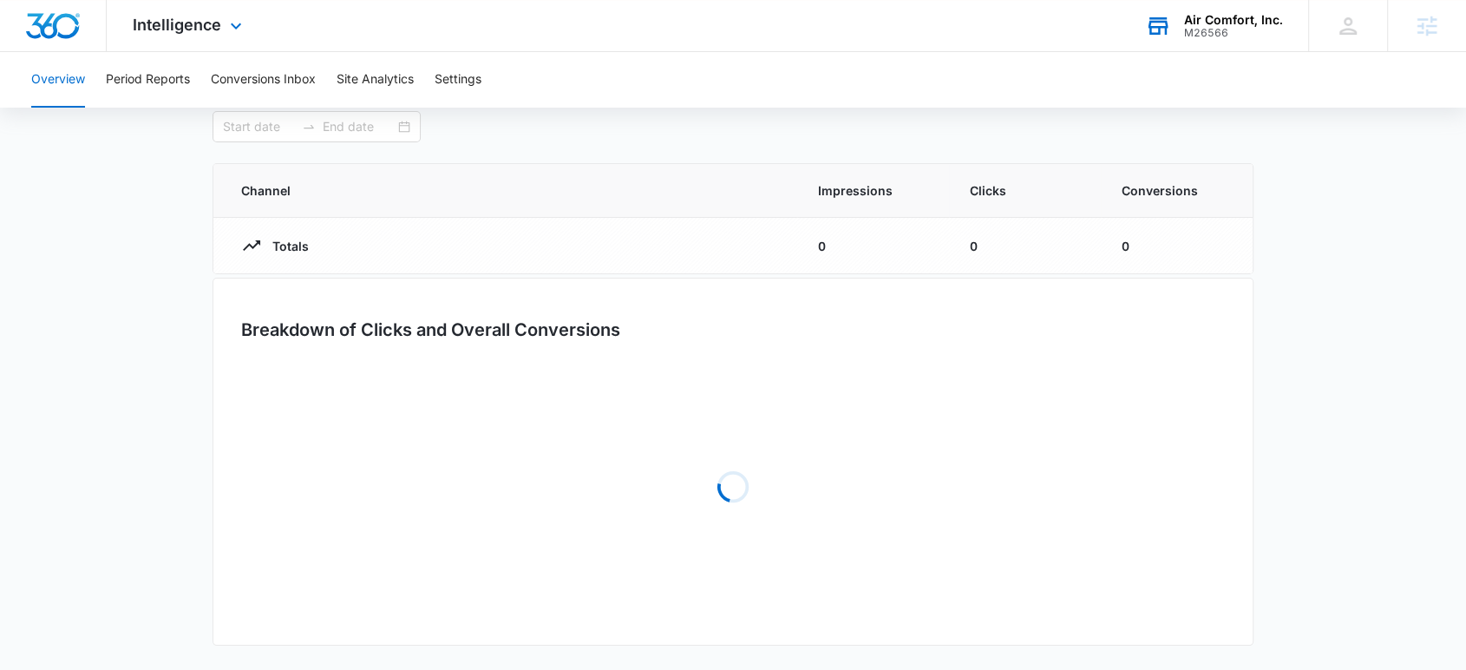
type input "[DATE]"
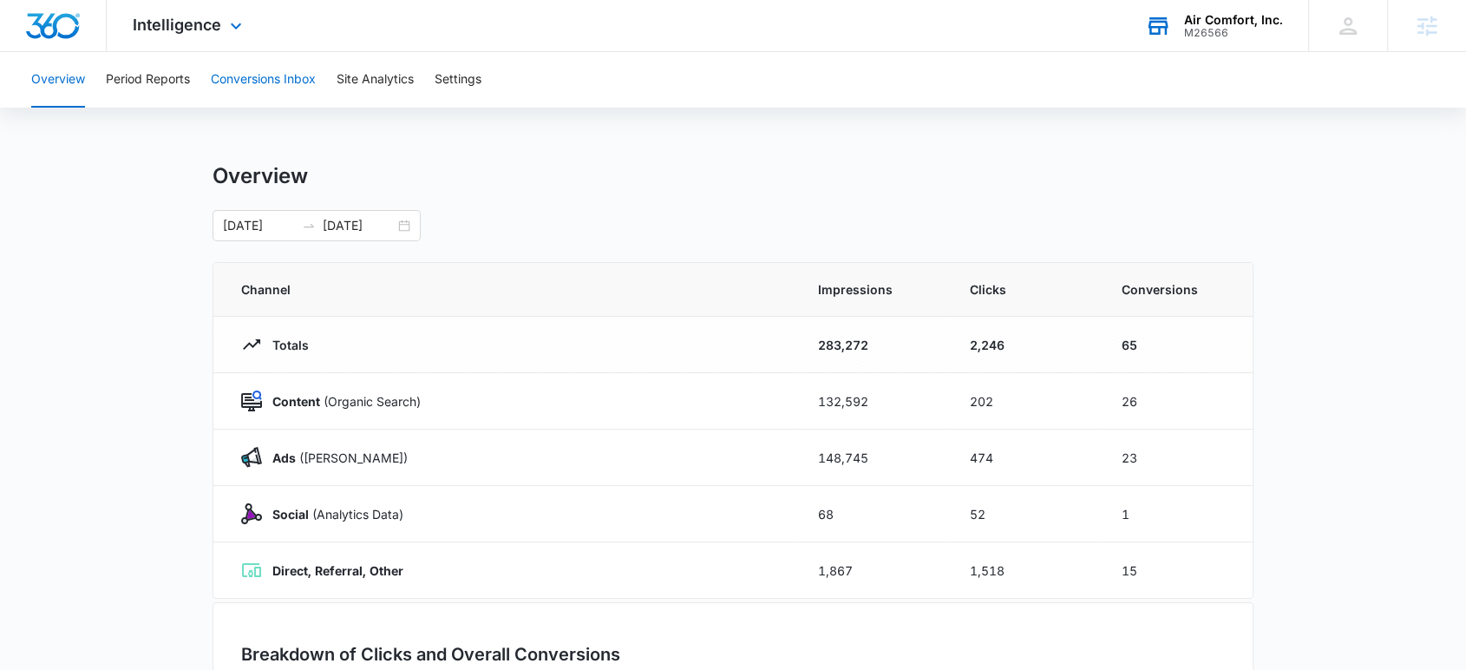
click at [257, 97] on button "Conversions Inbox" at bounding box center [263, 80] width 105 height 56
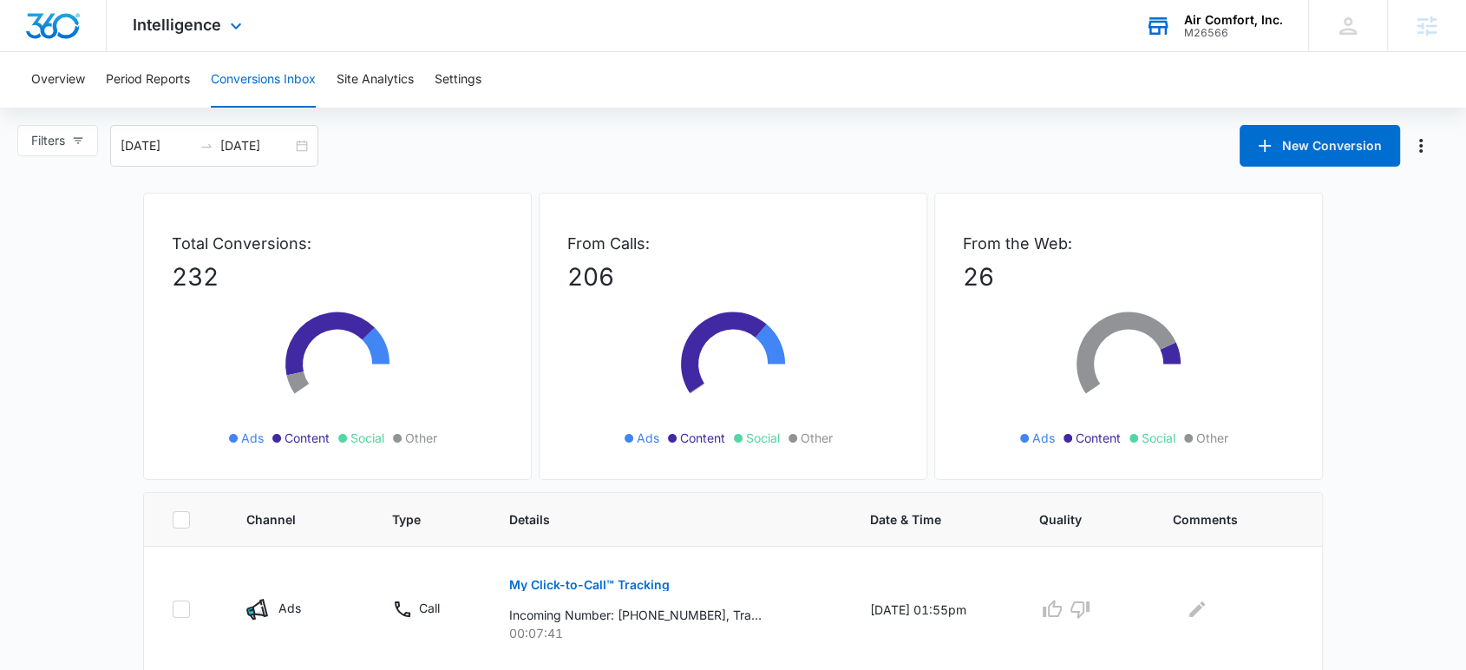
click at [194, 89] on div "Overview Period Reports Conversions Inbox Site Analytics Settings" at bounding box center [733, 80] width 1425 height 56
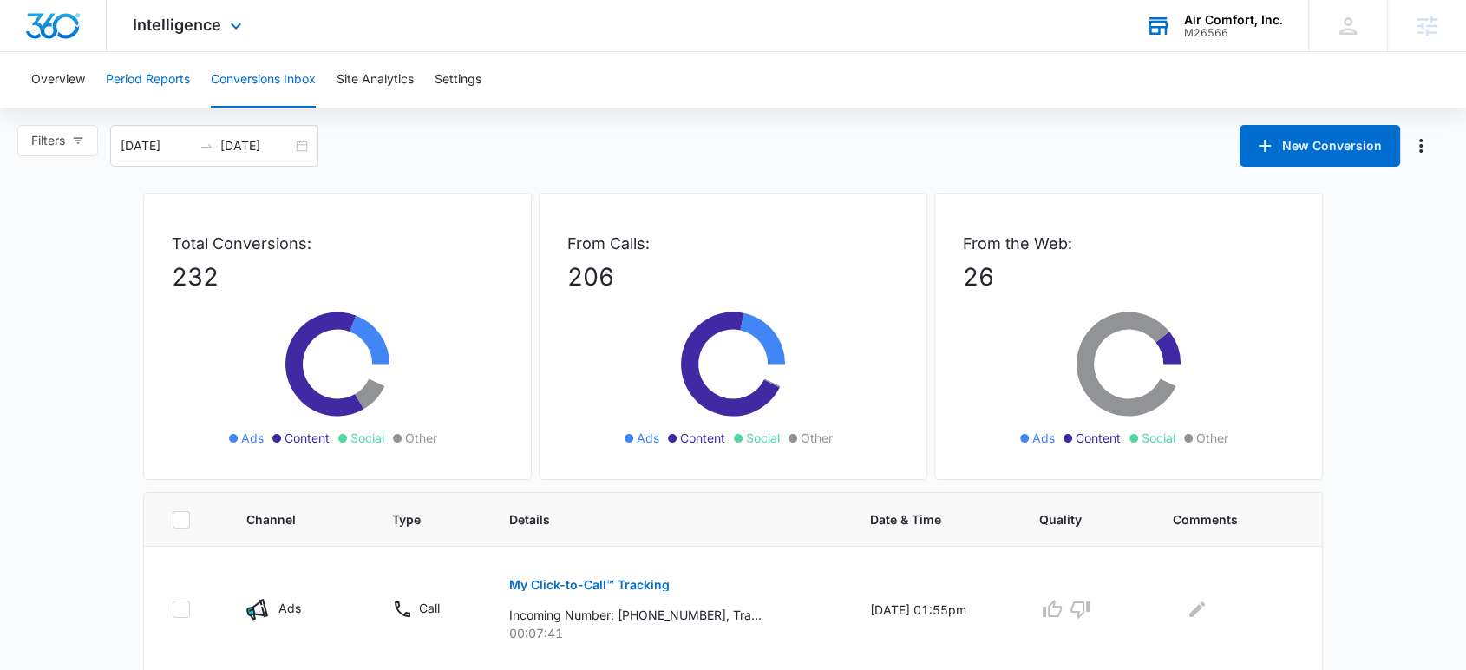
click at [174, 82] on button "Period Reports" at bounding box center [148, 80] width 84 height 56
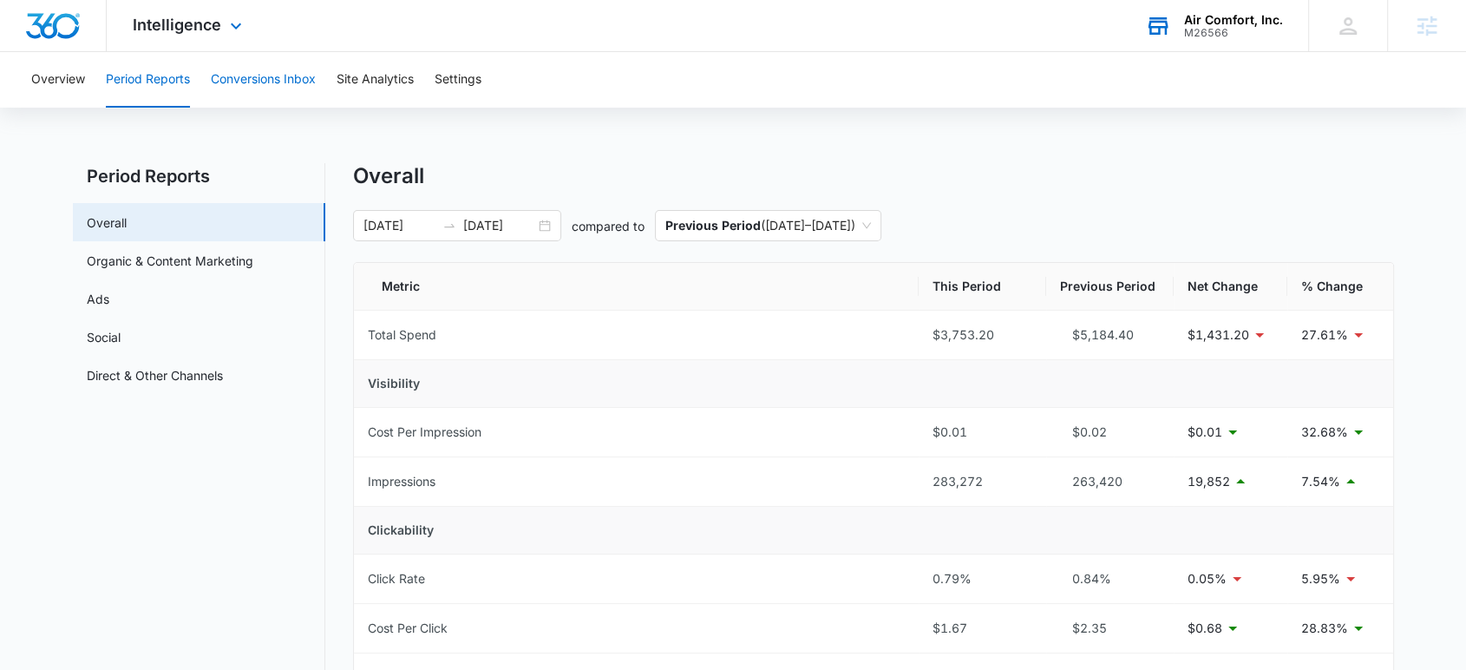
click at [279, 88] on button "Conversions Inbox" at bounding box center [263, 80] width 105 height 56
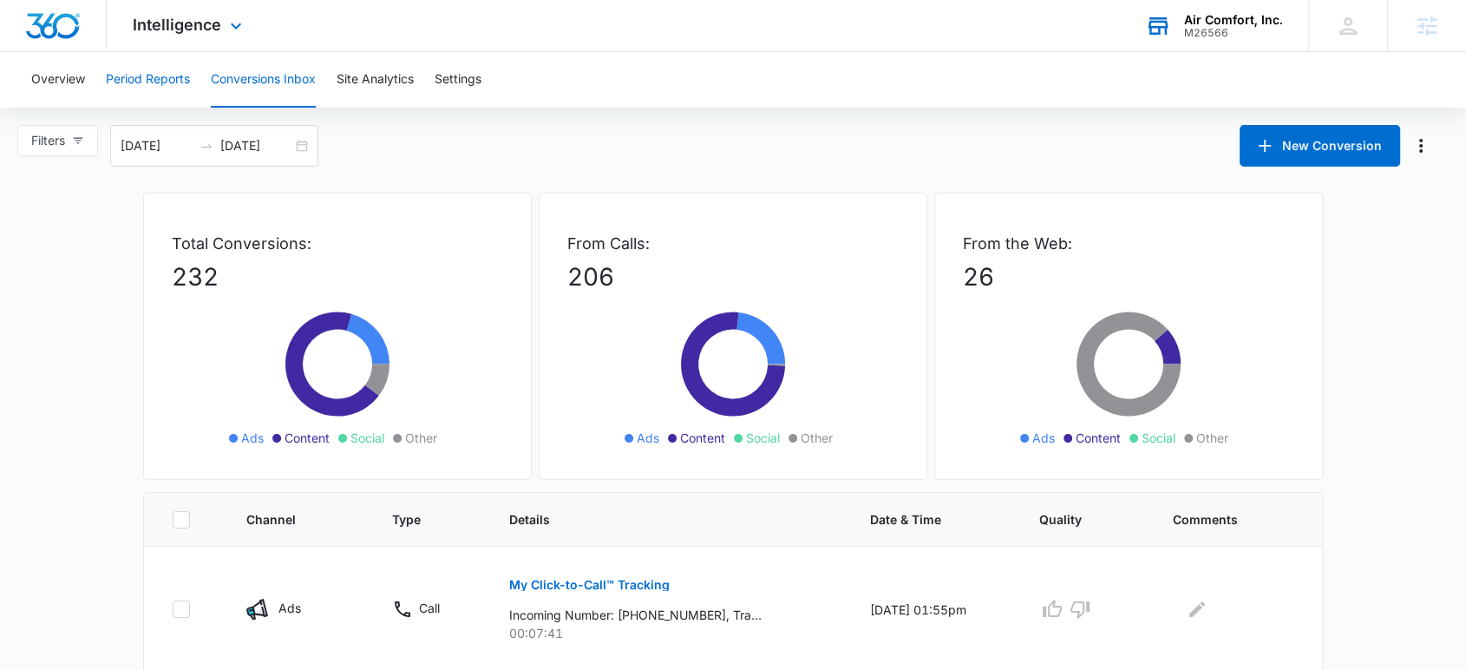
click at [151, 76] on button "Period Reports" at bounding box center [148, 80] width 84 height 56
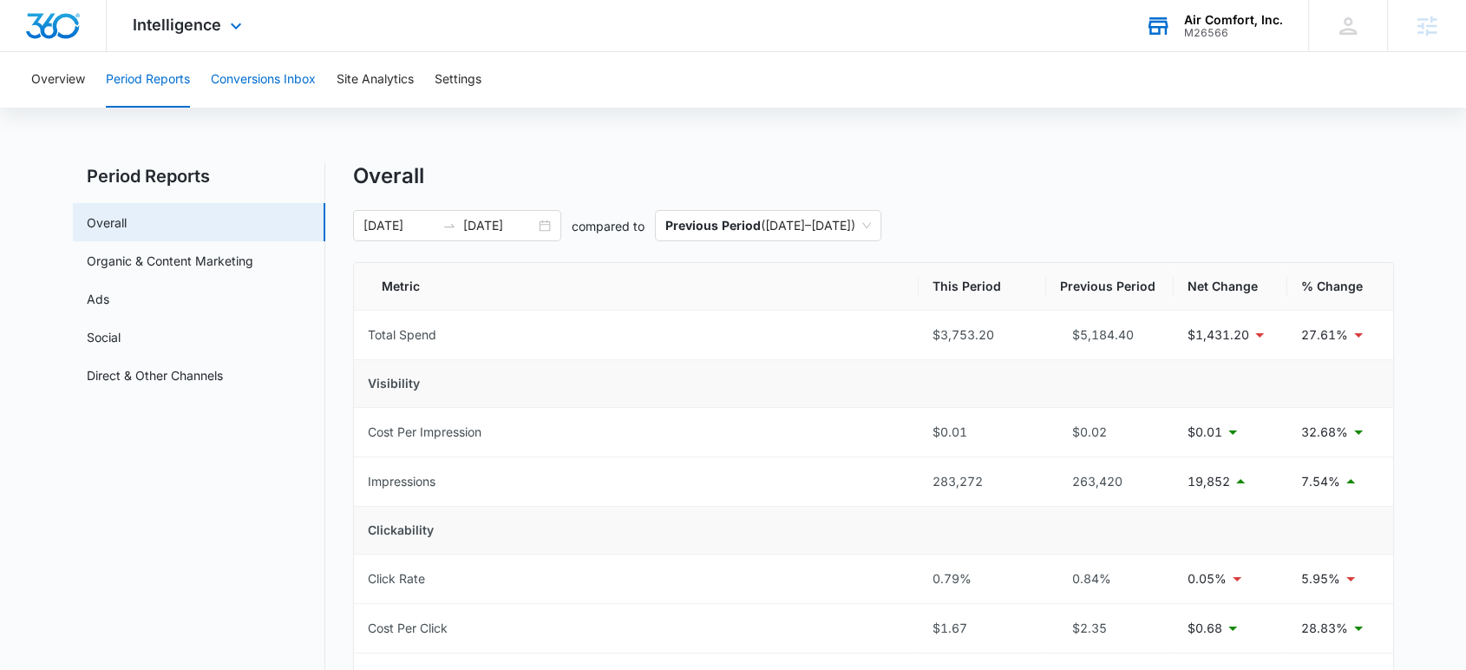
click at [279, 82] on button "Conversions Inbox" at bounding box center [263, 80] width 105 height 56
